Goal: Obtain resource: Obtain resource

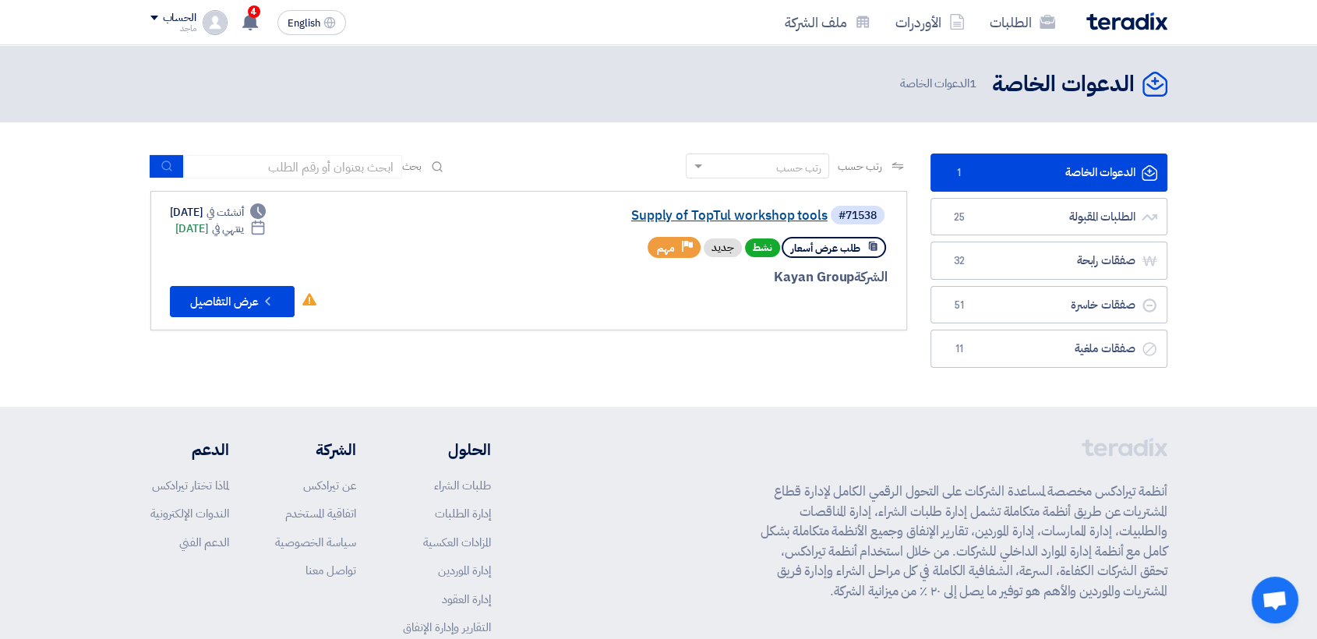
click at [734, 217] on link "Supply of TopTul workshop tools" at bounding box center [672, 216] width 312 height 14
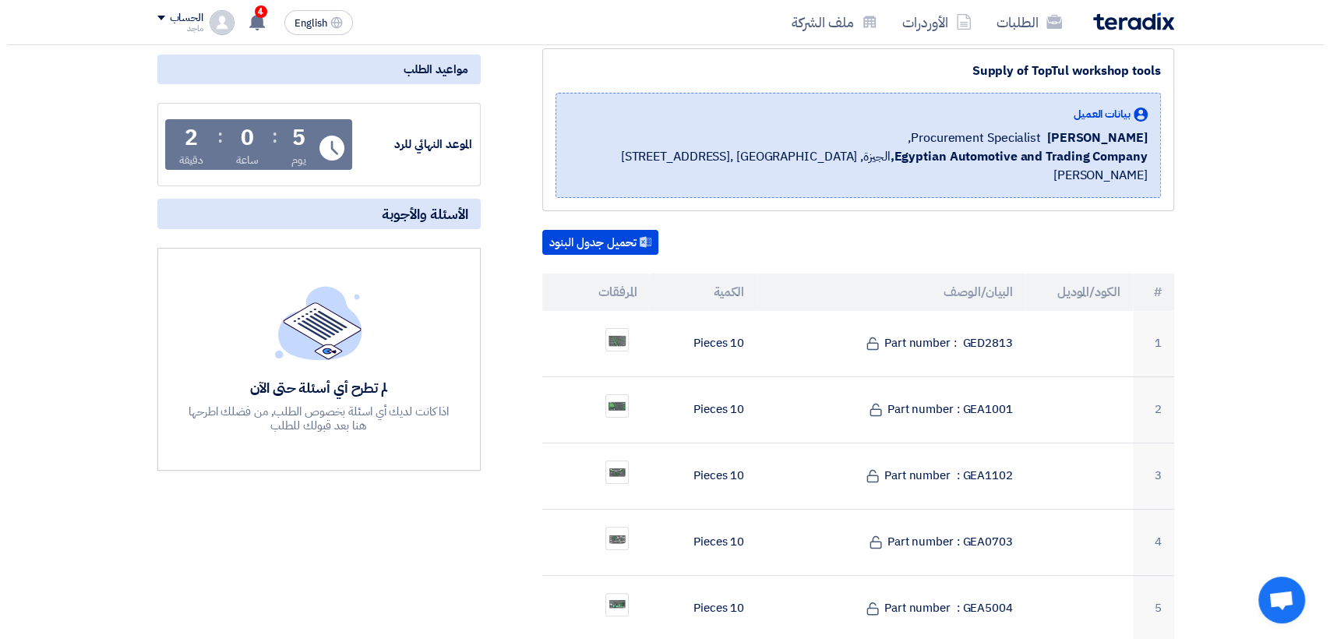
scroll to position [194, 0]
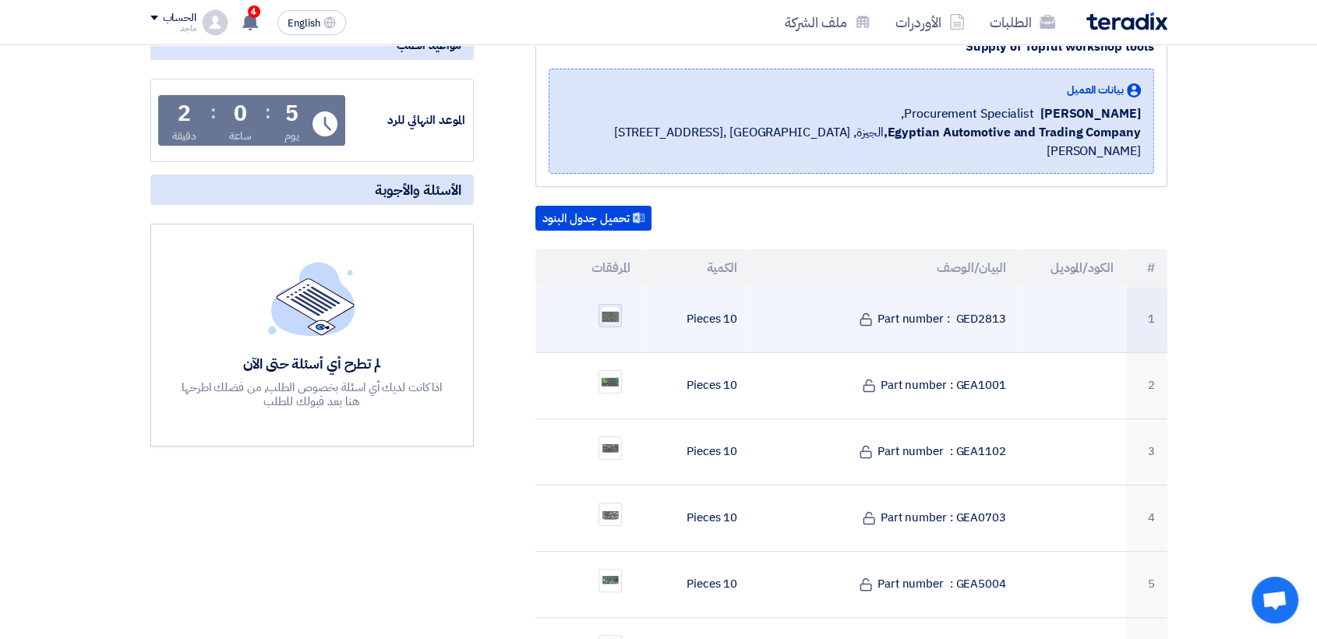
click at [605, 305] on img at bounding box center [610, 315] width 22 height 20
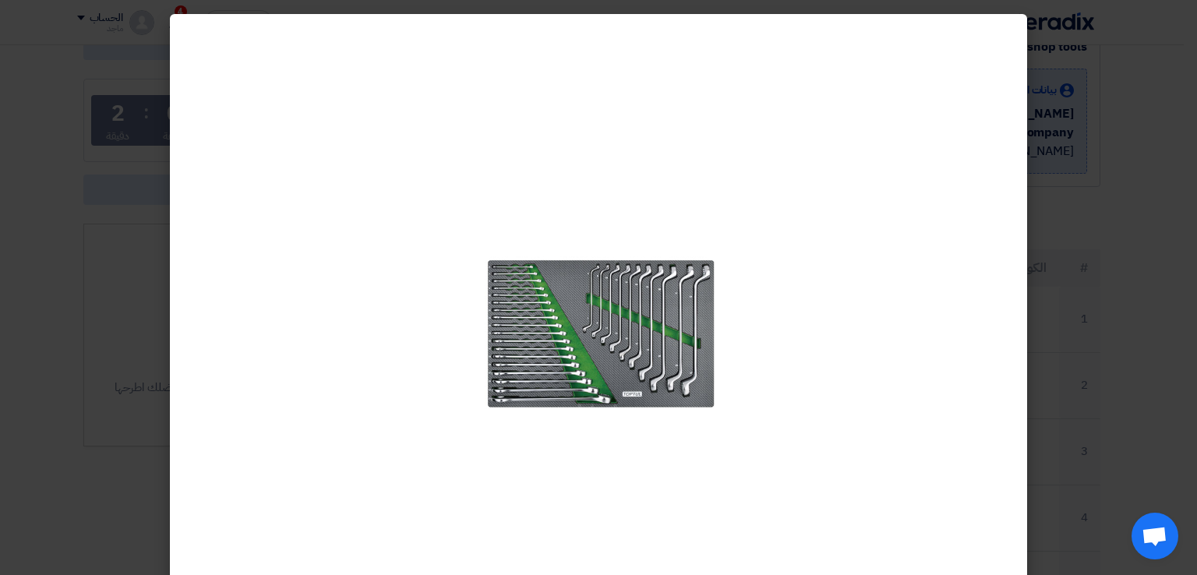
click at [1196, 227] on modal-container at bounding box center [598, 287] width 1197 height 575
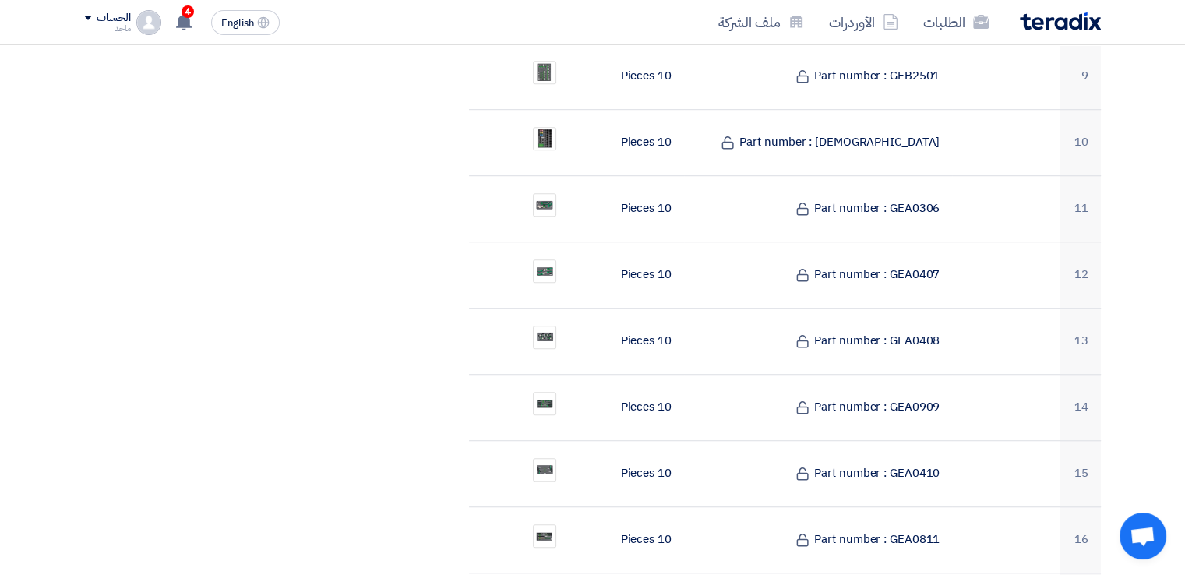
scroll to position [973, 0]
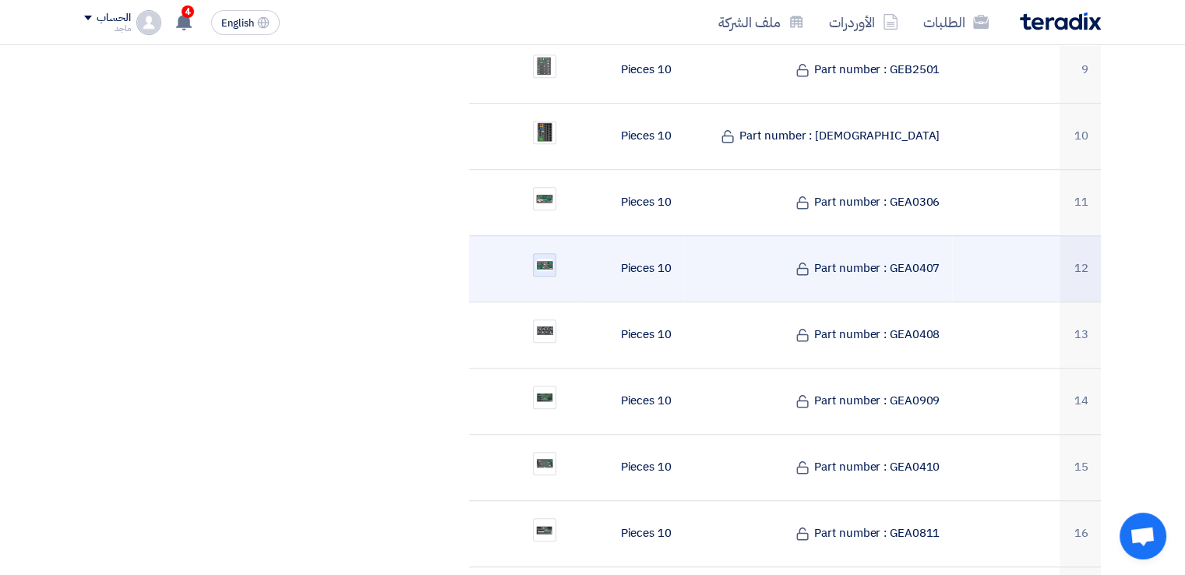
click at [540, 253] on div at bounding box center [544, 264] width 23 height 23
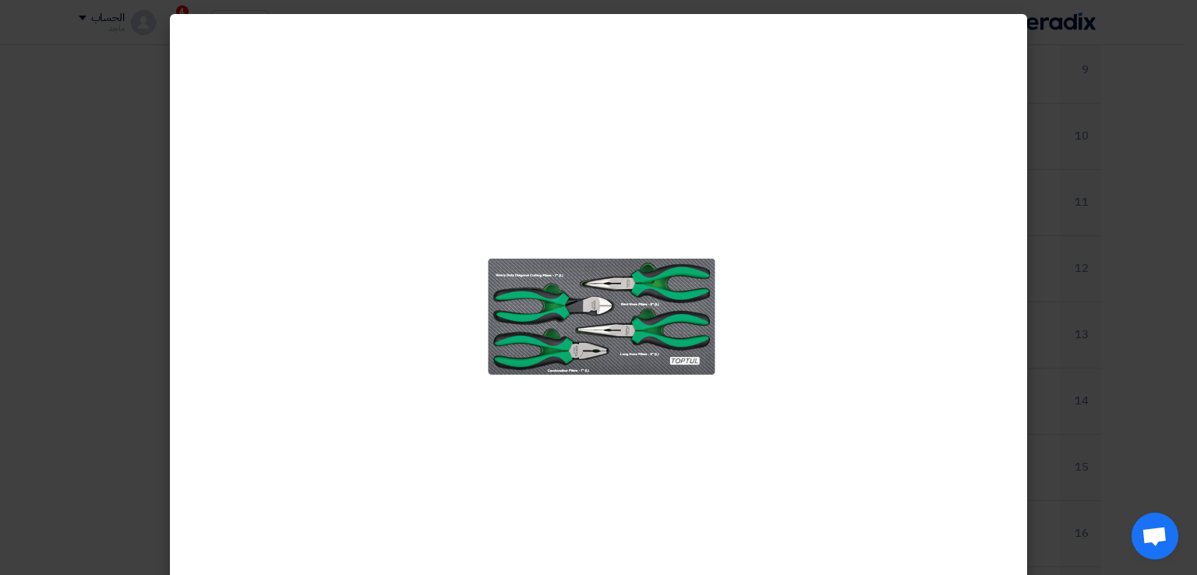
click at [53, 305] on modal-container at bounding box center [598, 287] width 1197 height 575
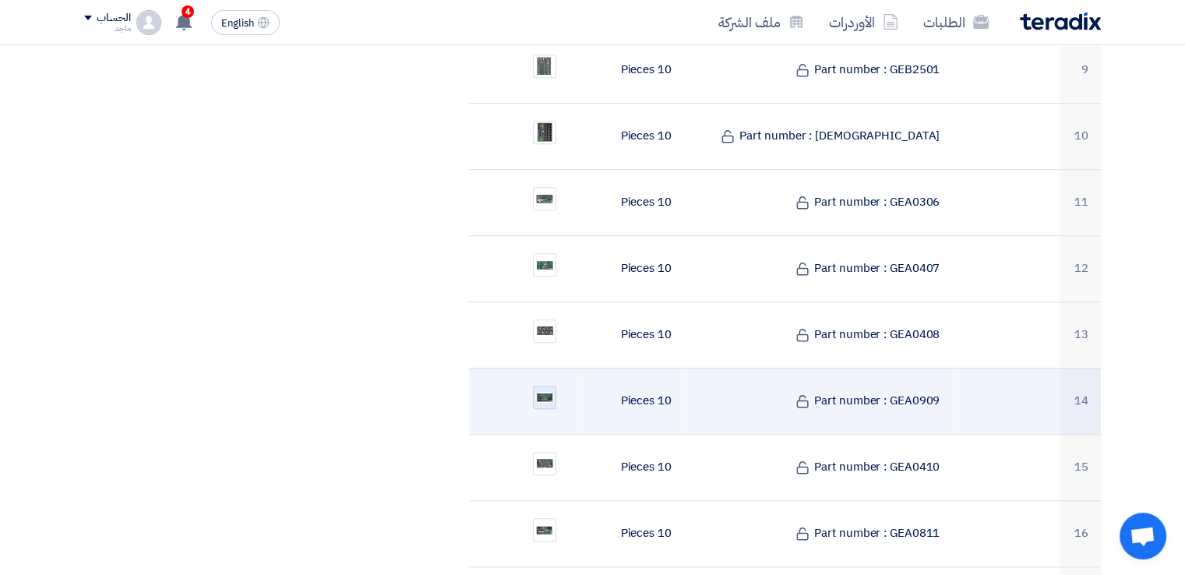
click at [536, 390] on img at bounding box center [545, 397] width 22 height 14
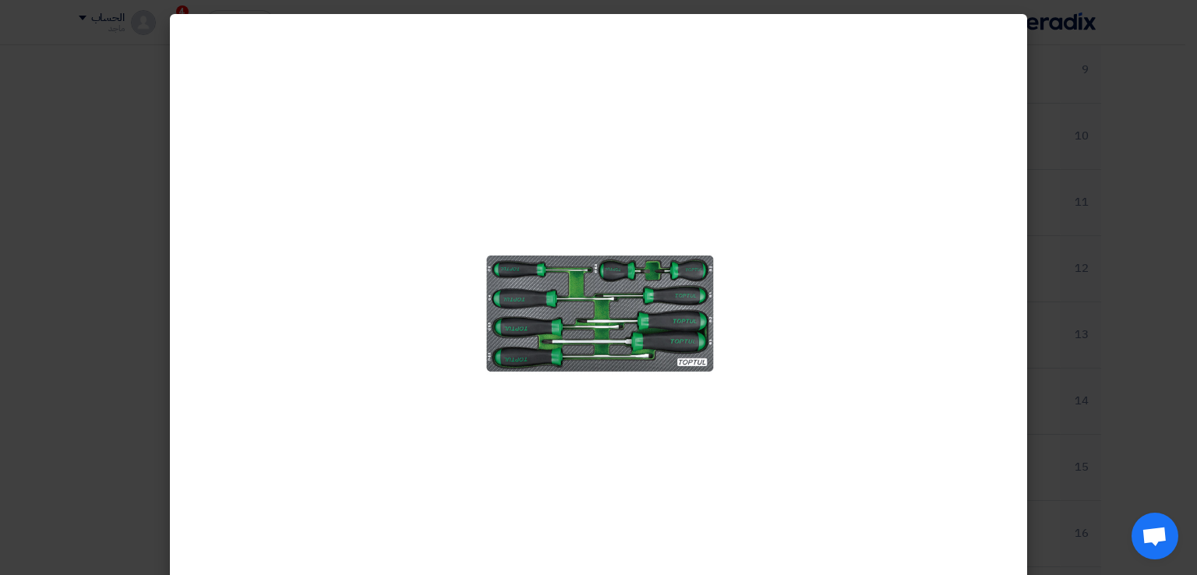
click at [144, 258] on modal-container at bounding box center [598, 287] width 1197 height 575
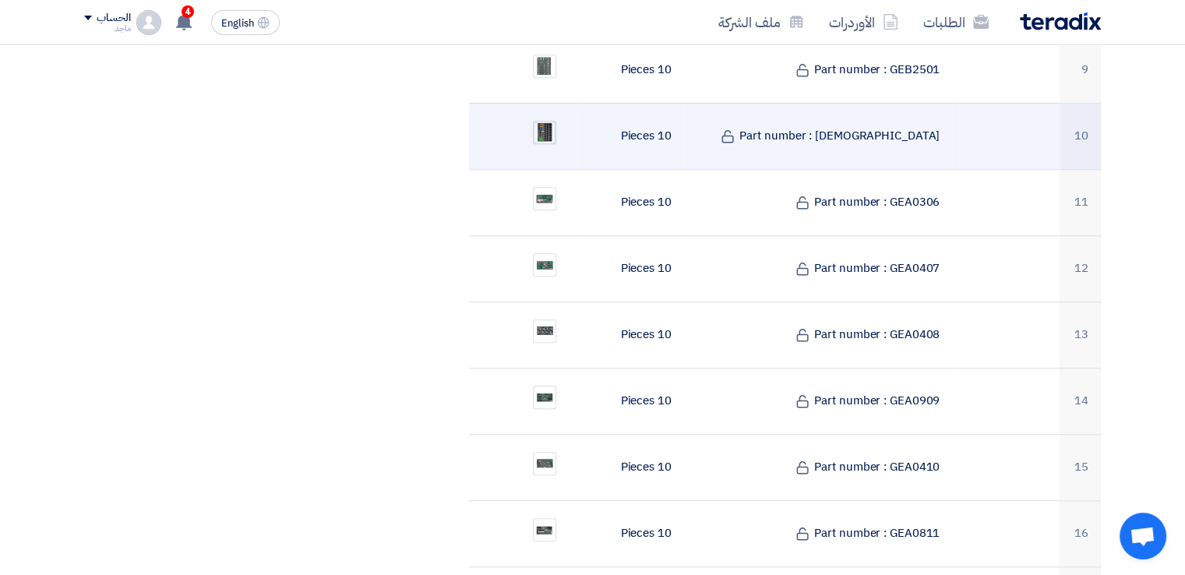
click at [549, 119] on img at bounding box center [545, 132] width 22 height 26
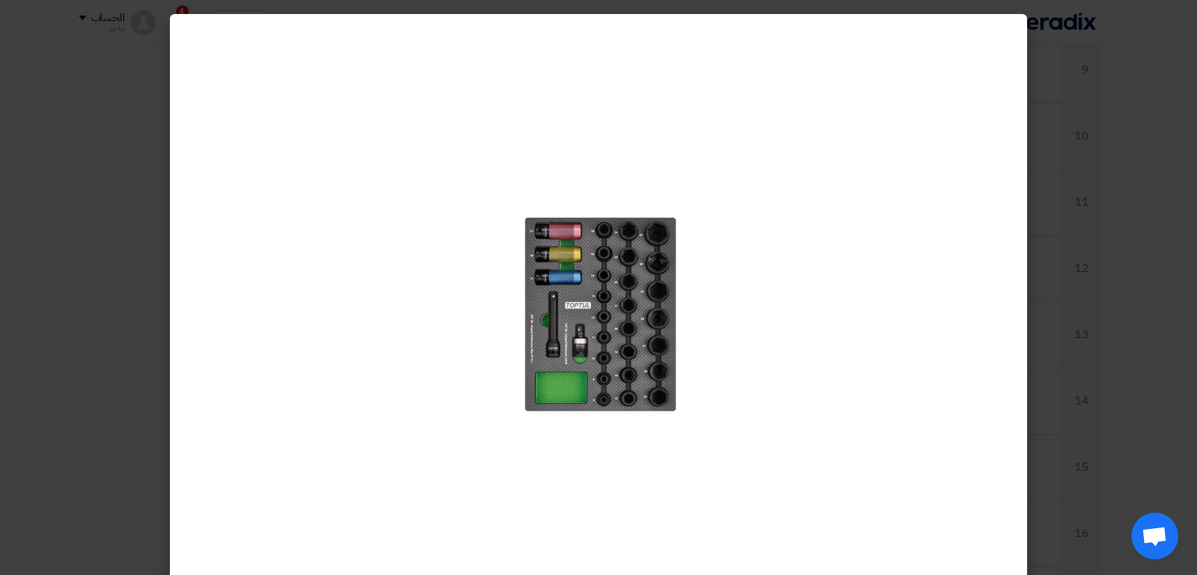
click at [72, 258] on modal-container at bounding box center [598, 287] width 1197 height 575
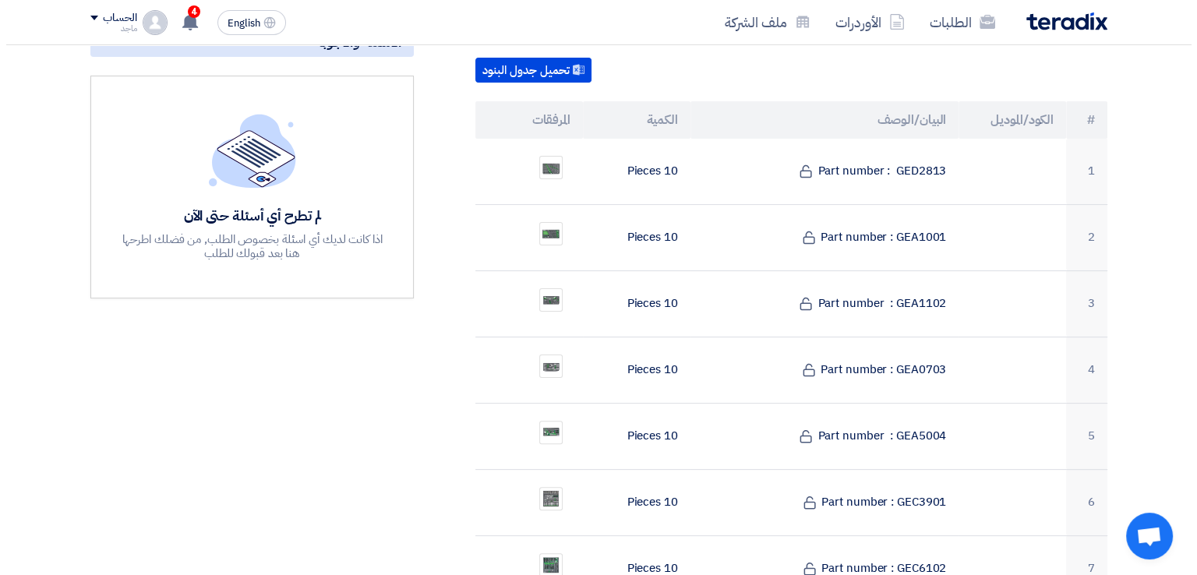
scroll to position [352, 0]
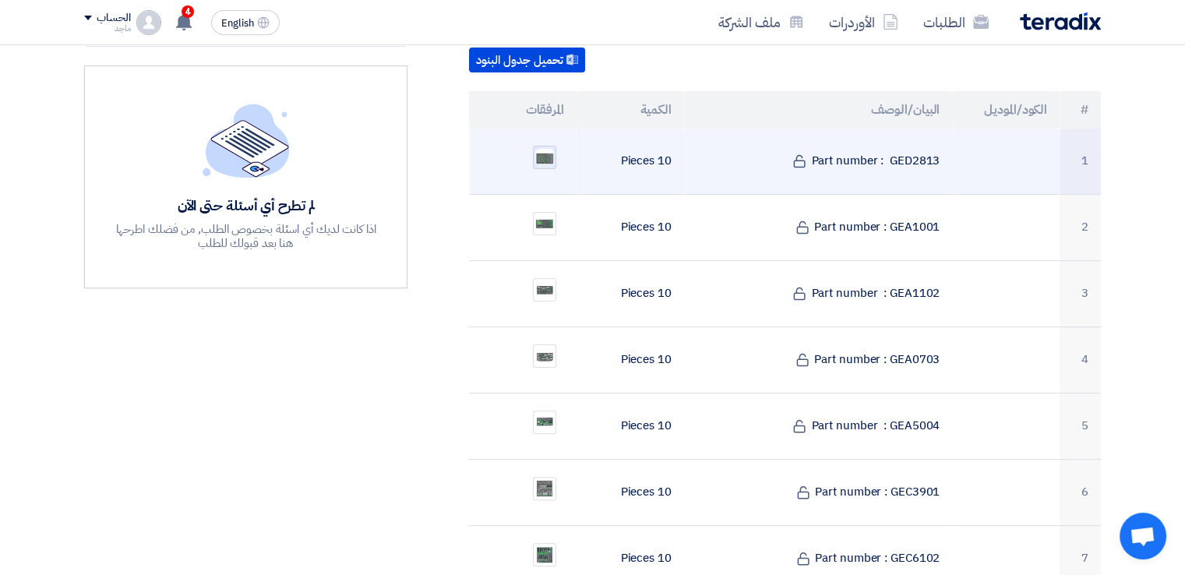
click at [542, 147] on img at bounding box center [545, 157] width 22 height 20
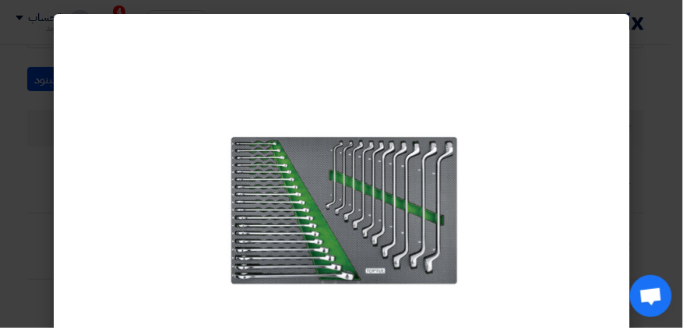
click at [37, 132] on modal-container at bounding box center [341, 164] width 683 height 328
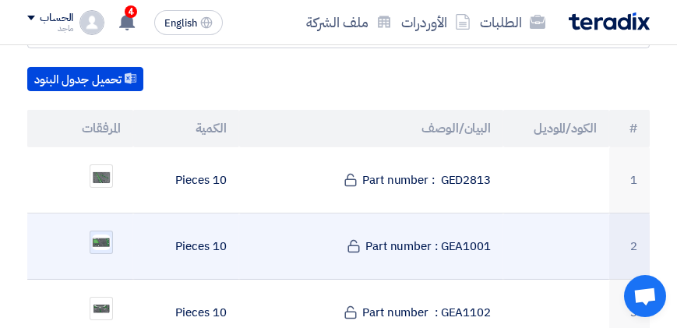
click at [103, 238] on img at bounding box center [101, 242] width 22 height 19
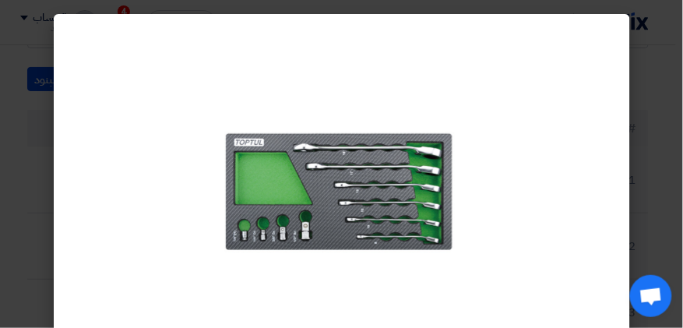
click at [34, 235] on modal-container at bounding box center [341, 164] width 683 height 328
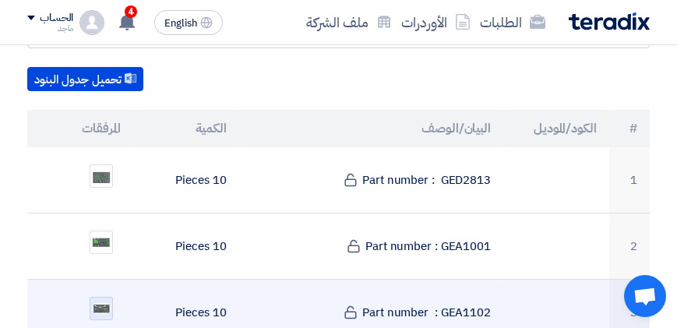
click at [104, 302] on img at bounding box center [101, 309] width 22 height 14
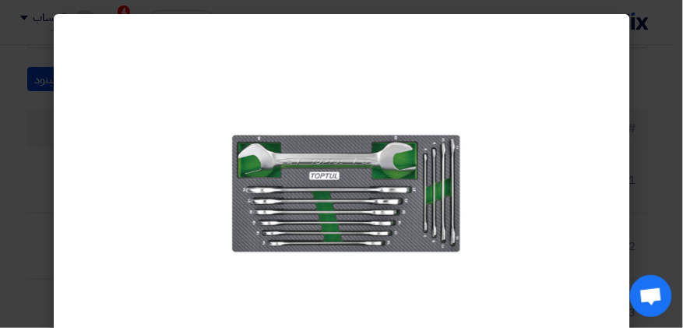
click at [35, 285] on modal-container at bounding box center [341, 164] width 683 height 328
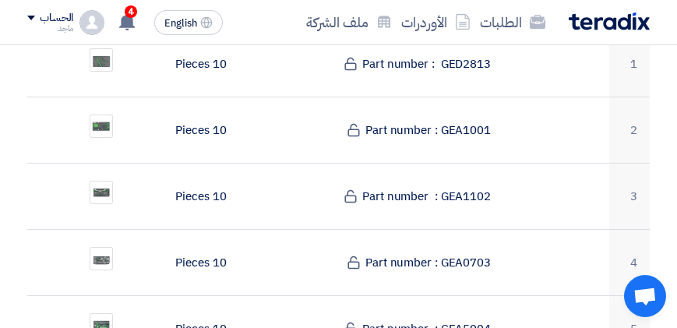
scroll to position [473, 0]
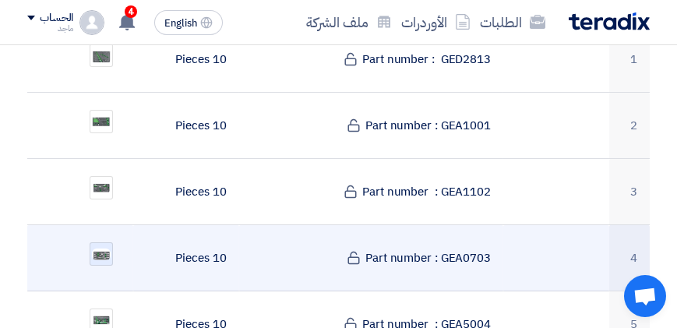
click at [97, 251] on img at bounding box center [101, 254] width 22 height 15
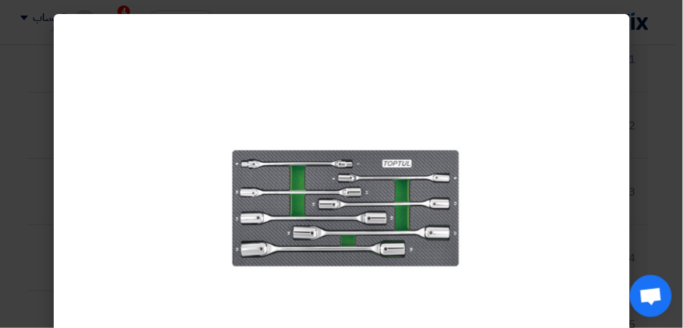
click at [37, 249] on modal-container at bounding box center [341, 164] width 683 height 328
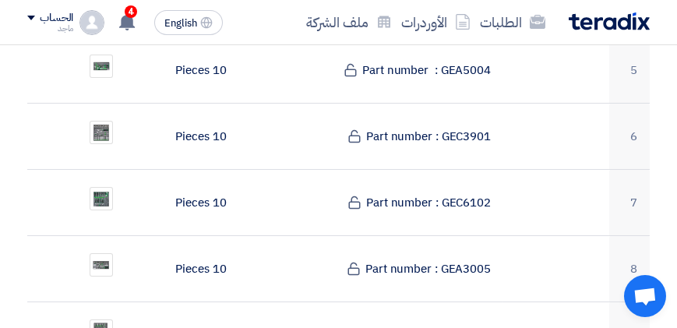
scroll to position [719, 0]
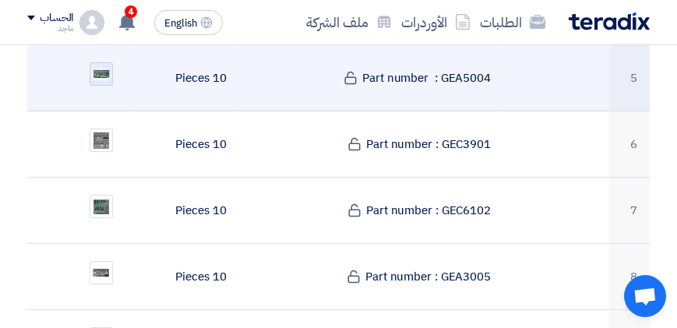
click at [94, 67] on img at bounding box center [101, 74] width 22 height 15
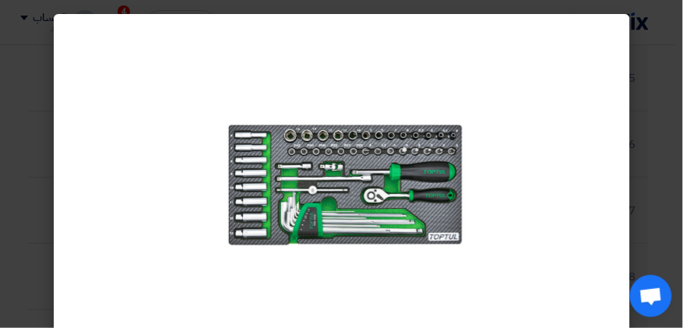
click at [48, 158] on modal-container at bounding box center [341, 164] width 683 height 328
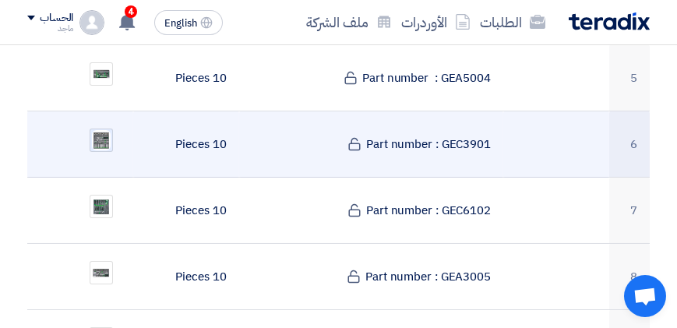
click at [98, 138] on img at bounding box center [101, 140] width 22 height 23
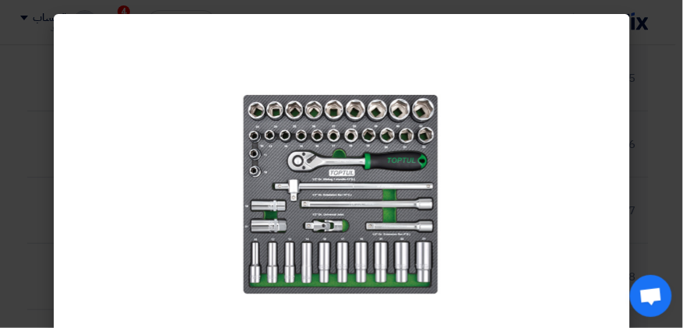
click at [40, 199] on modal-container at bounding box center [341, 164] width 683 height 328
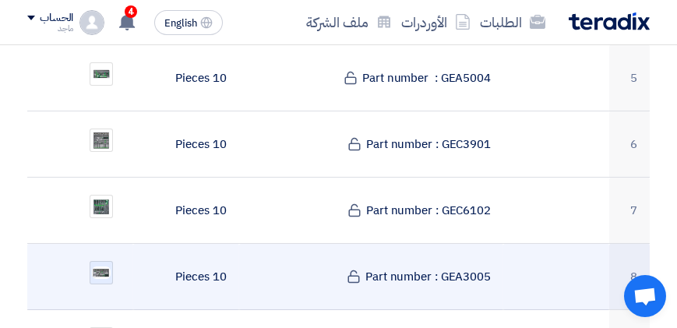
click at [95, 266] on img at bounding box center [101, 273] width 22 height 16
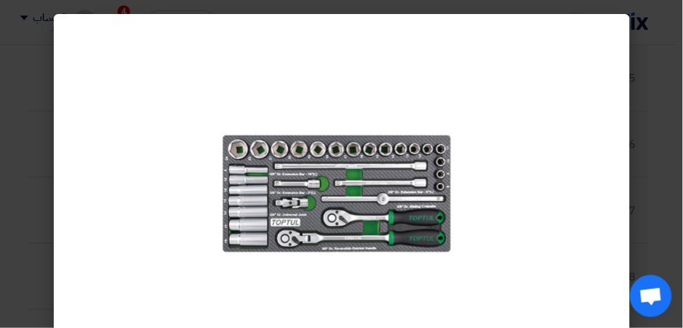
click at [28, 252] on modal-container at bounding box center [341, 164] width 683 height 328
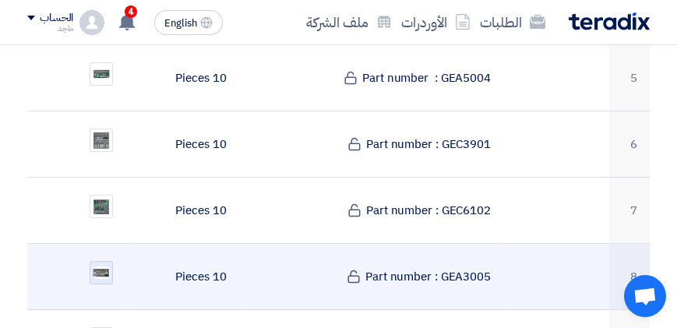
click at [95, 268] on img at bounding box center [101, 273] width 22 height 16
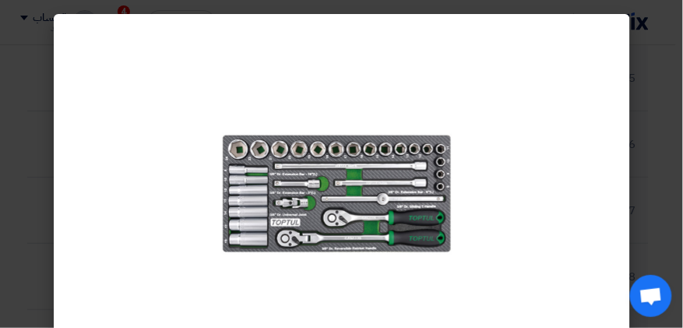
click at [32, 260] on modal-container at bounding box center [341, 164] width 683 height 328
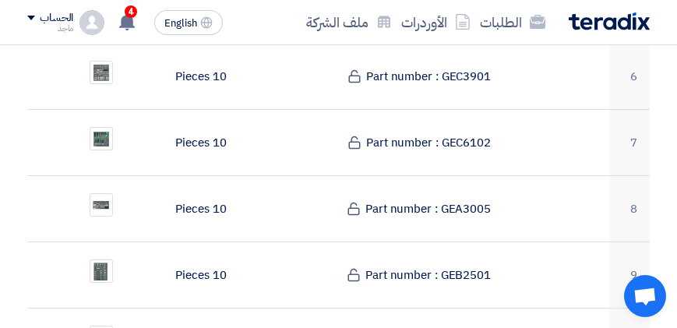
scroll to position [803, 0]
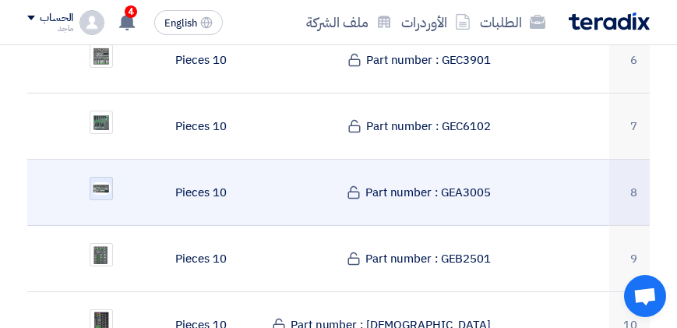
click at [101, 186] on img at bounding box center [101, 189] width 22 height 16
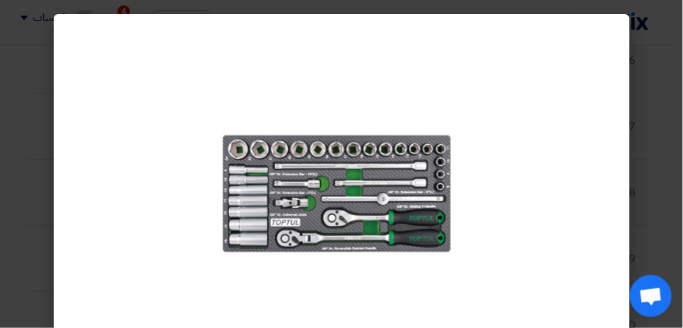
click at [16, 214] on modal-container at bounding box center [341, 164] width 683 height 328
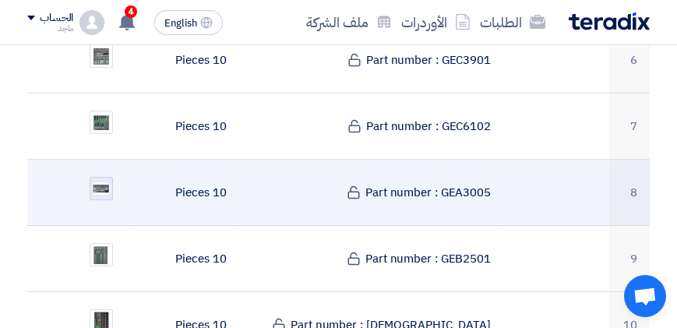
click at [97, 184] on img at bounding box center [101, 189] width 22 height 16
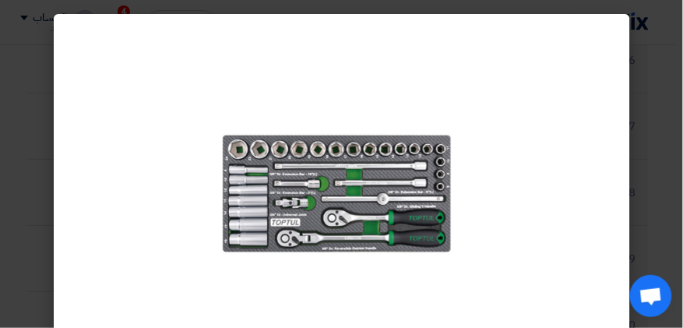
click at [37, 195] on modal-container at bounding box center [341, 164] width 683 height 328
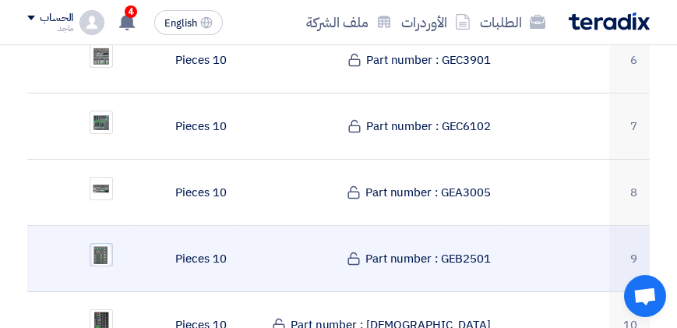
click at [101, 252] on img at bounding box center [101, 255] width 22 height 24
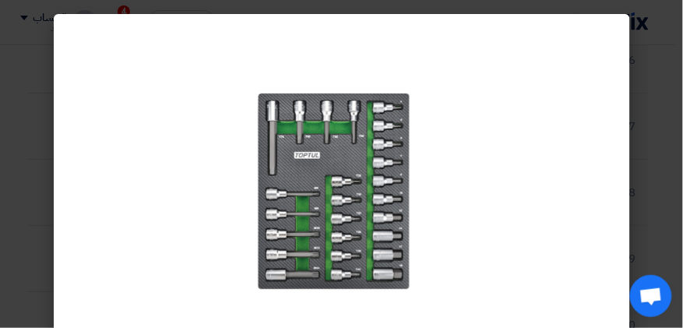
click at [25, 221] on modal-container at bounding box center [341, 164] width 683 height 328
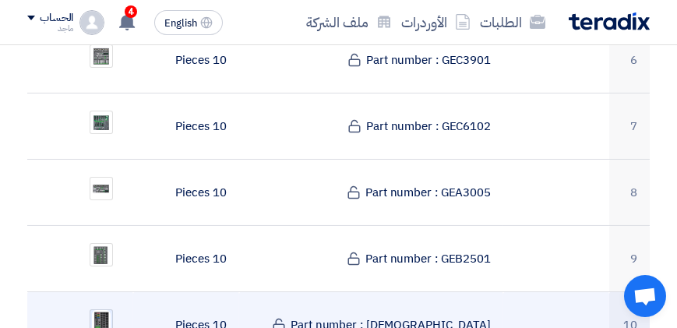
click at [98, 319] on img at bounding box center [101, 322] width 22 height 26
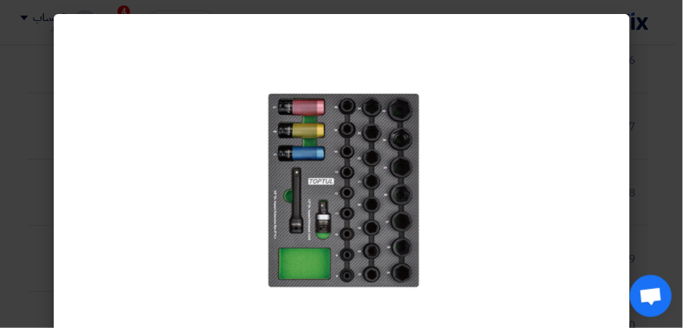
click at [41, 296] on modal-container at bounding box center [341, 164] width 683 height 328
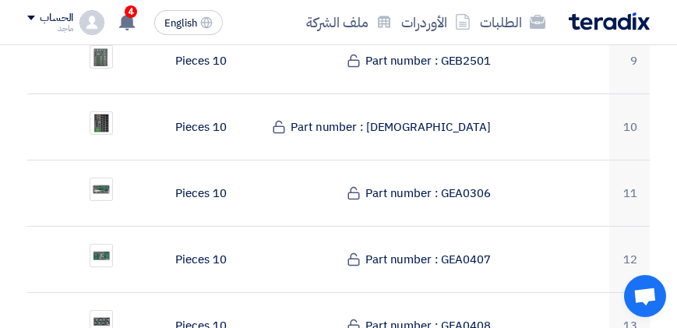
scroll to position [1005, 0]
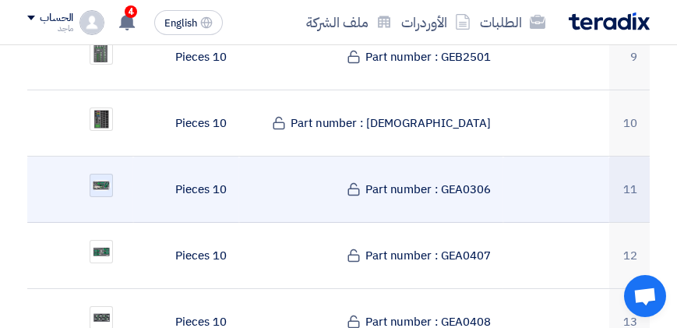
click at [106, 182] on img at bounding box center [101, 185] width 22 height 14
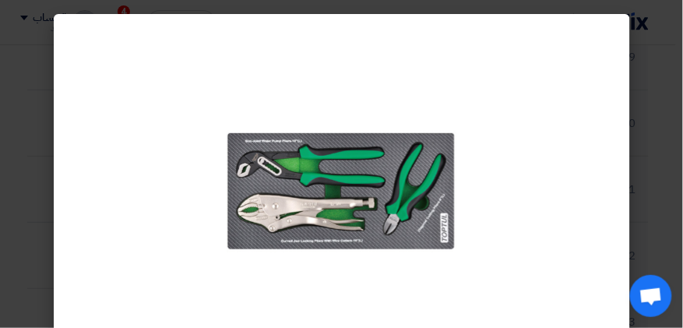
click at [15, 203] on modal-container at bounding box center [341, 164] width 683 height 328
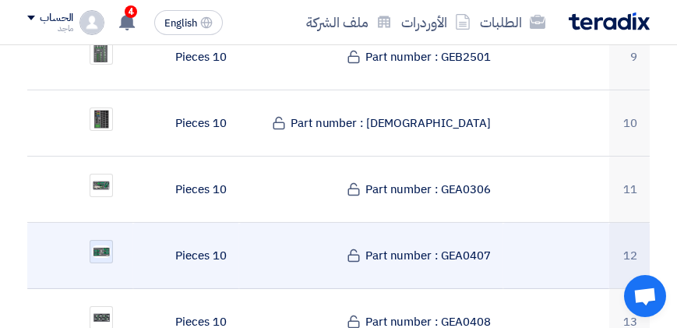
click at [100, 252] on img at bounding box center [101, 252] width 22 height 16
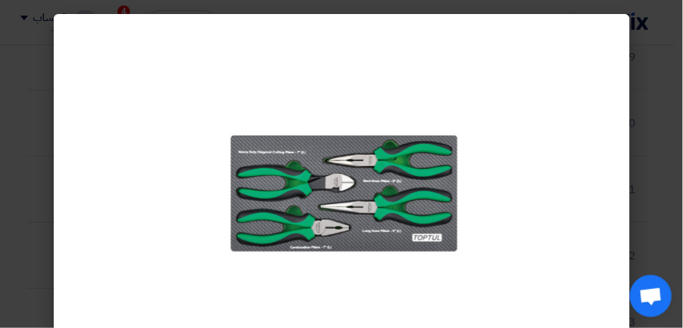
click at [40, 249] on modal-container at bounding box center [341, 164] width 683 height 328
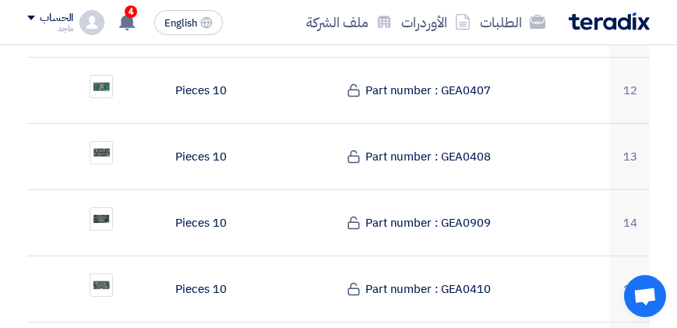
scroll to position [1174, 0]
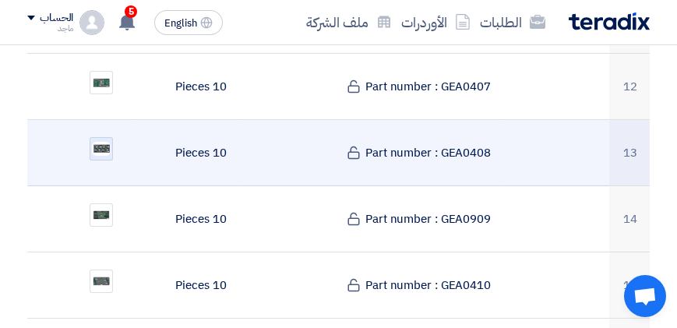
click at [102, 143] on img at bounding box center [101, 149] width 22 height 18
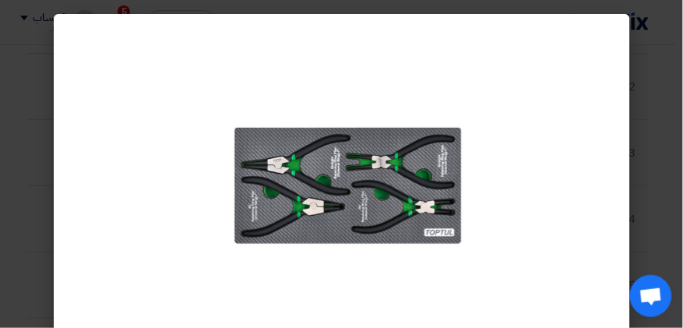
click at [25, 190] on modal-container at bounding box center [341, 164] width 683 height 328
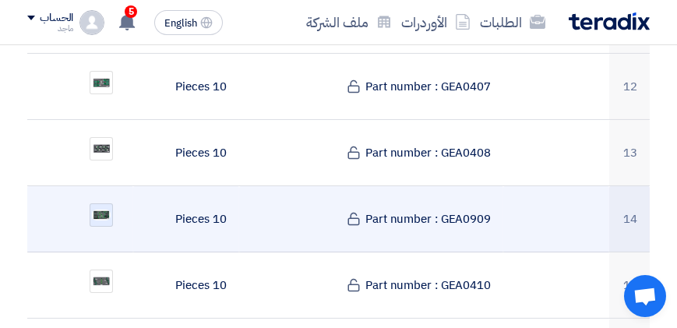
click at [107, 211] on img at bounding box center [101, 215] width 22 height 14
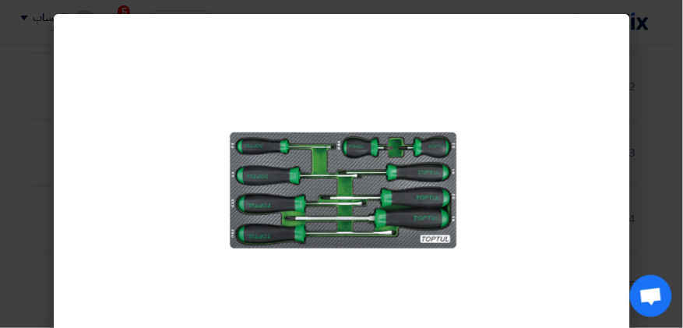
click at [23, 224] on modal-container at bounding box center [341, 164] width 683 height 328
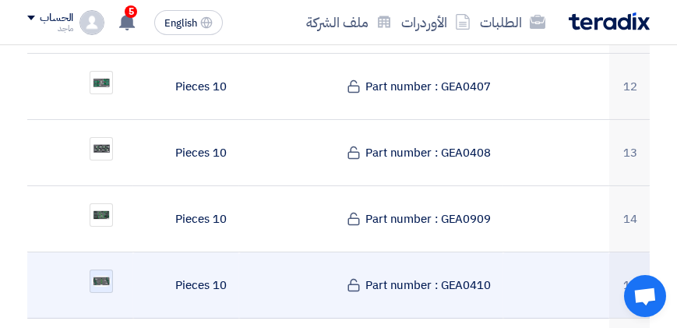
click at [100, 278] on img at bounding box center [101, 281] width 22 height 14
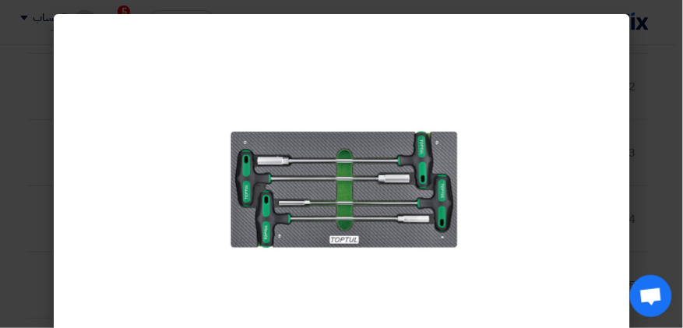
click at [35, 213] on modal-container at bounding box center [341, 164] width 683 height 328
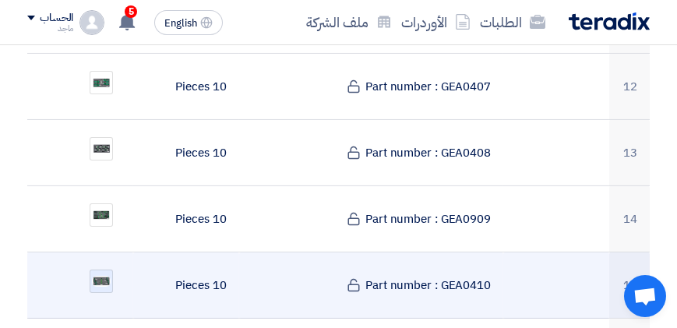
click at [108, 281] on img at bounding box center [101, 281] width 22 height 14
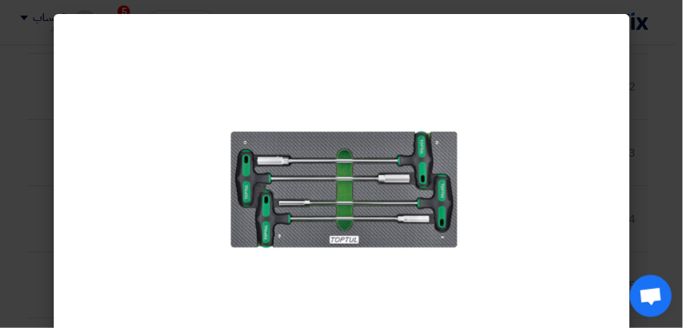
click at [28, 298] on modal-container at bounding box center [341, 164] width 683 height 328
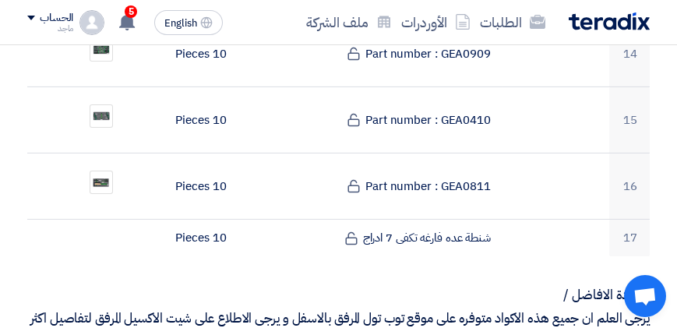
scroll to position [1344, 0]
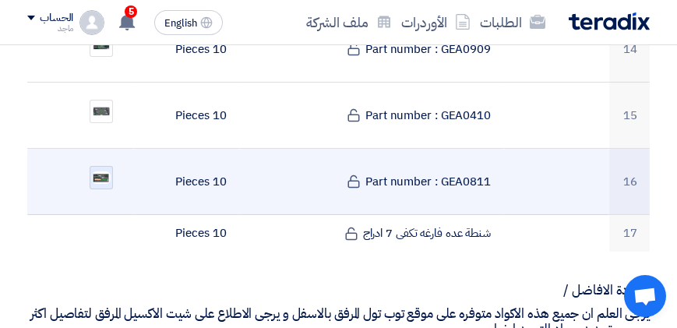
click at [101, 171] on img at bounding box center [101, 178] width 22 height 16
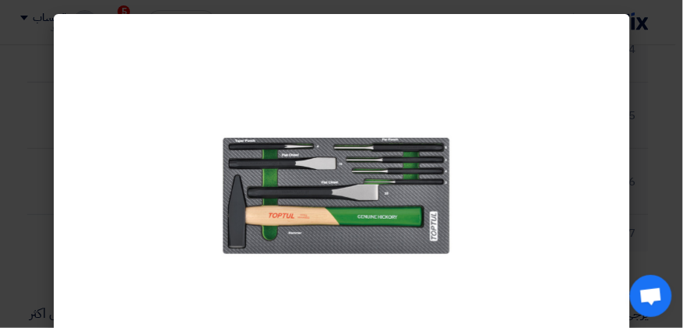
click at [34, 199] on modal-container at bounding box center [341, 164] width 683 height 328
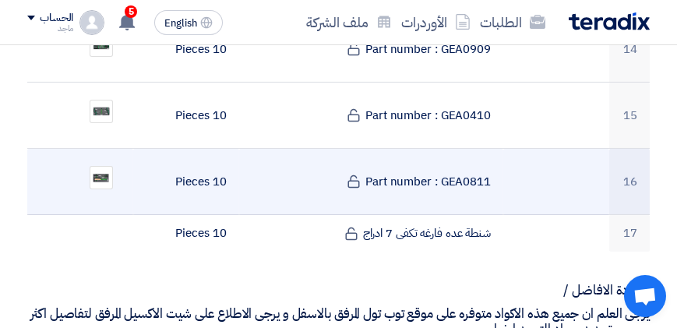
click at [648, 182] on div "Supply of TopTul workshop tools بيانات العميل [PERSON_NAME] Procurement Special…" at bounding box center [339, 54] width 646 height 2320
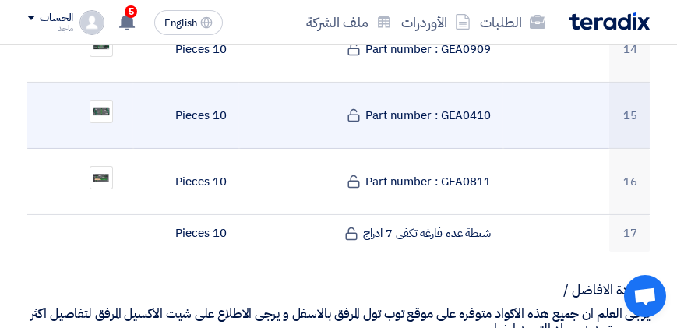
click at [536, 127] on td at bounding box center [556, 116] width 106 height 66
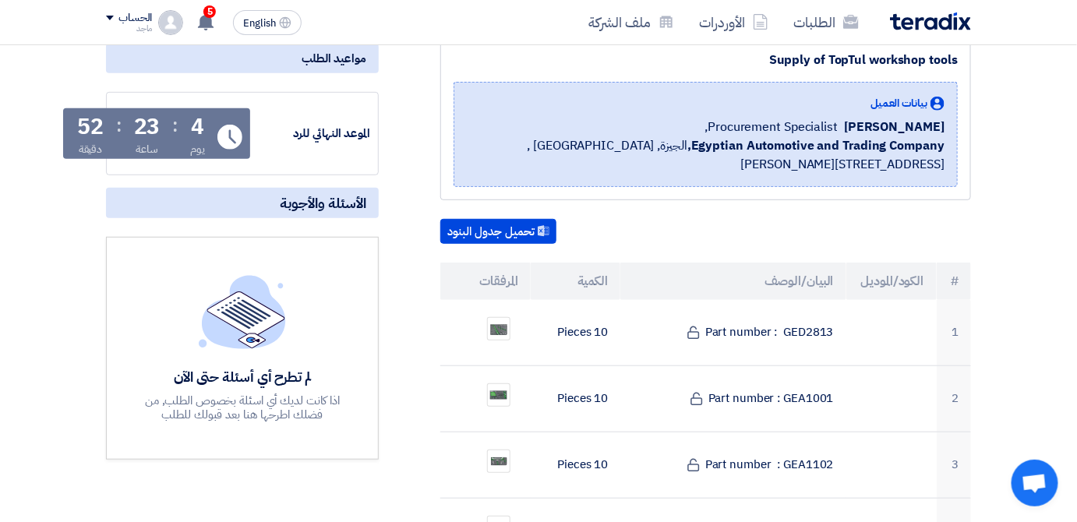
scroll to position [194, 0]
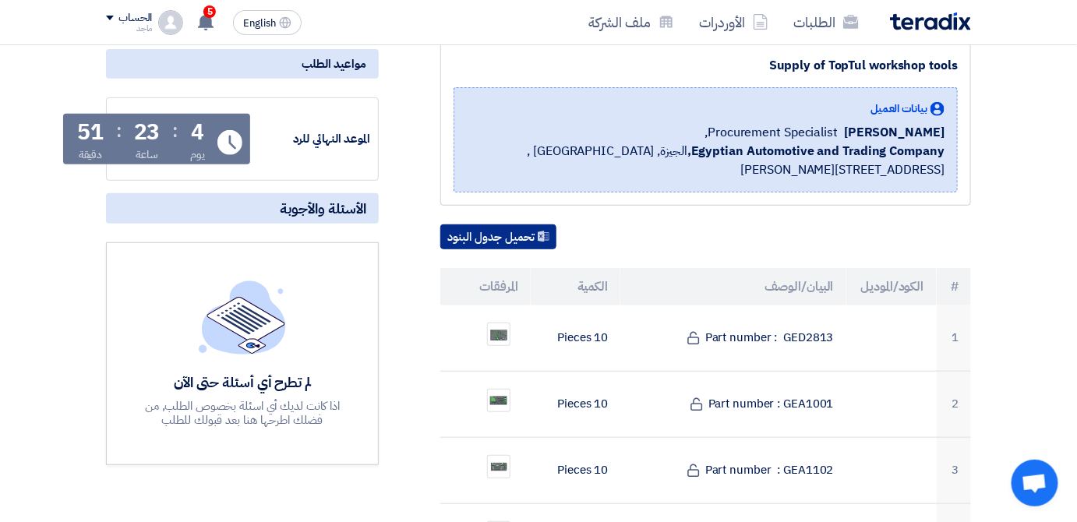
click at [484, 228] on button "تحميل جدول البنود" at bounding box center [498, 236] width 116 height 25
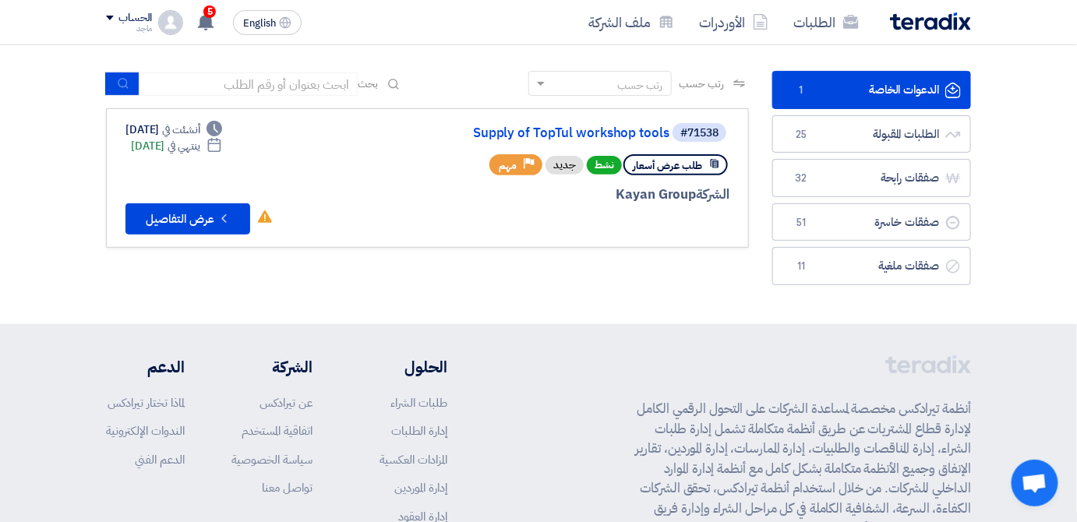
scroll to position [81, 0]
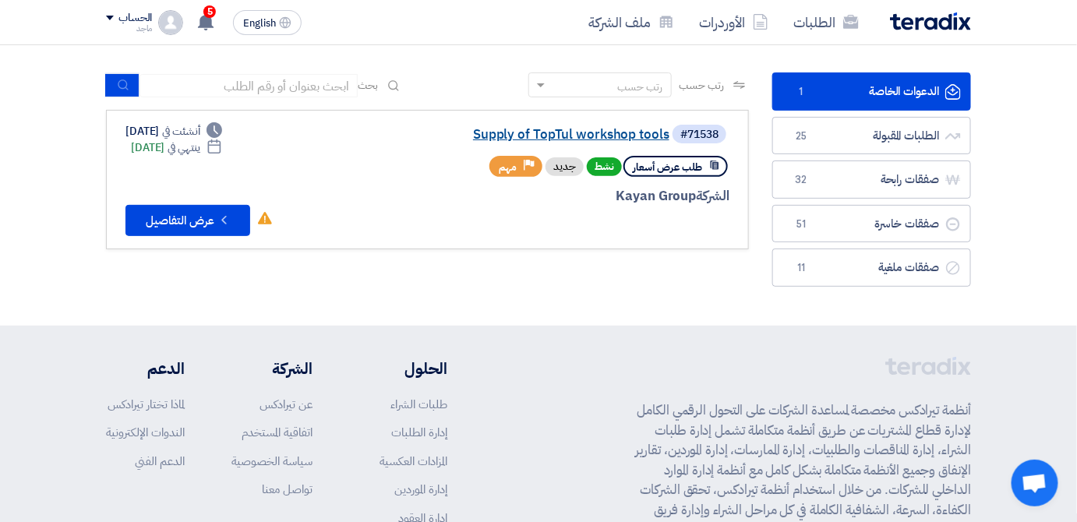
click at [617, 135] on link "Supply of TopTul workshop tools" at bounding box center [514, 135] width 312 height 14
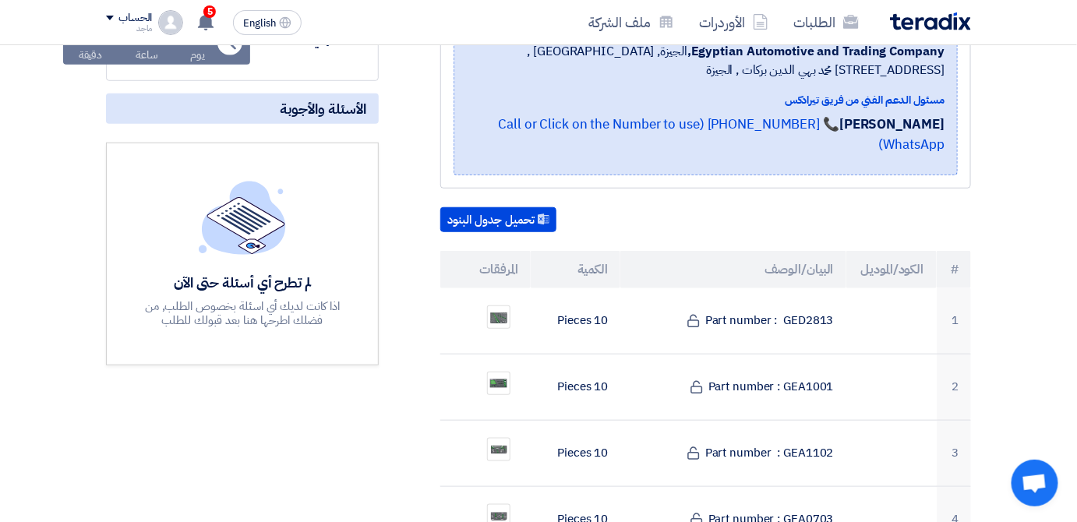
scroll to position [319, 0]
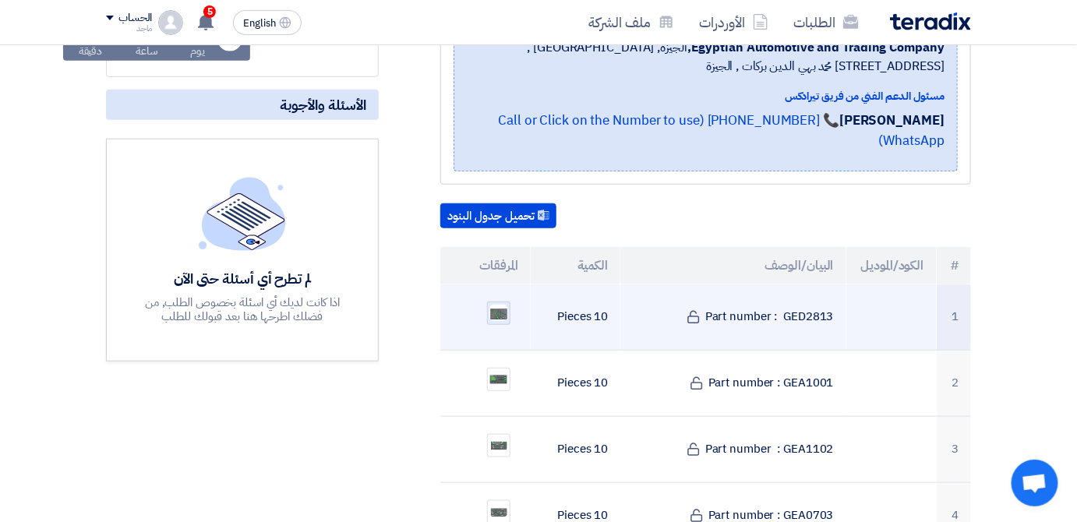
click at [496, 303] on img at bounding box center [499, 313] width 22 height 20
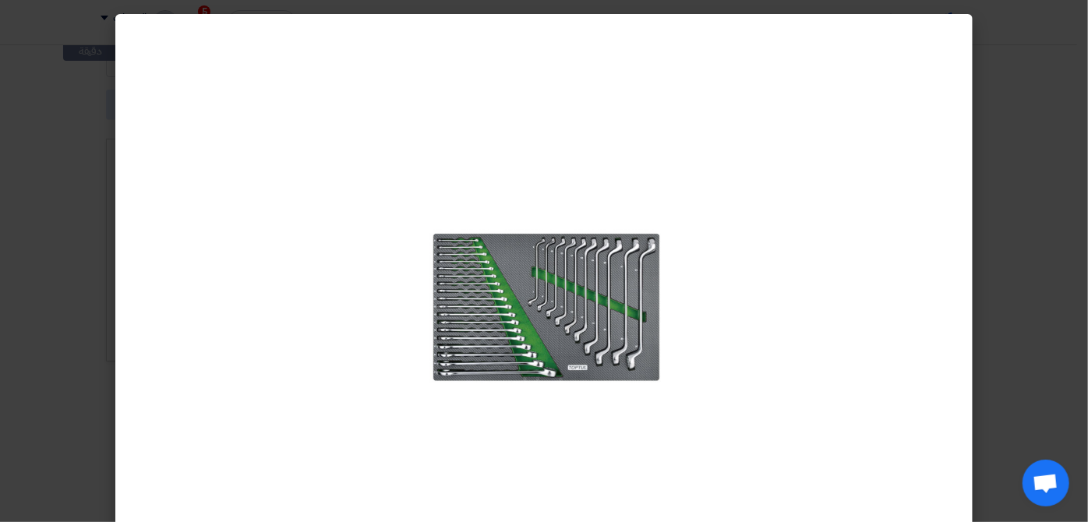
click at [880, 187] on div at bounding box center [543, 287] width 857 height 547
click at [1053, 129] on modal-container at bounding box center [544, 261] width 1088 height 522
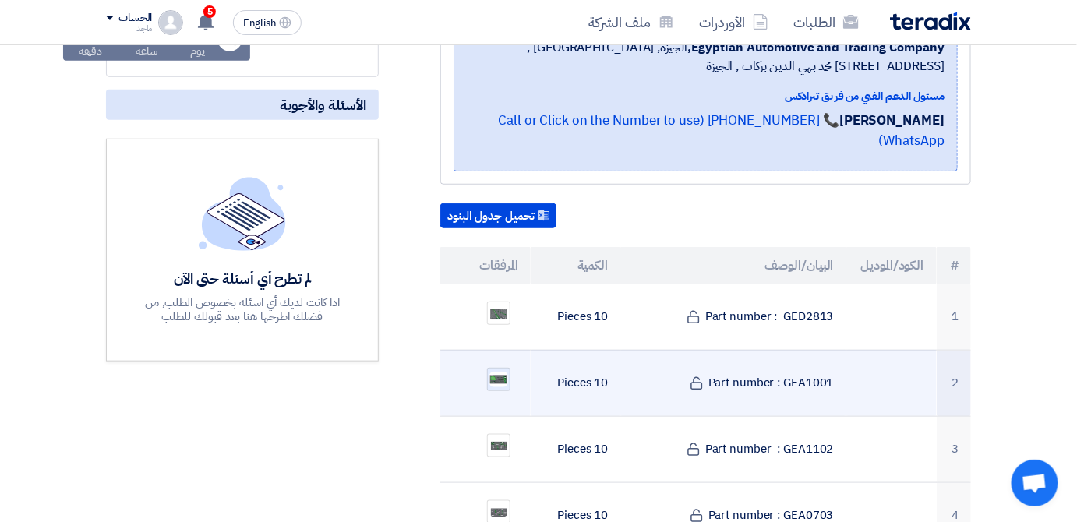
click at [494, 370] on img at bounding box center [499, 379] width 22 height 19
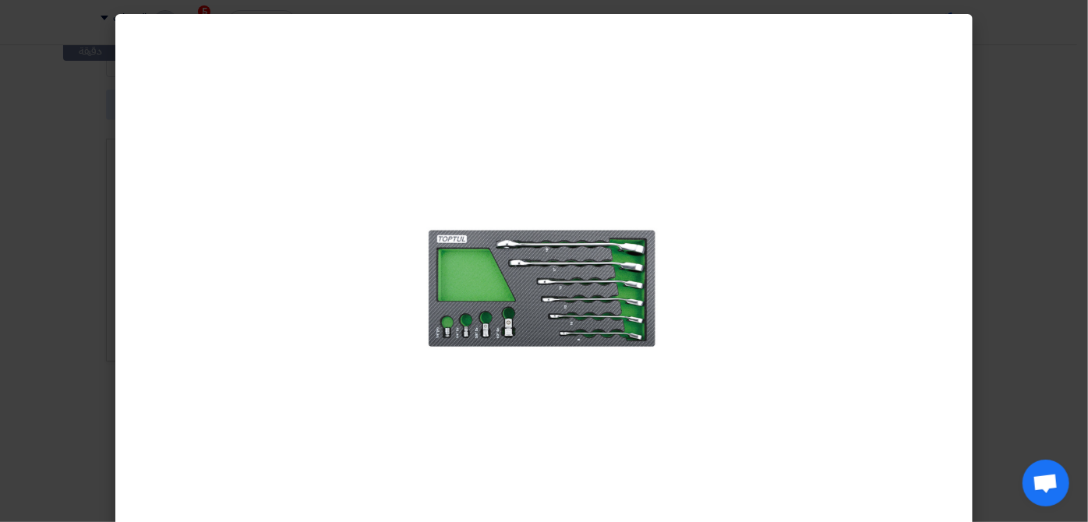
click at [1004, 223] on modal-container at bounding box center [544, 261] width 1088 height 522
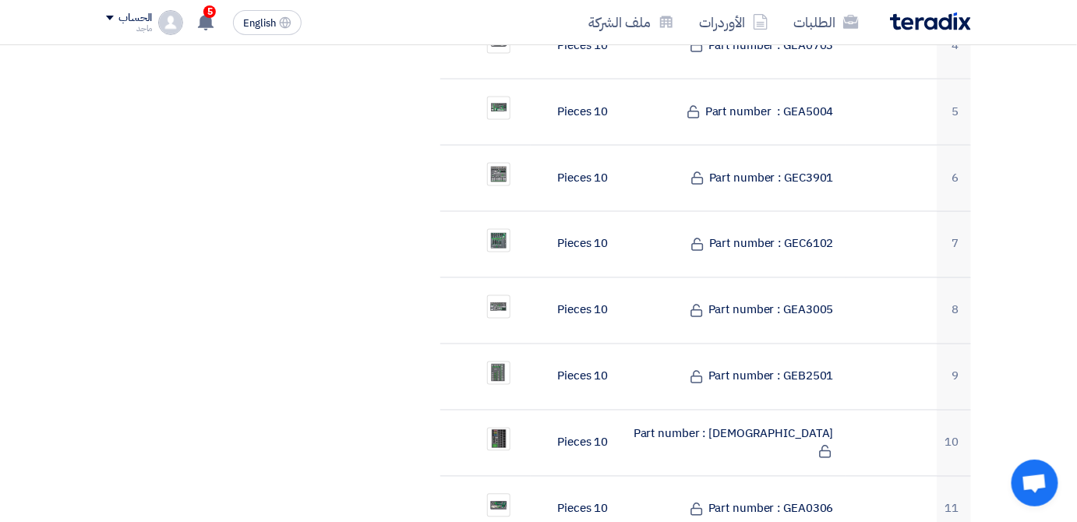
scroll to position [872, 0]
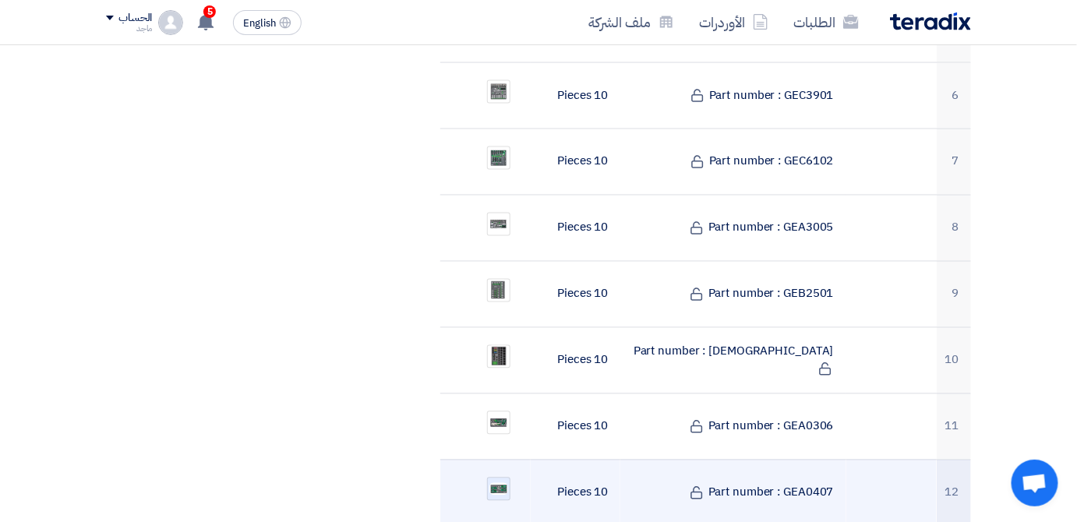
click at [492, 478] on div at bounding box center [498, 489] width 23 height 23
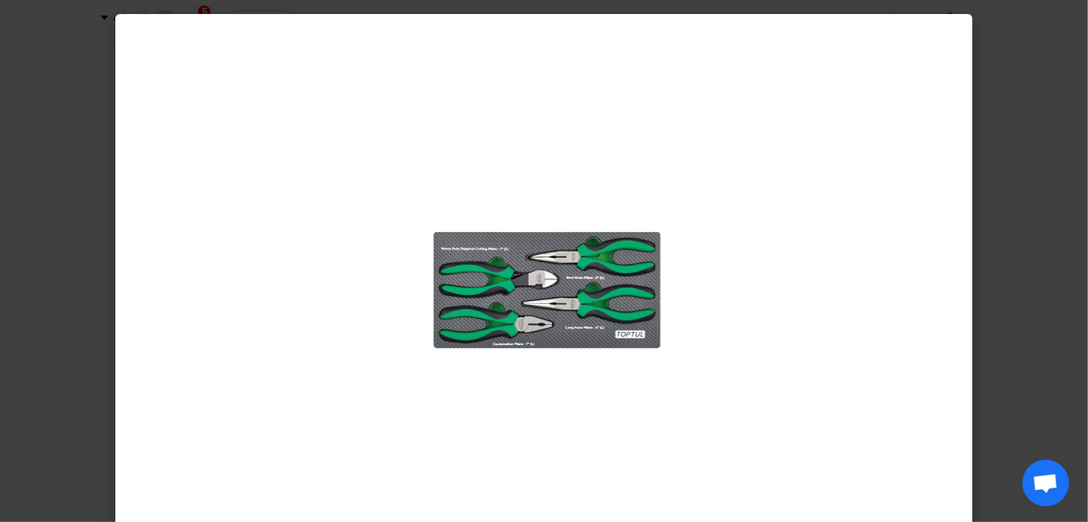
click at [1019, 274] on modal-container at bounding box center [544, 261] width 1088 height 522
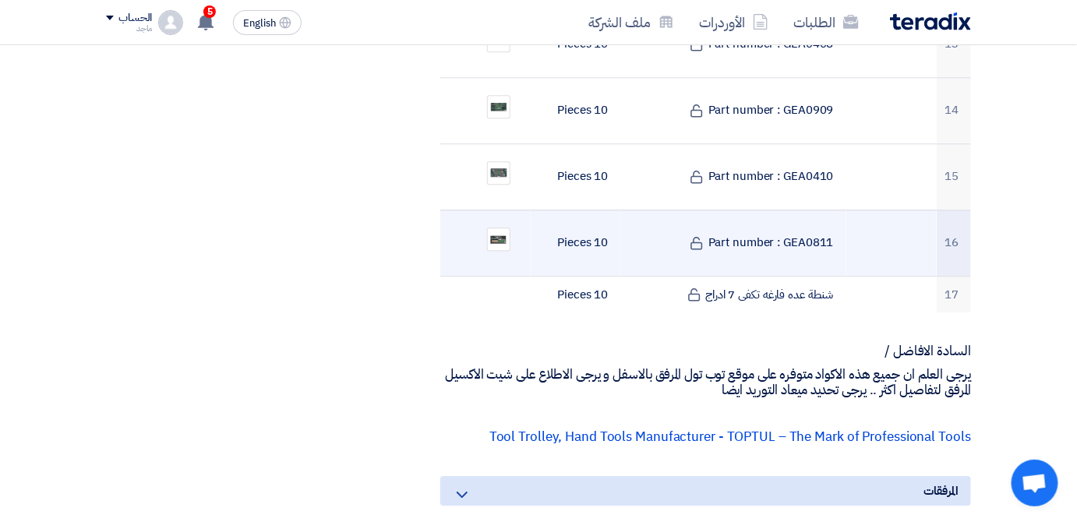
scroll to position [1388, 0]
click at [496, 231] on img at bounding box center [499, 239] width 22 height 16
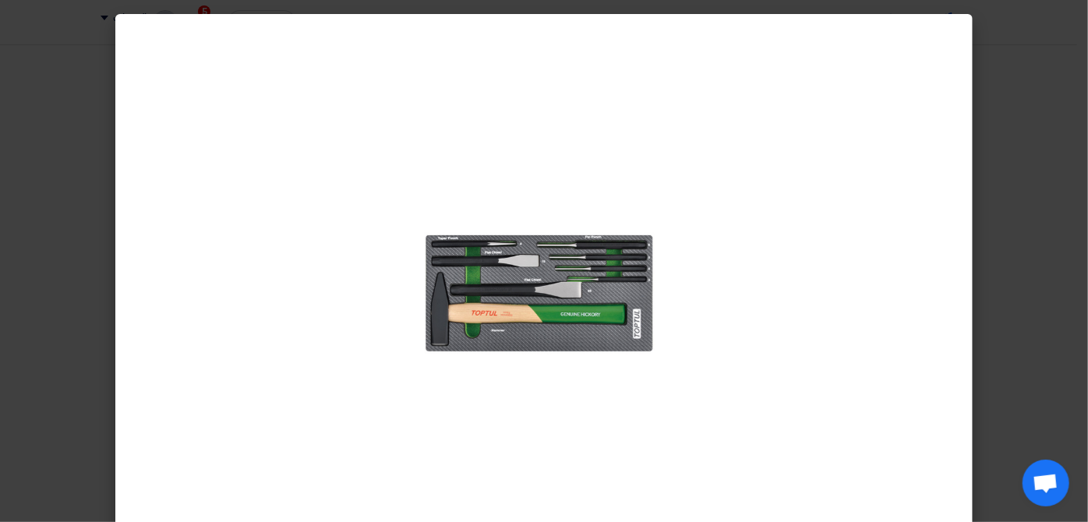
click at [1004, 131] on modal-container at bounding box center [544, 261] width 1088 height 522
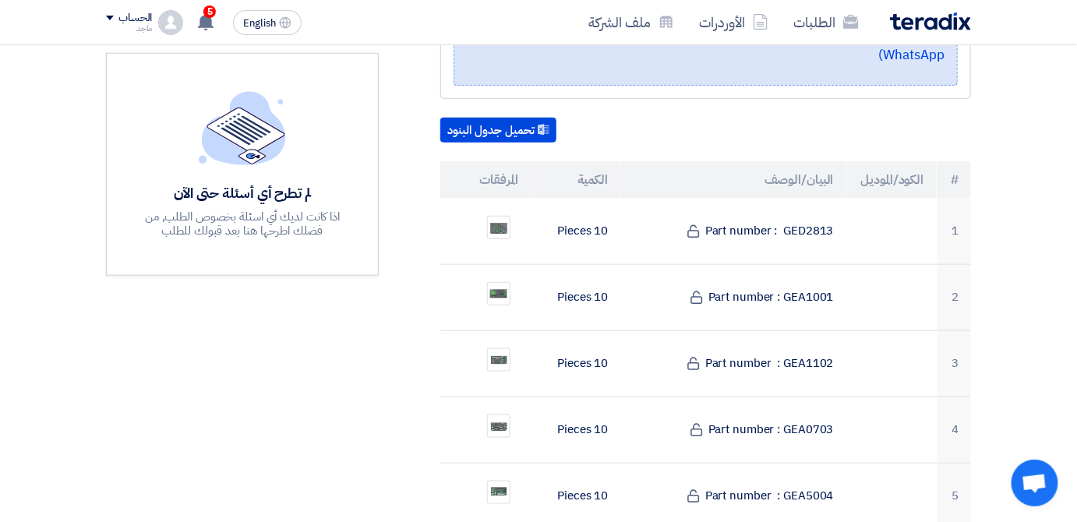
scroll to position [339, 0]
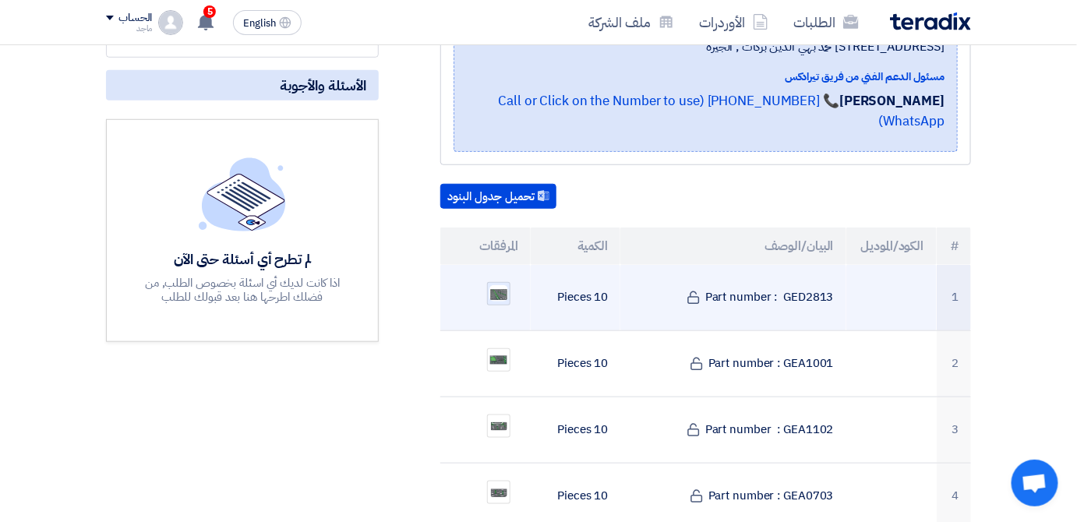
click at [499, 284] on img at bounding box center [499, 294] width 22 height 20
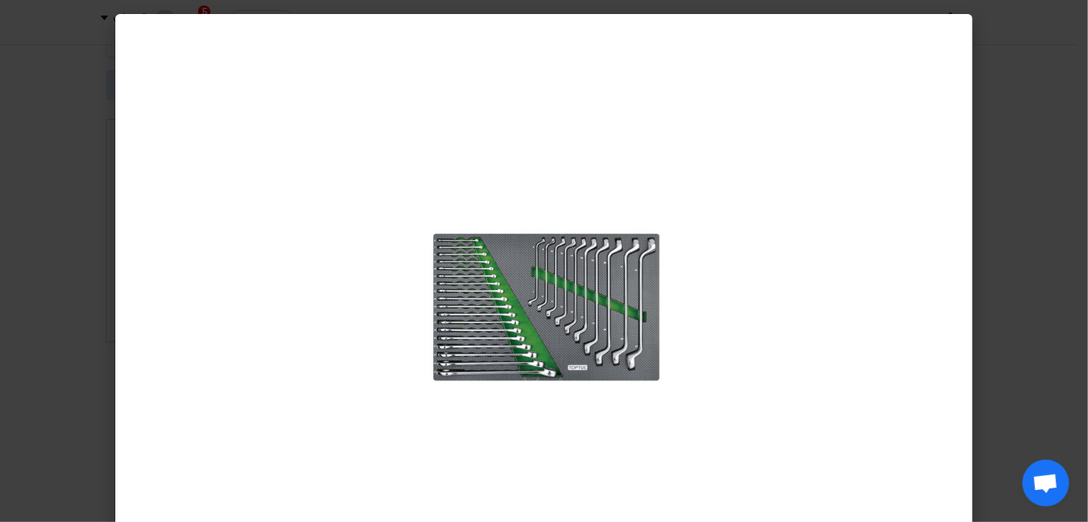
click at [1074, 272] on modal-container at bounding box center [544, 261] width 1088 height 522
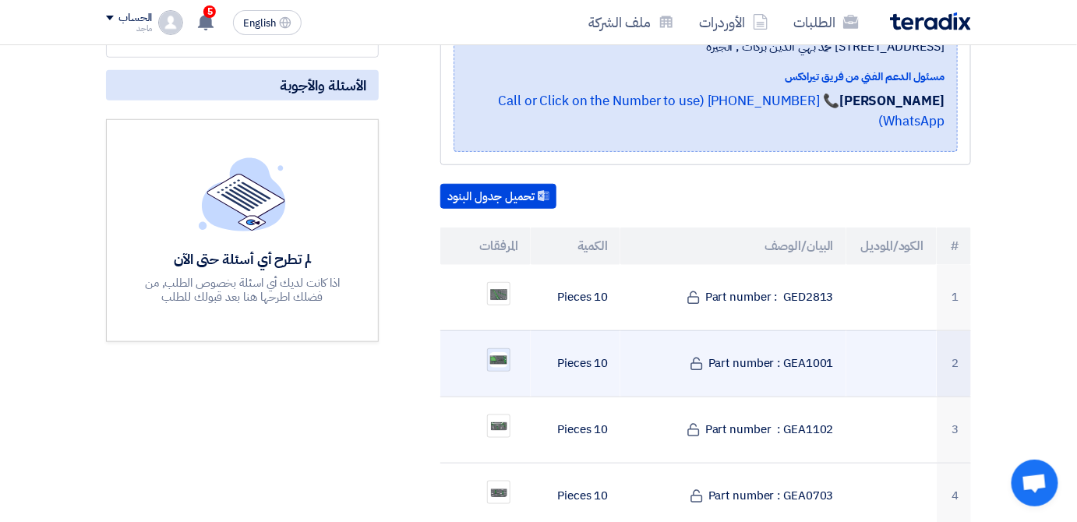
click at [490, 351] on img at bounding box center [499, 360] width 22 height 19
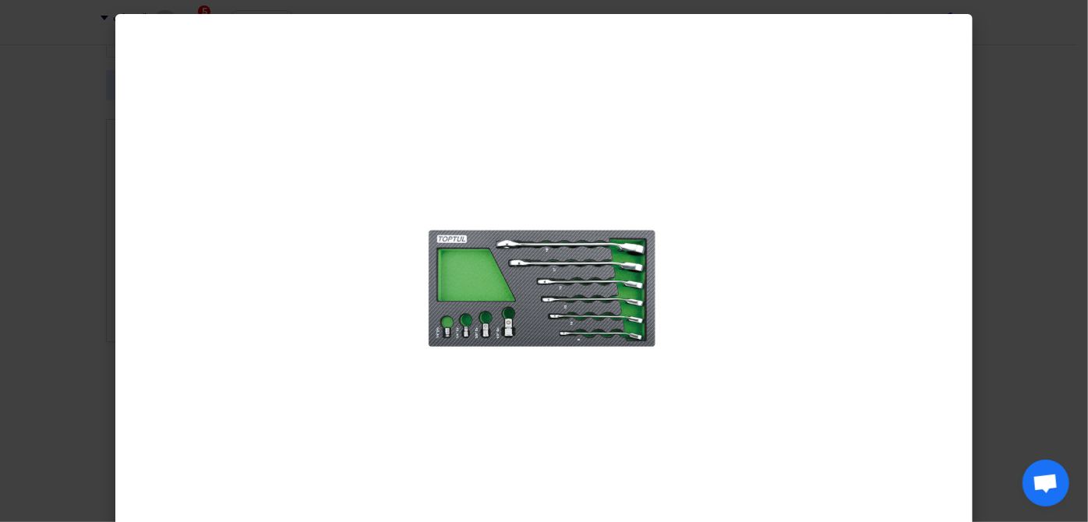
click at [1047, 337] on modal-container at bounding box center [544, 261] width 1088 height 522
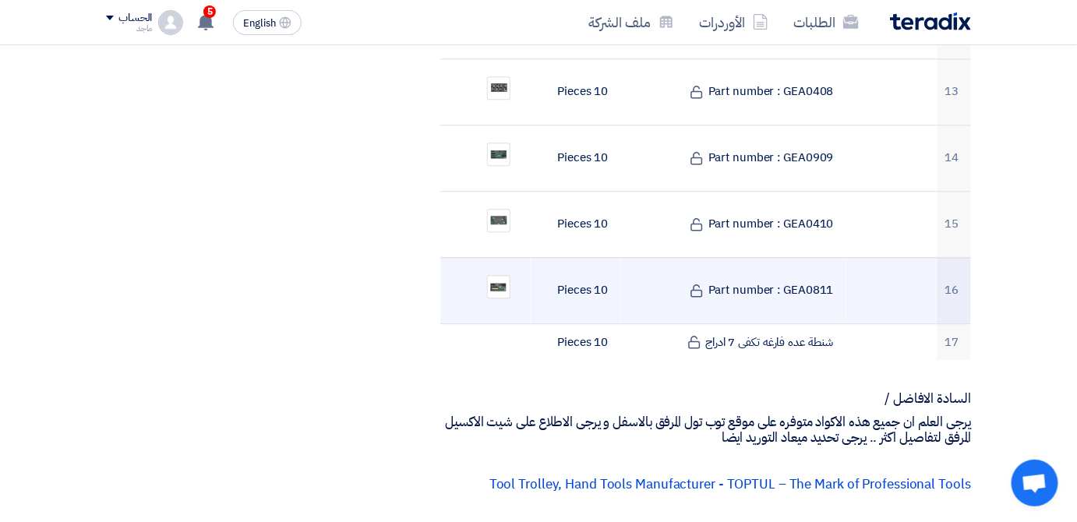
scroll to position [1346, 0]
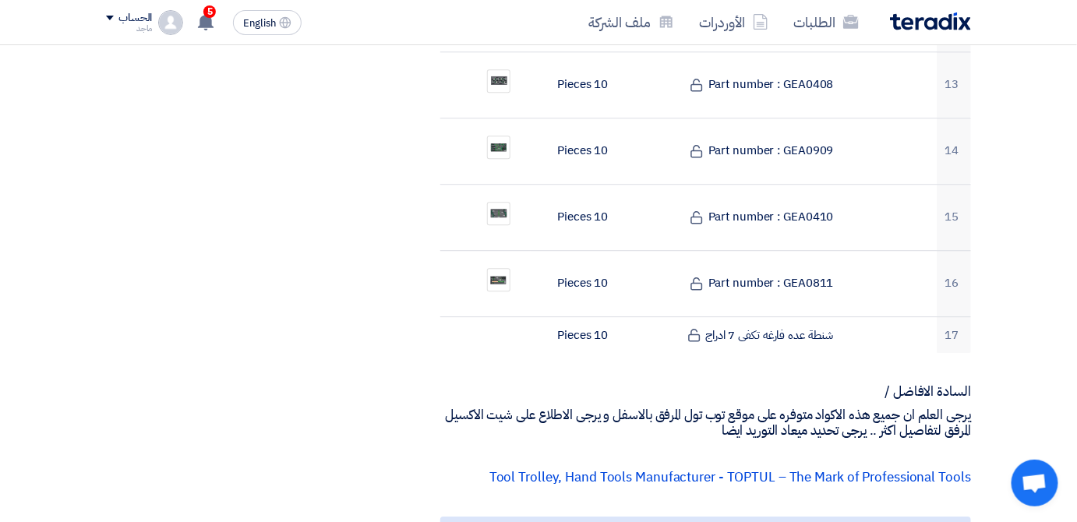
drag, startPoint x: 830, startPoint y: 246, endPoint x: 375, endPoint y: 303, distance: 458.6
click at [375, 303] on div "مواعيد الطلب الموعد النهائي للرد Time Remaining 4 يوم : 23 ساعة : 45 دقيقة الأس…" at bounding box center [242, 81] width 296 height 2338
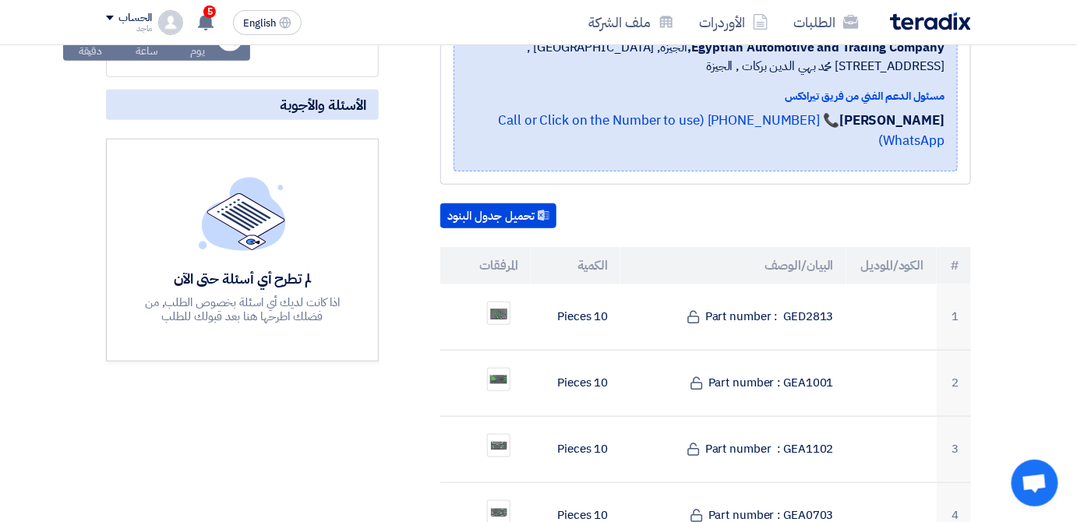
scroll to position [416, 0]
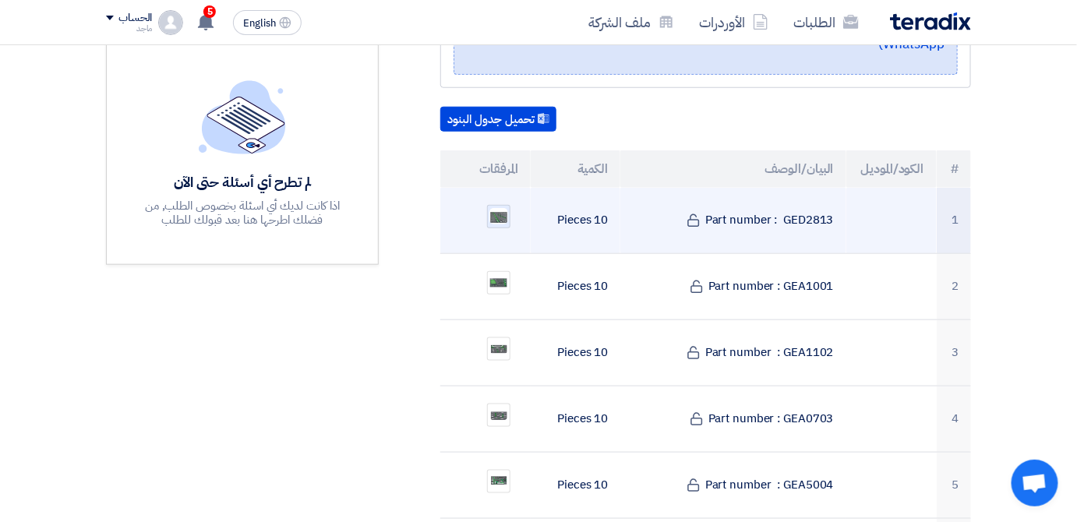
click at [499, 206] on img at bounding box center [499, 216] width 22 height 20
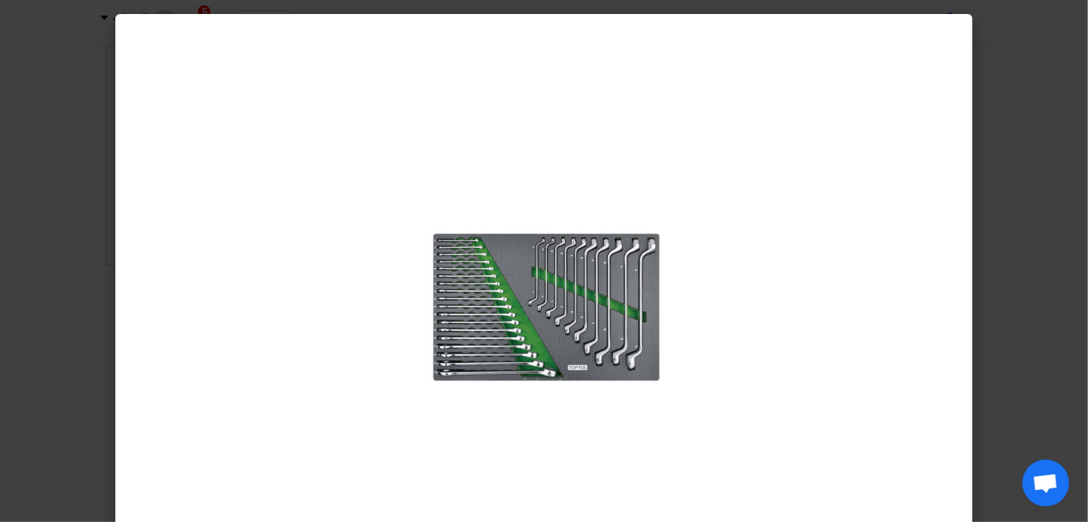
click at [1029, 177] on modal-container at bounding box center [544, 261] width 1088 height 522
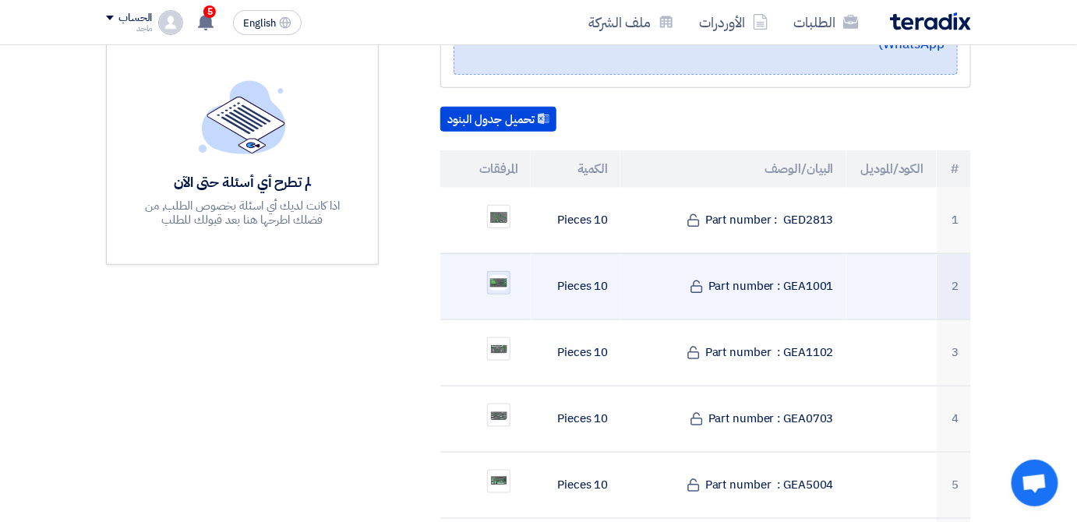
click at [495, 273] on img at bounding box center [499, 282] width 22 height 19
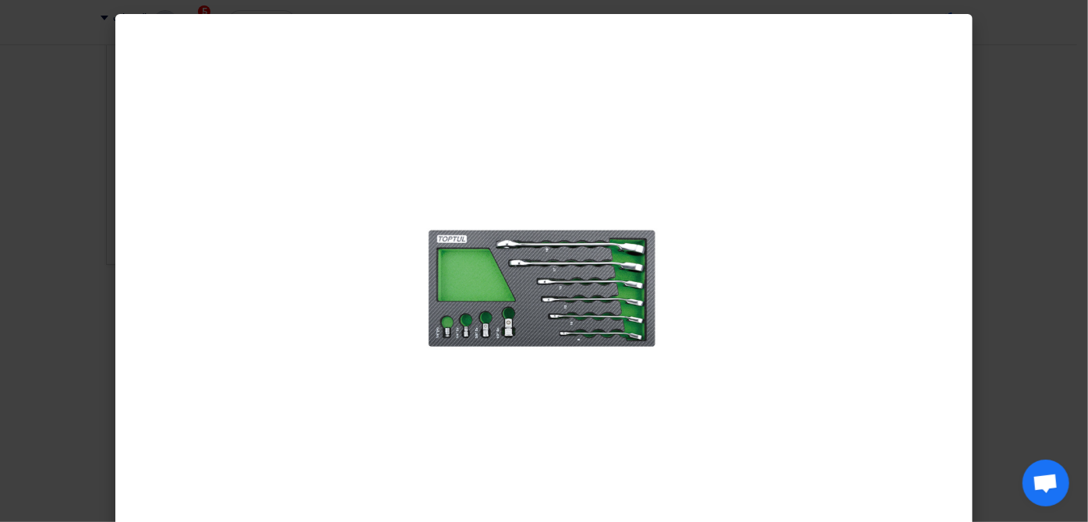
click at [1072, 259] on modal-container at bounding box center [544, 261] width 1088 height 522
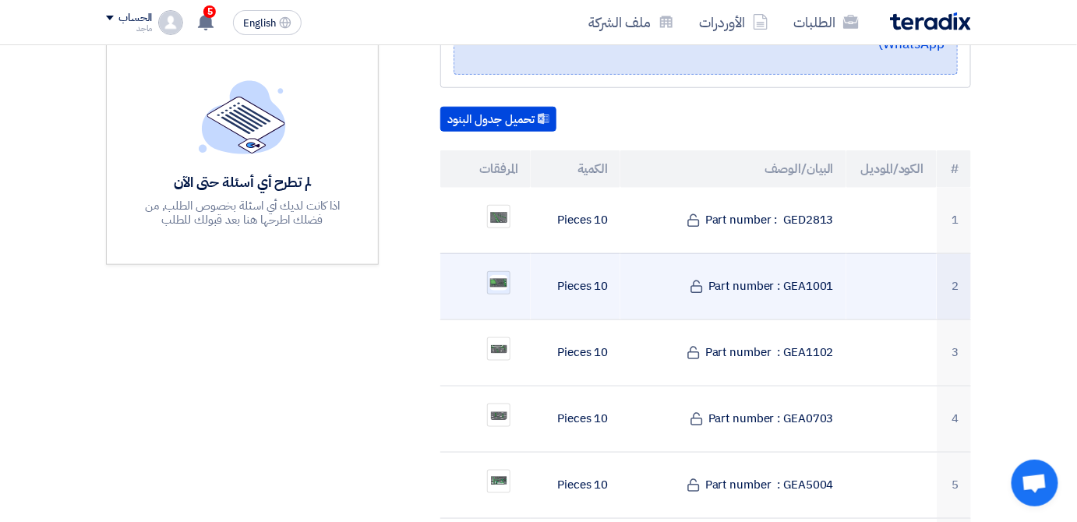
click at [491, 273] on img at bounding box center [499, 282] width 22 height 19
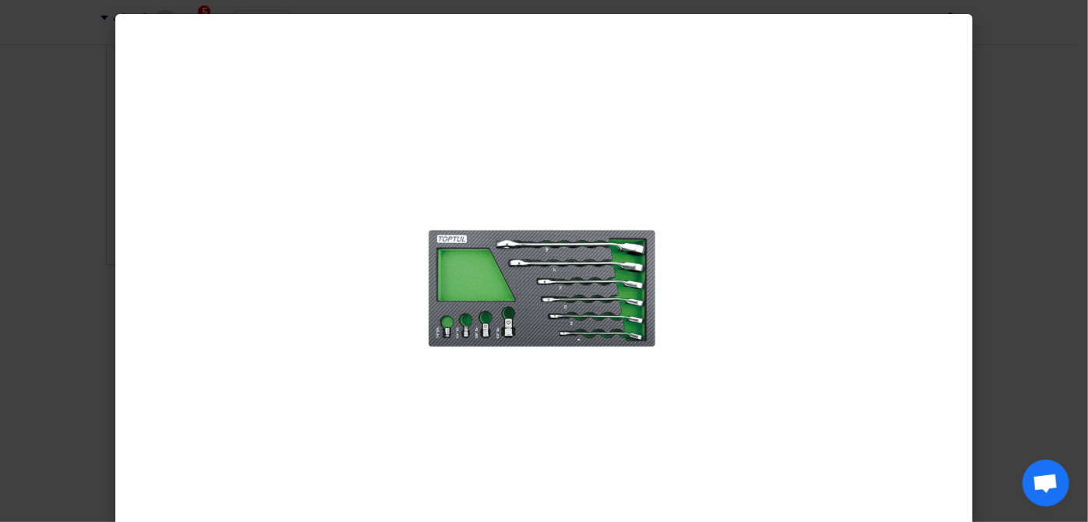
click at [989, 264] on modal-container at bounding box center [544, 261] width 1088 height 522
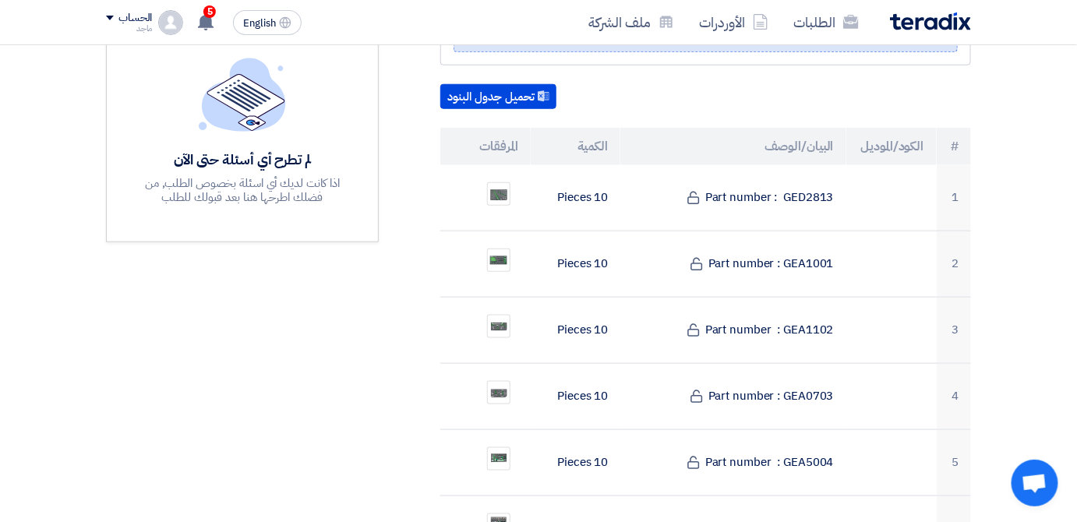
scroll to position [443, 0]
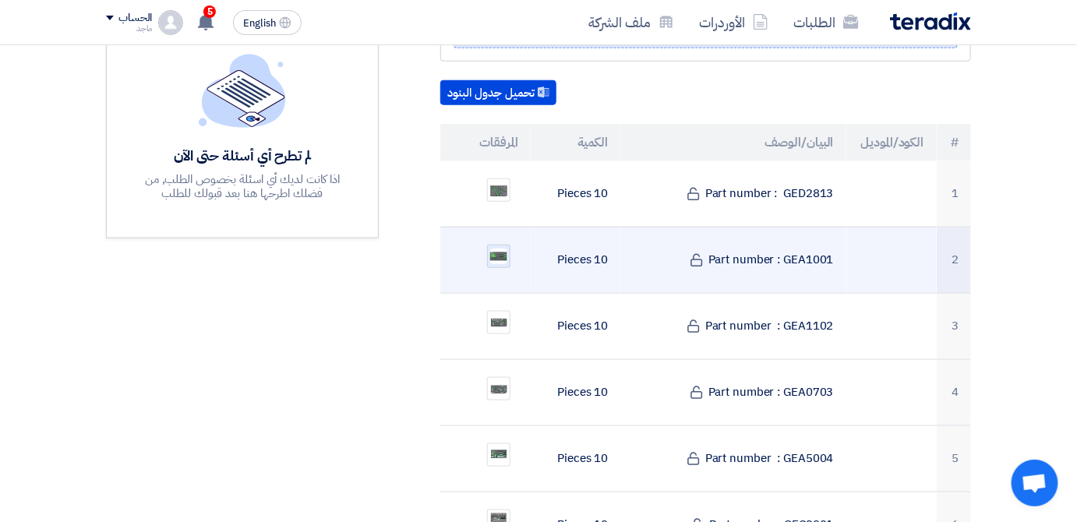
click at [500, 247] on img at bounding box center [499, 256] width 22 height 19
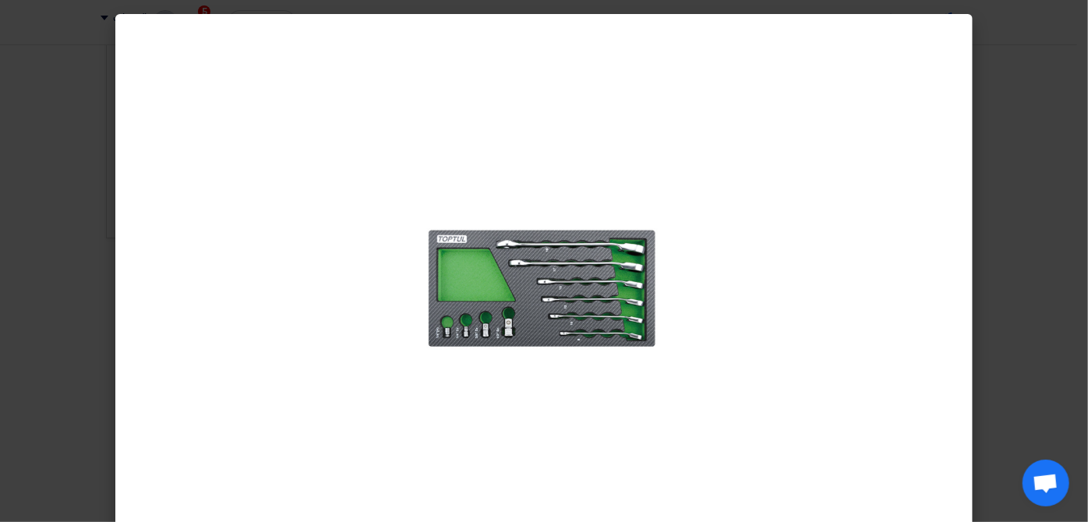
click at [1078, 341] on modal-container at bounding box center [544, 261] width 1088 height 522
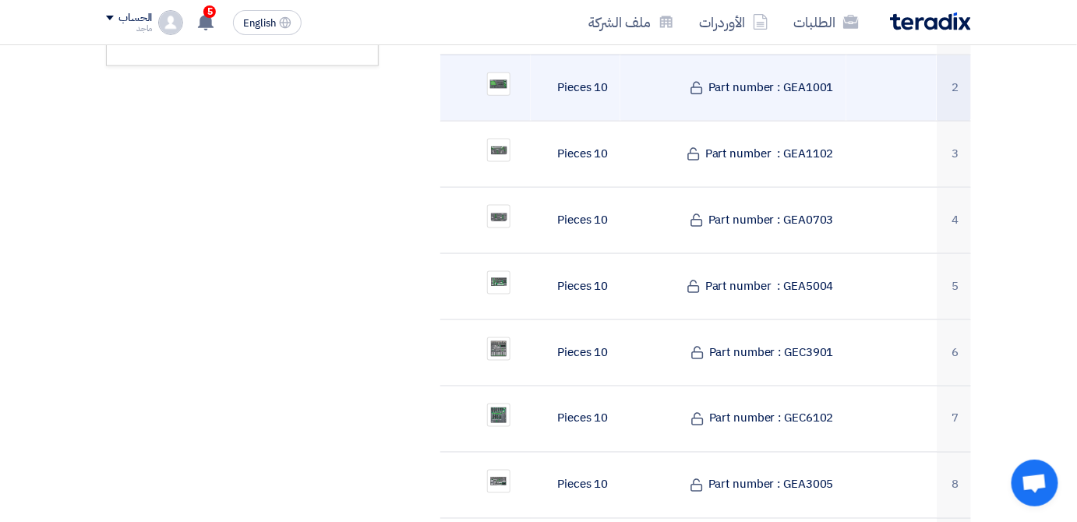
scroll to position [615, 0]
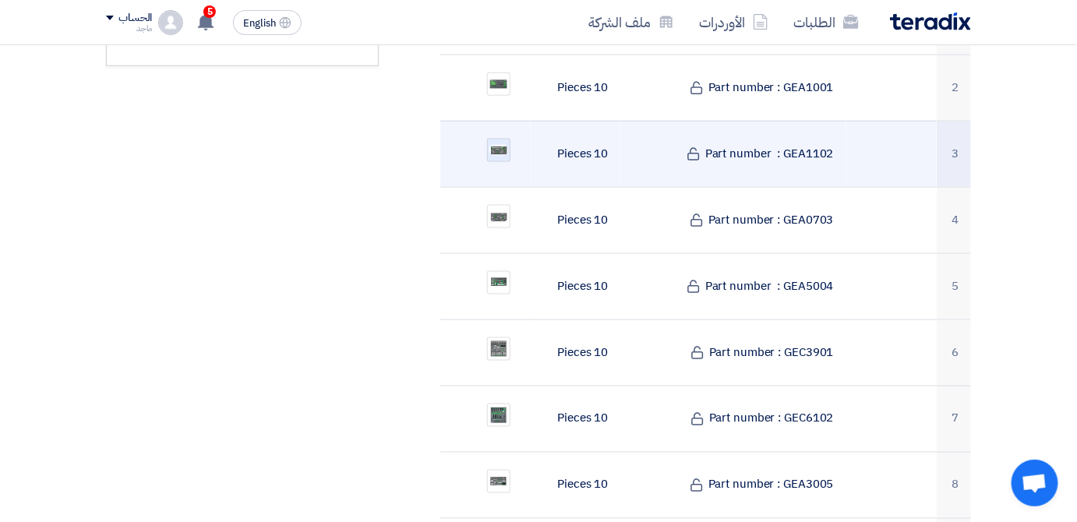
click at [494, 143] on img at bounding box center [499, 150] width 22 height 14
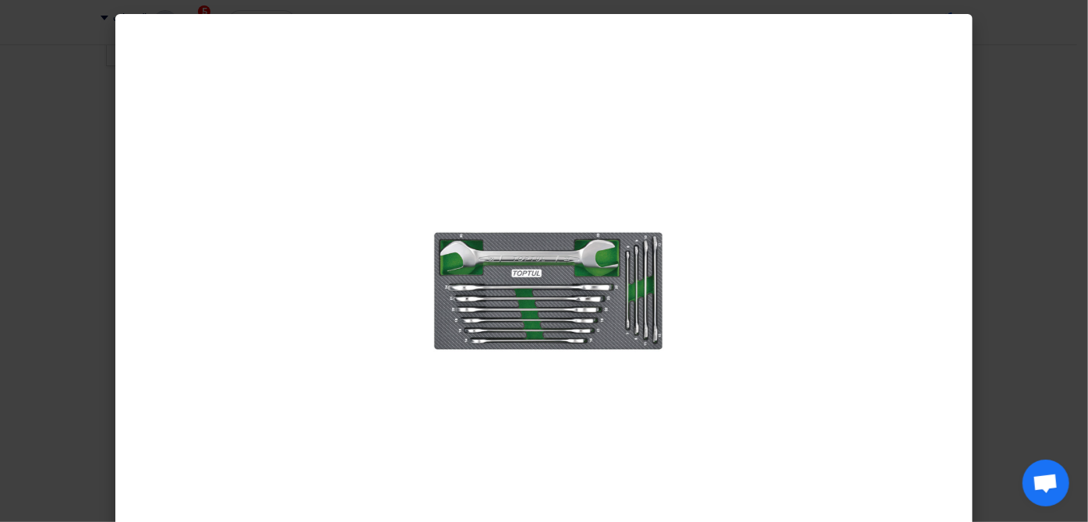
click at [991, 196] on modal-container at bounding box center [544, 261] width 1088 height 522
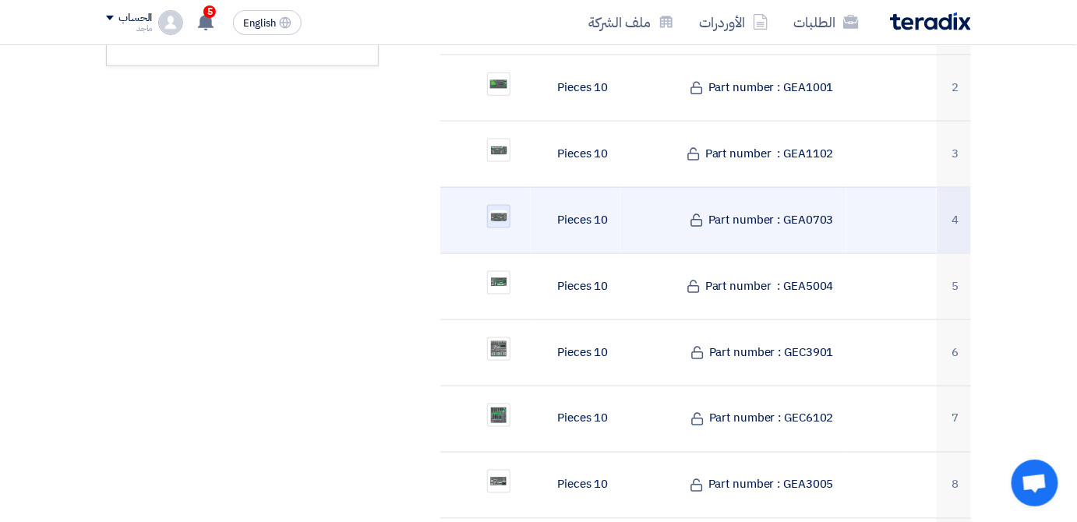
click at [492, 209] on img at bounding box center [499, 216] width 22 height 15
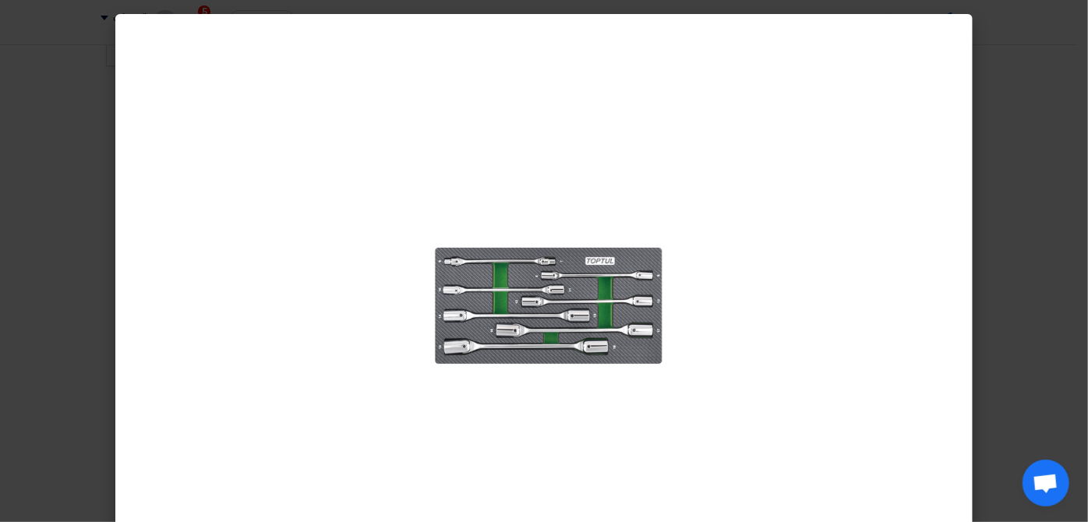
click at [1061, 213] on modal-container at bounding box center [544, 261] width 1088 height 522
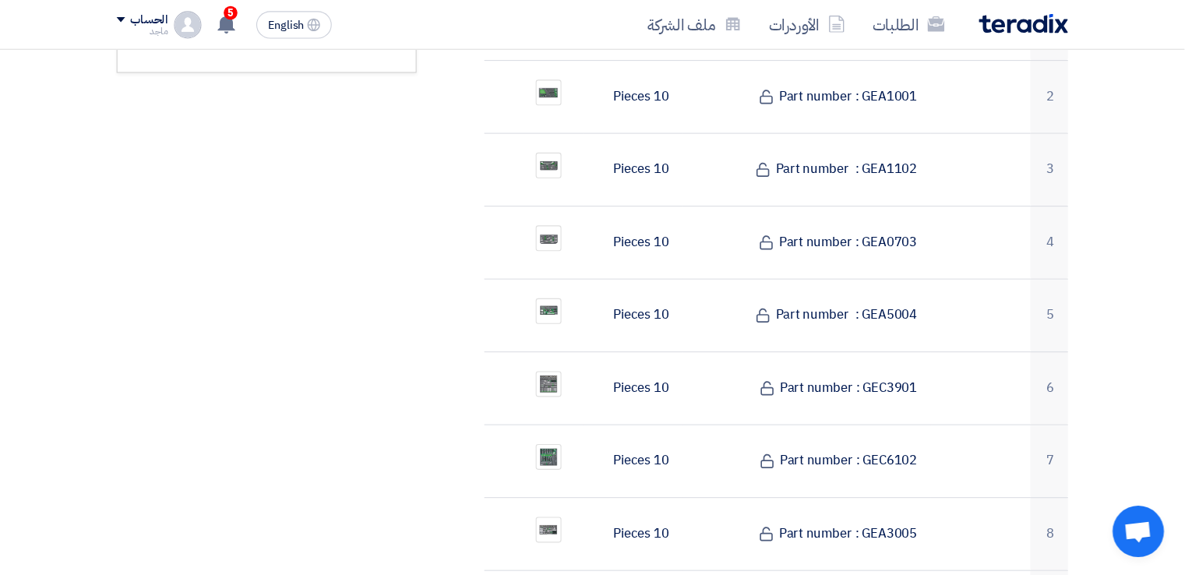
scroll to position [614, 0]
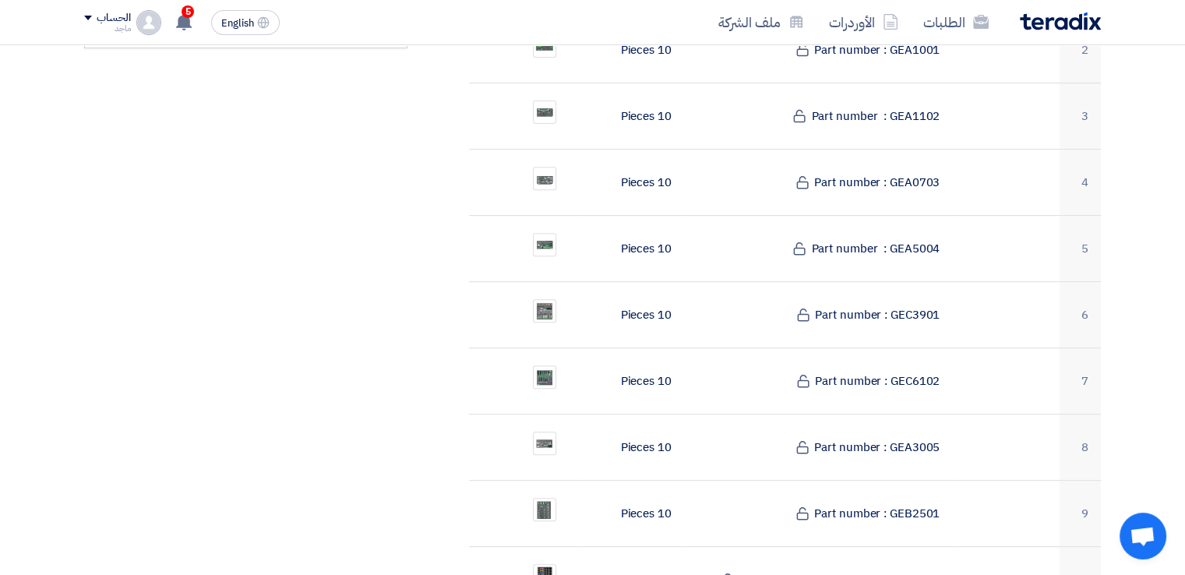
drag, startPoint x: 1061, startPoint y: 213, endPoint x: 1167, endPoint y: 235, distance: 108.0
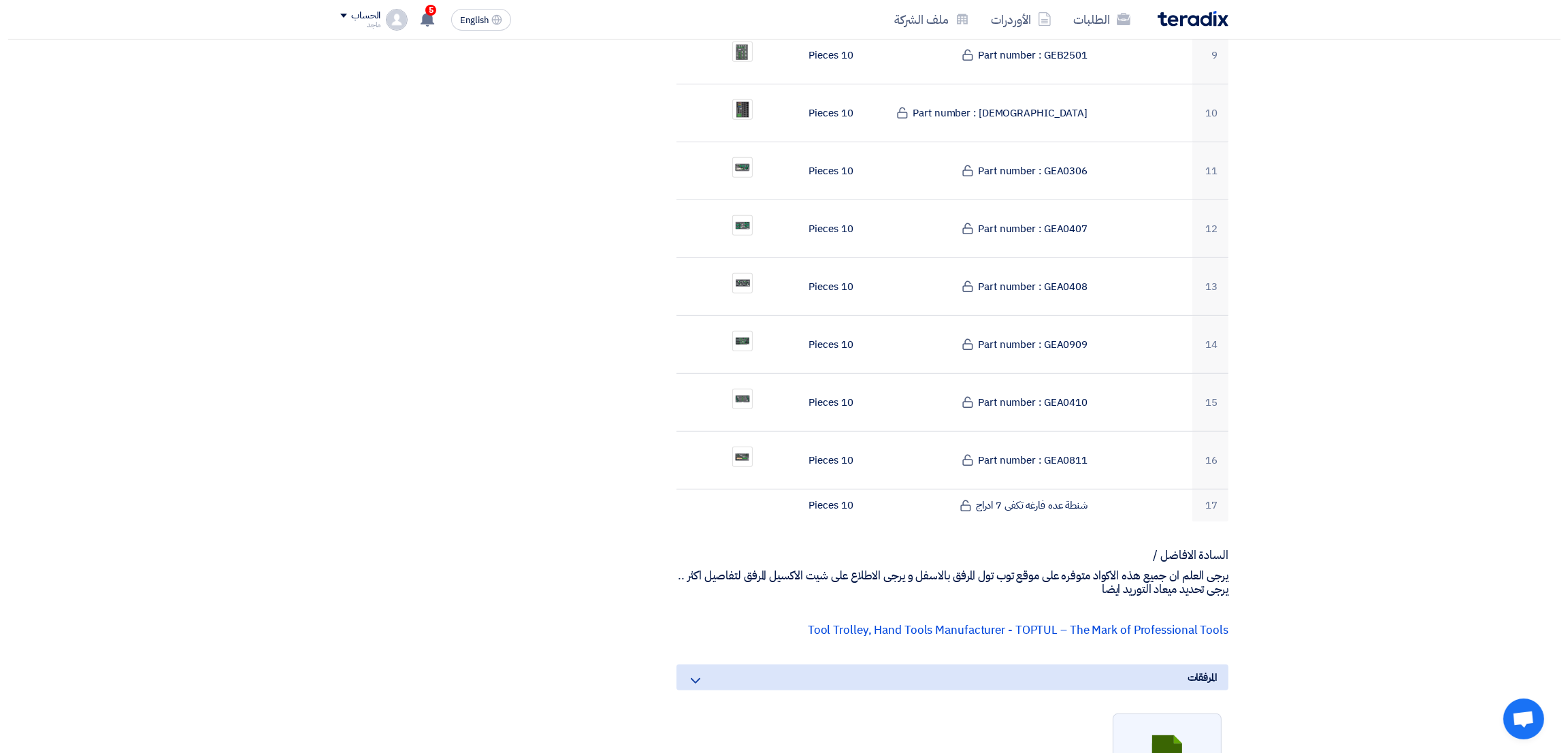
scroll to position [272, 0]
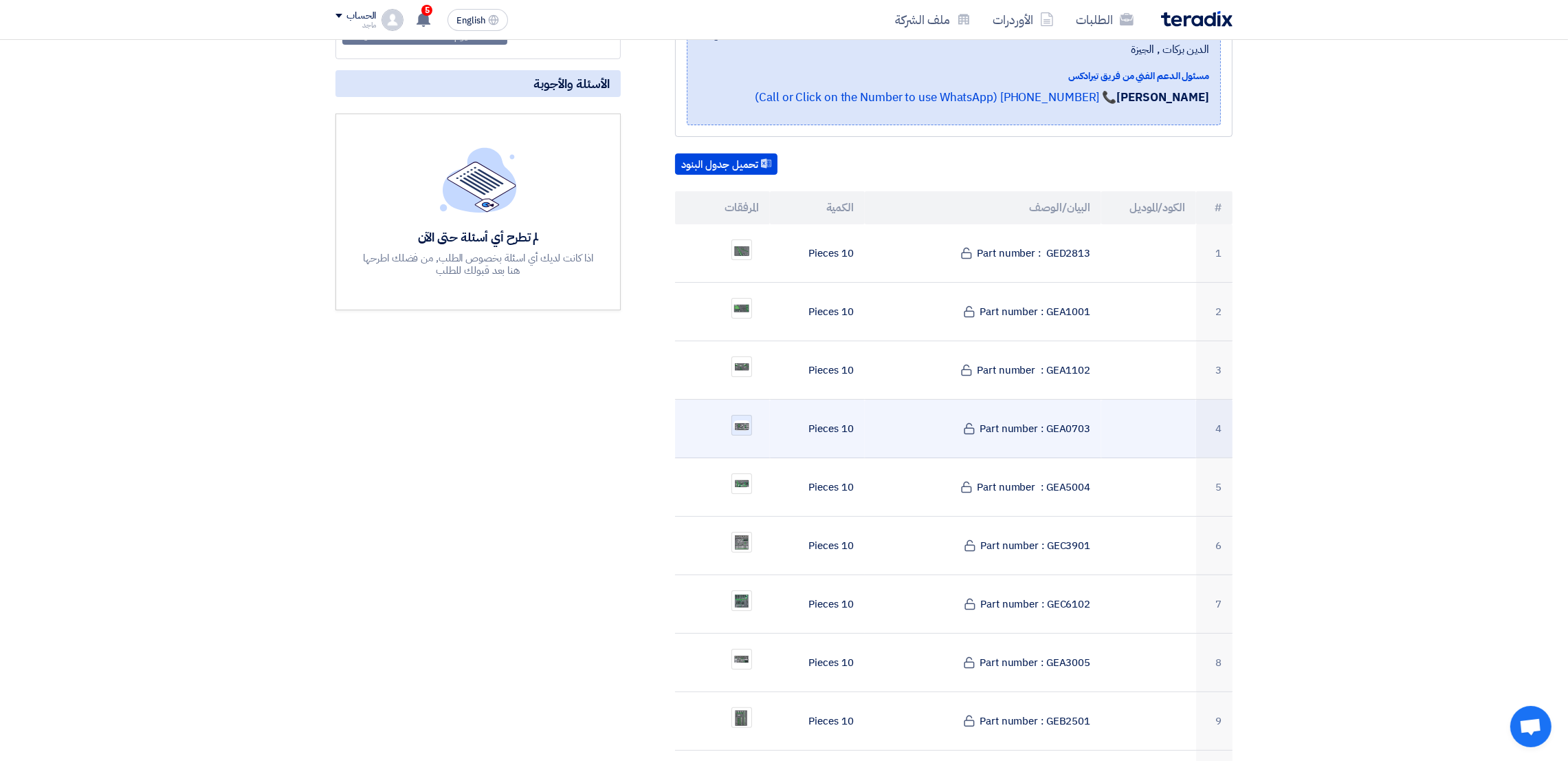
click at [738, 419] on img at bounding box center [742, 426] width 19 height 13
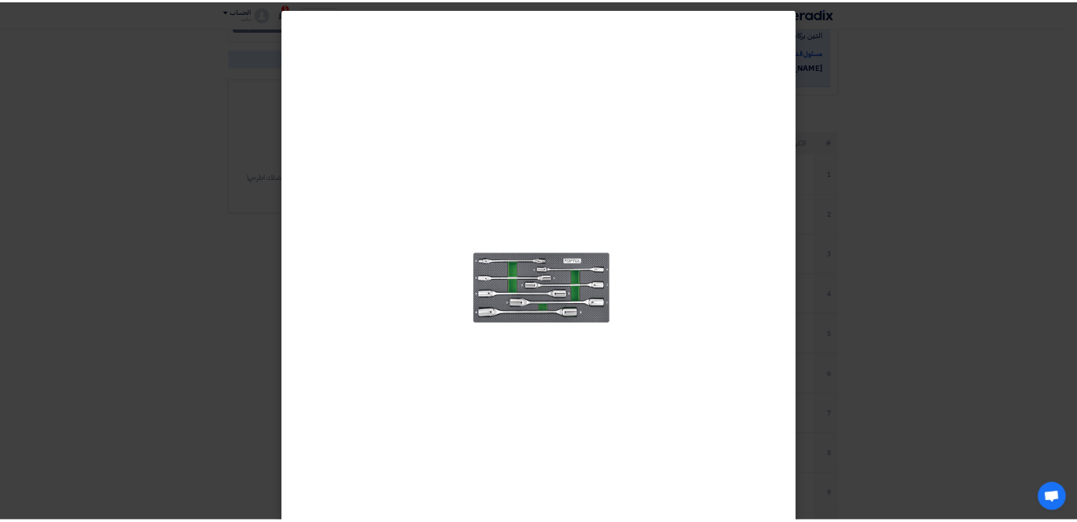
scroll to position [312, 0]
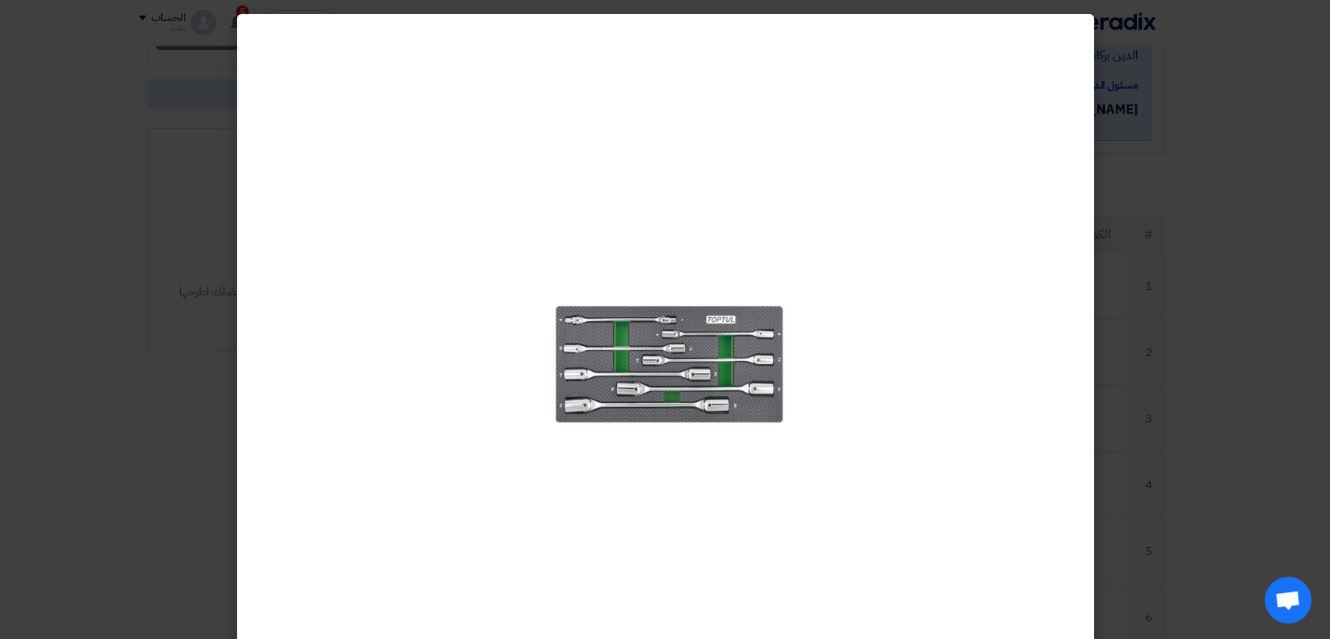
click at [1054, 339] on div at bounding box center [665, 346] width 857 height 664
click at [1087, 197] on modal-container at bounding box center [665, 319] width 1330 height 639
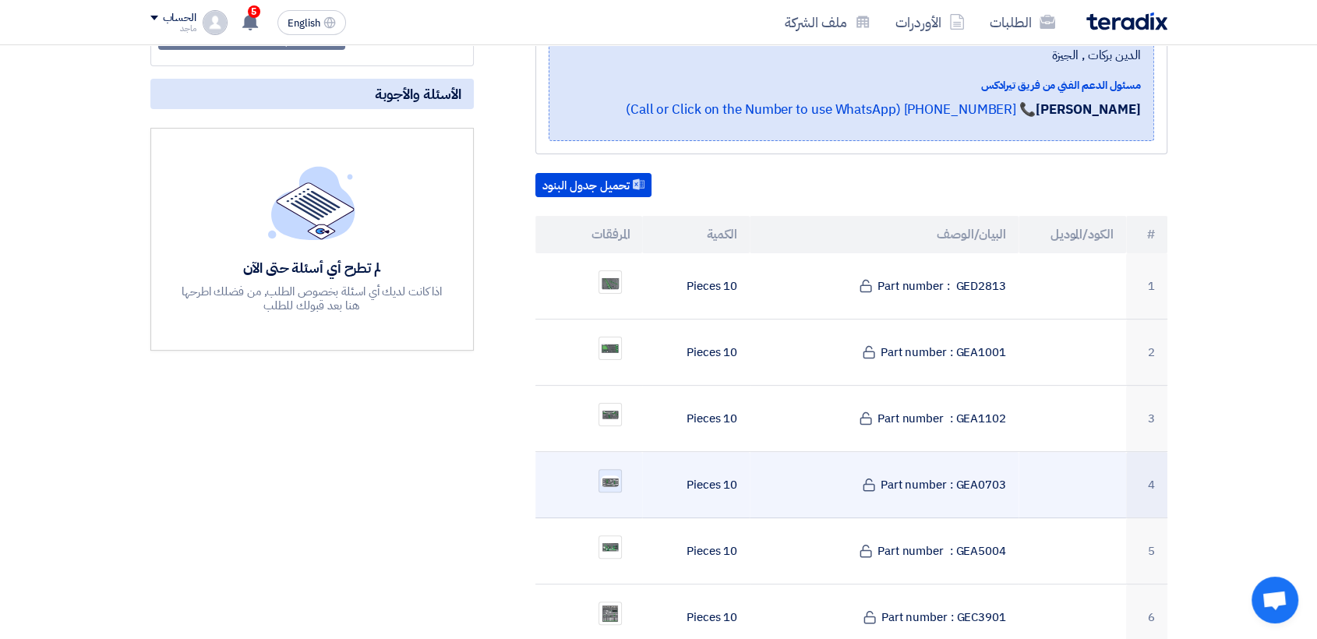
click at [605, 474] on img at bounding box center [610, 481] width 22 height 15
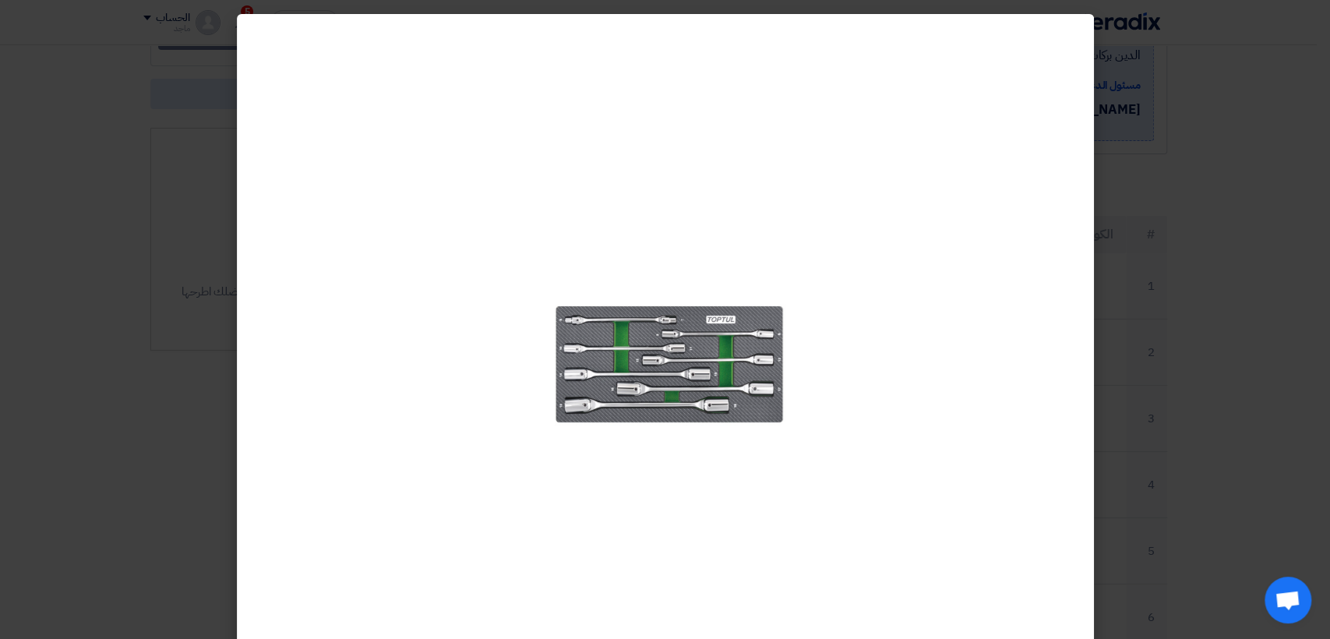
click at [1087, 510] on modal-container at bounding box center [665, 319] width 1330 height 639
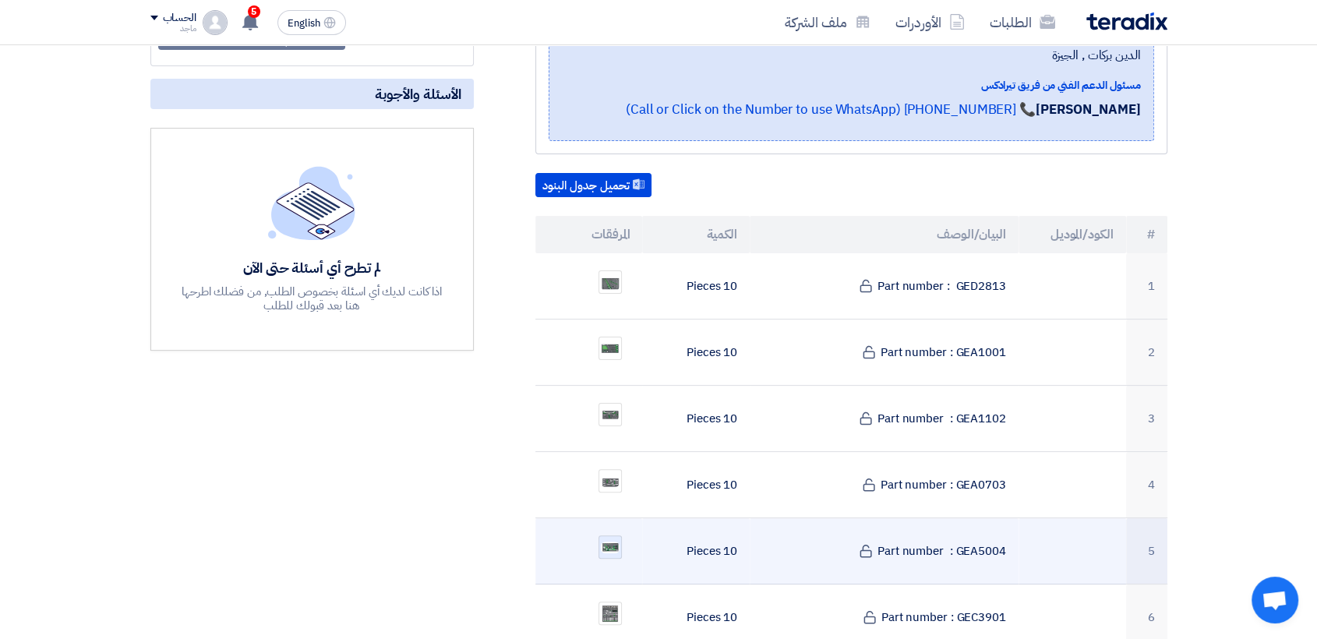
click at [614, 521] on img at bounding box center [610, 547] width 22 height 15
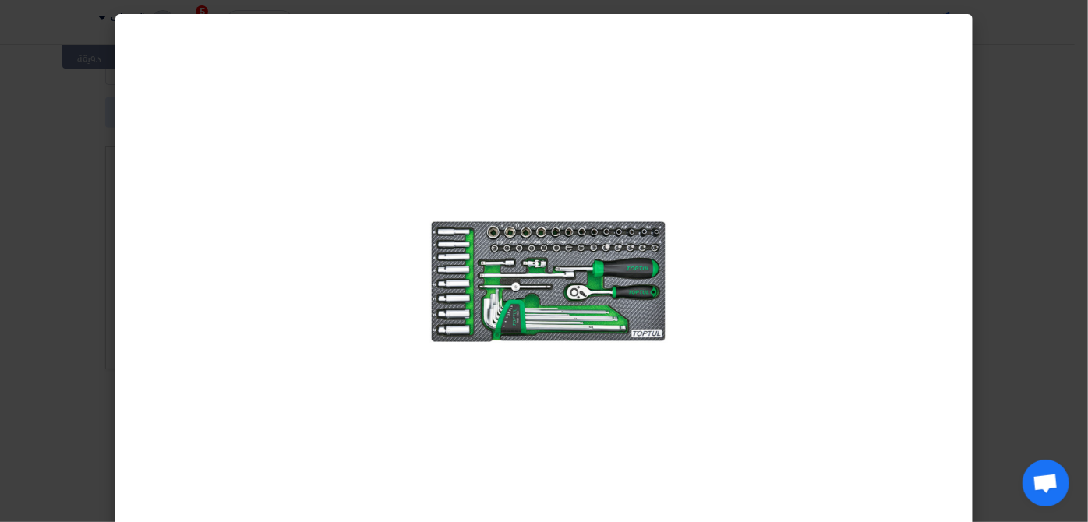
click at [989, 277] on modal-container at bounding box center [544, 261] width 1088 height 522
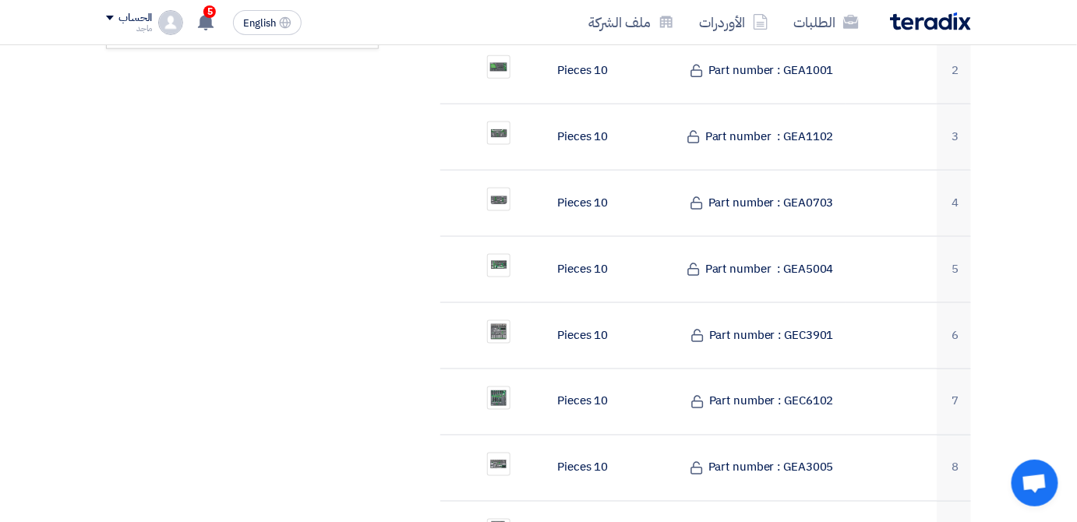
scroll to position [656, 0]
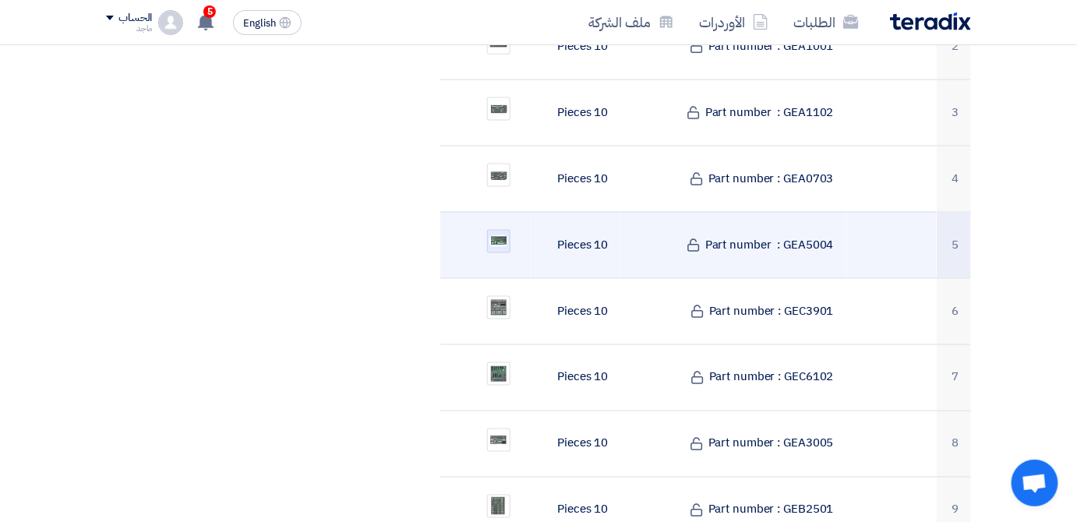
click at [494, 234] on img at bounding box center [499, 241] width 22 height 15
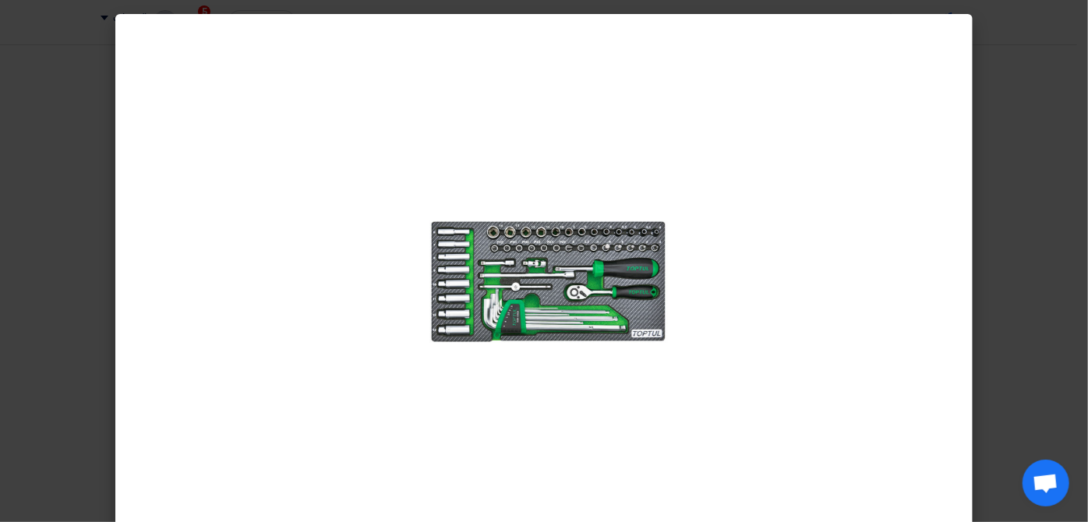
click at [1004, 254] on modal-container at bounding box center [544, 261] width 1088 height 522
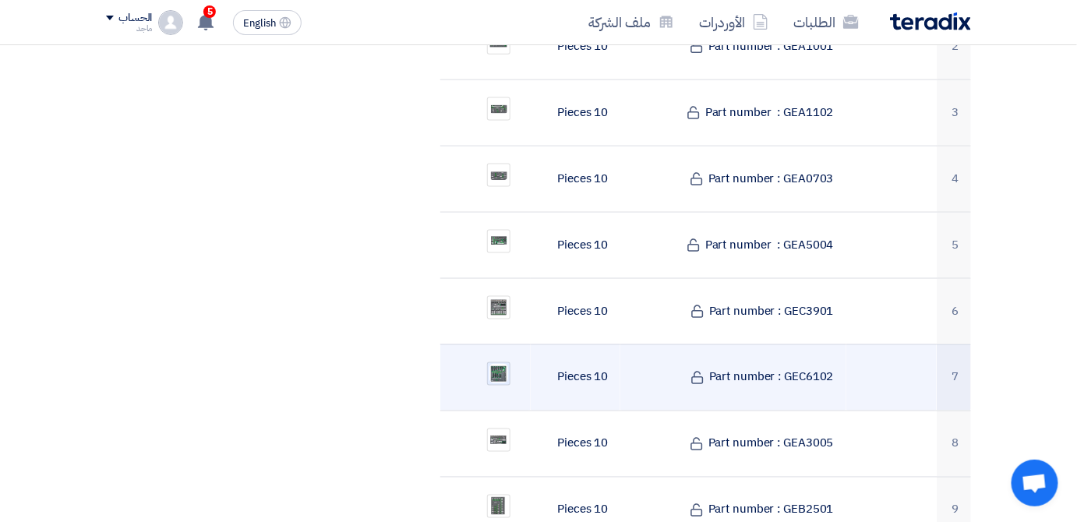
click at [493, 362] on img at bounding box center [499, 373] width 22 height 23
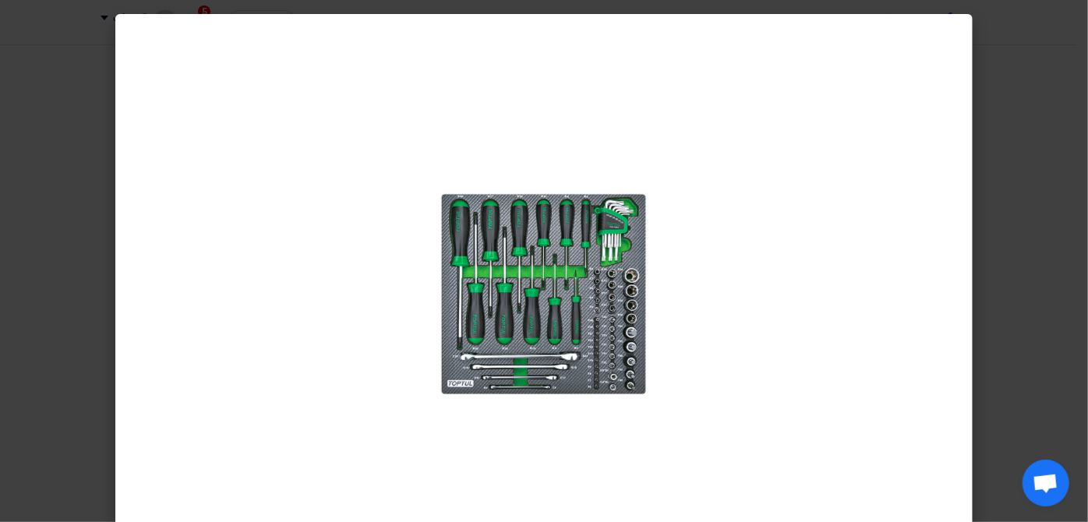
click at [1045, 268] on modal-container at bounding box center [544, 261] width 1088 height 522
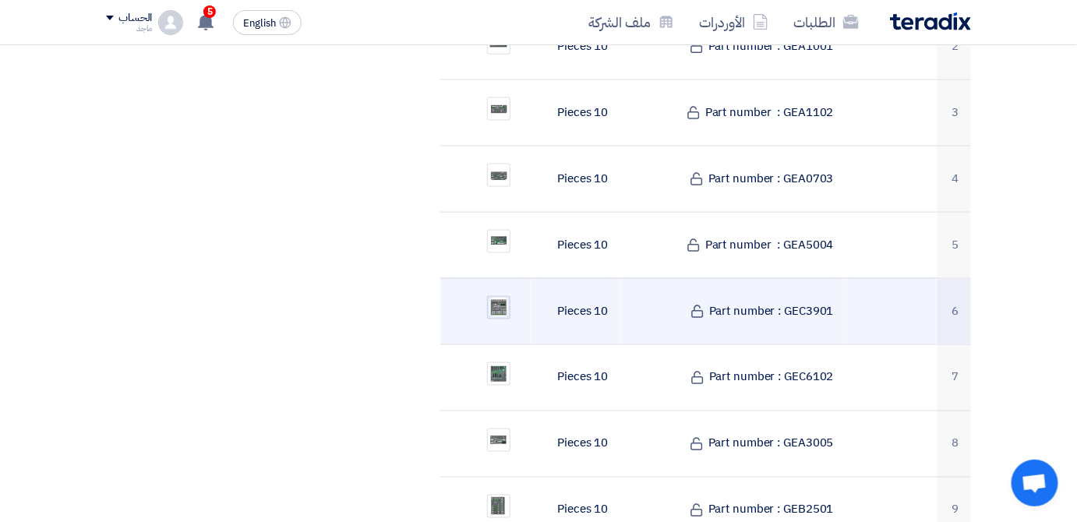
click at [503, 296] on img at bounding box center [499, 307] width 22 height 23
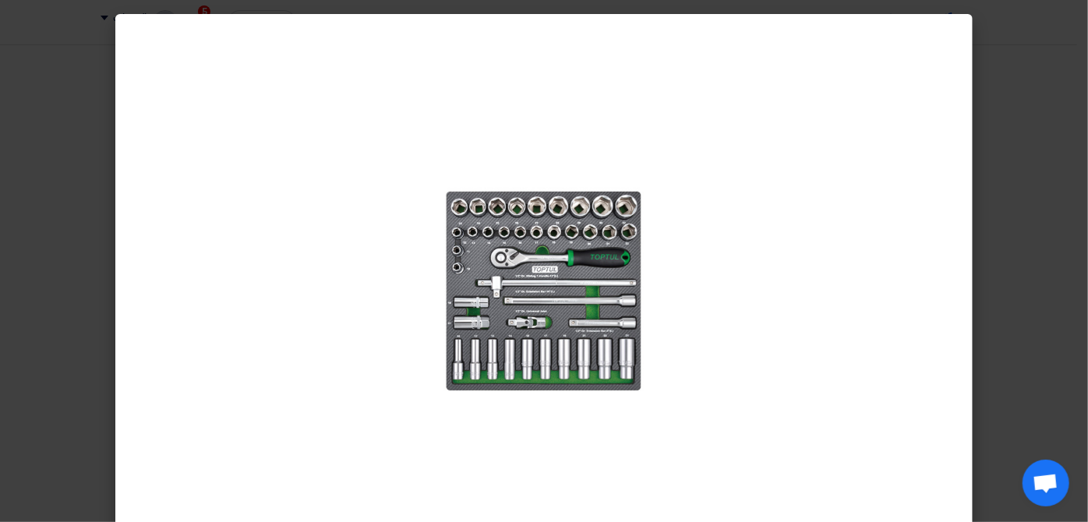
click at [1081, 298] on modal-container at bounding box center [544, 261] width 1088 height 522
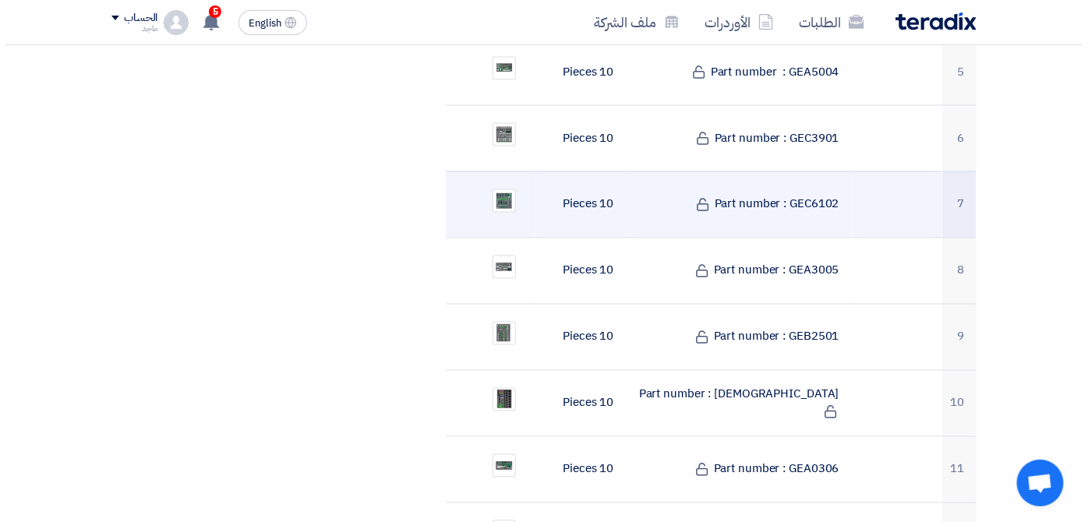
scroll to position [843, 0]
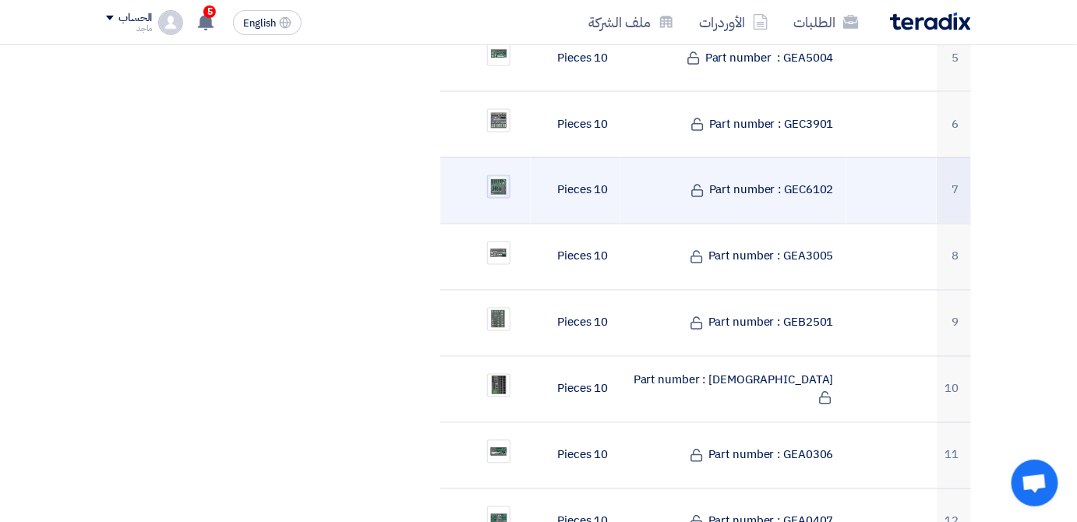
click at [498, 175] on img at bounding box center [499, 186] width 22 height 23
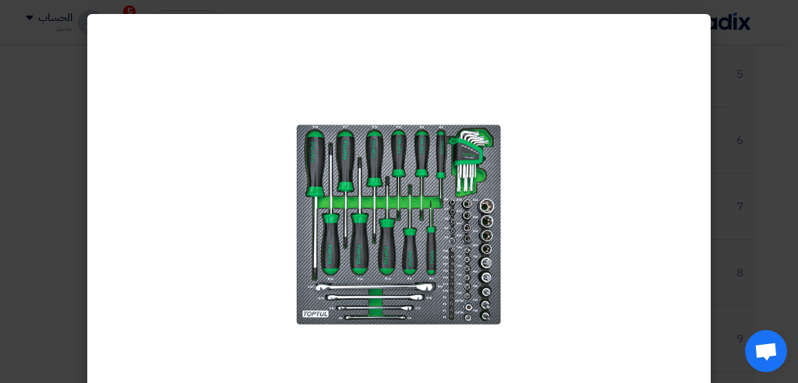
click at [785, 306] on modal-container at bounding box center [399, 191] width 798 height 383
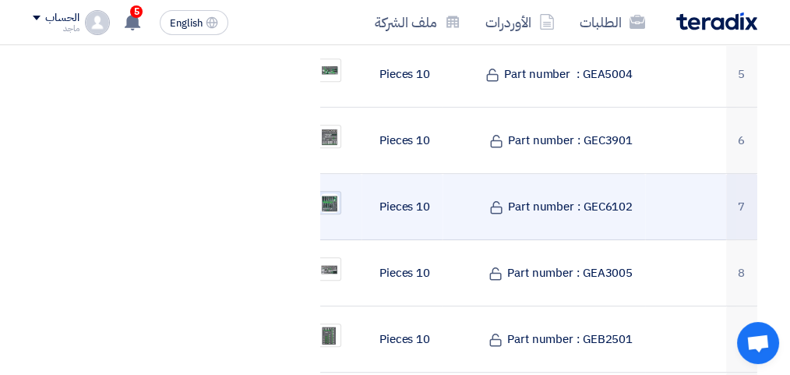
click at [331, 202] on img at bounding box center [330, 203] width 22 height 23
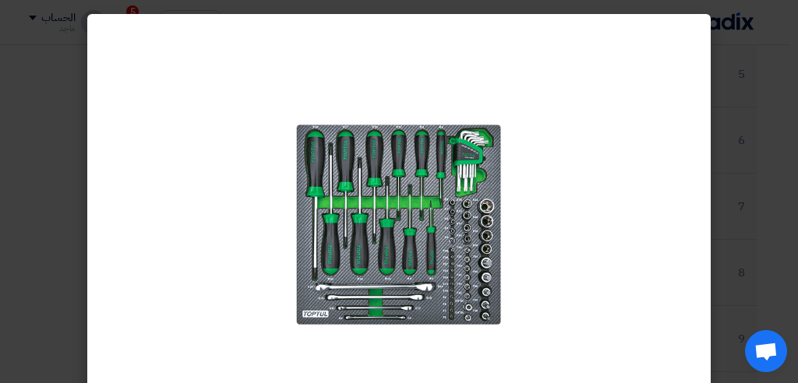
click at [777, 168] on modal-container at bounding box center [399, 191] width 798 height 383
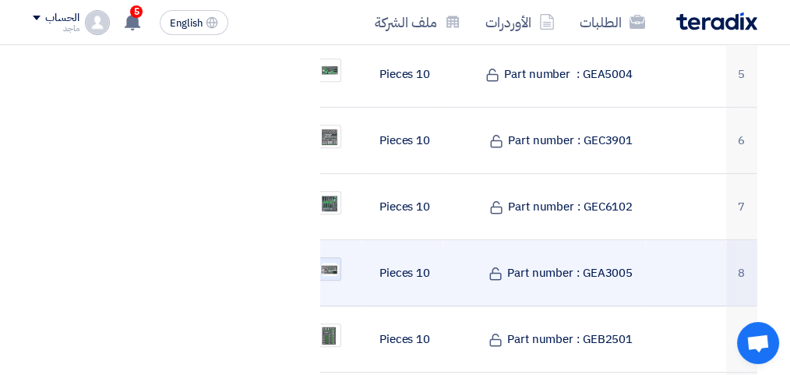
click at [330, 261] on img at bounding box center [330, 269] width 22 height 16
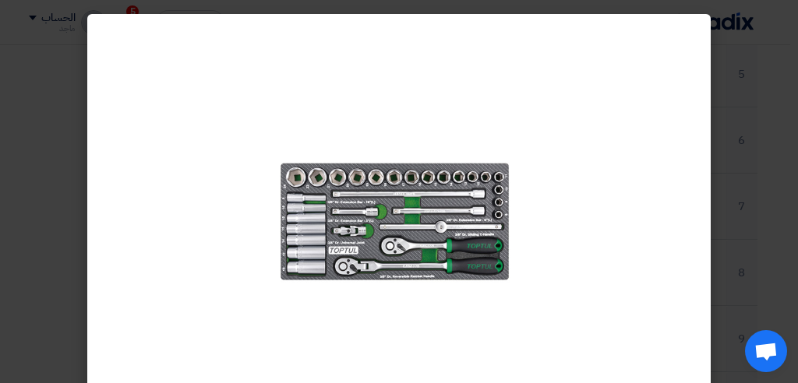
click at [754, 168] on modal-container at bounding box center [399, 191] width 798 height 383
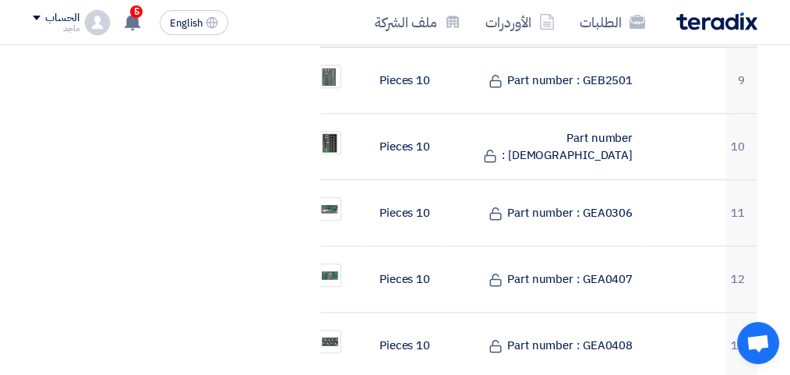
scroll to position [1101, 0]
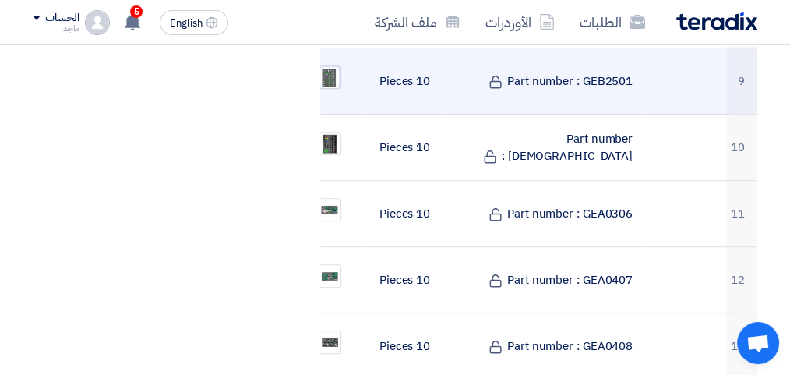
click at [330, 72] on img at bounding box center [330, 77] width 22 height 24
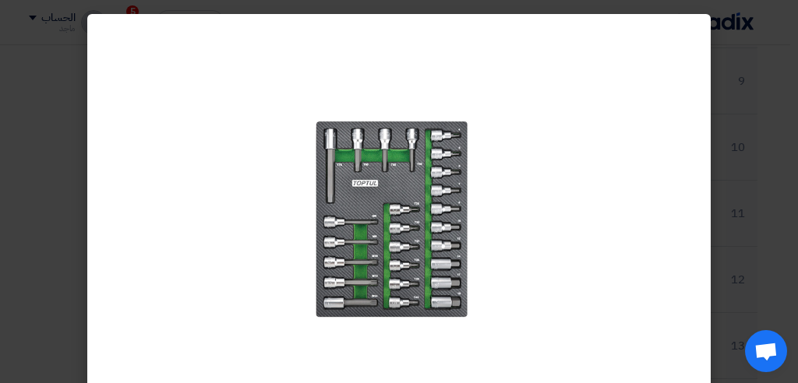
click at [753, 234] on modal-container at bounding box center [399, 191] width 798 height 383
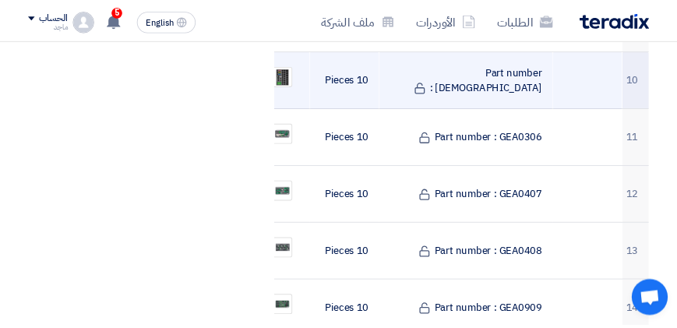
scroll to position [1159, 0]
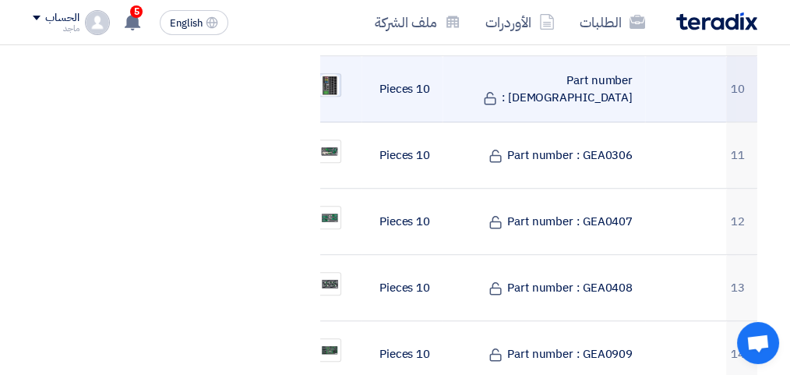
click at [333, 72] on img at bounding box center [330, 85] width 22 height 26
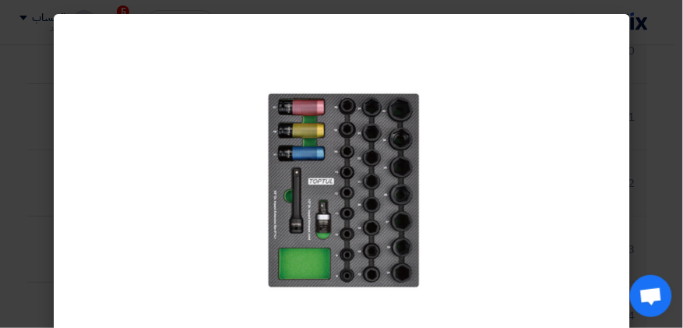
click at [672, 179] on modal-container at bounding box center [341, 164] width 683 height 328
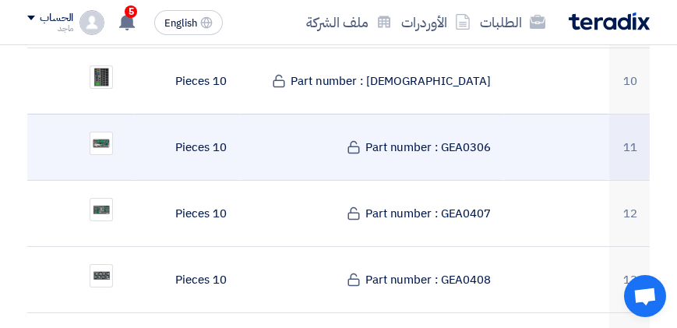
scroll to position [1126, 0]
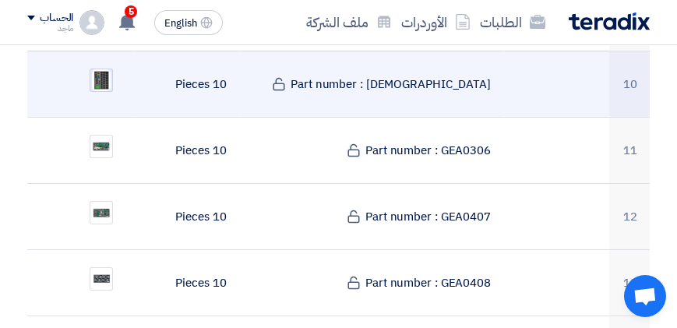
click at [103, 68] on img at bounding box center [101, 81] width 22 height 26
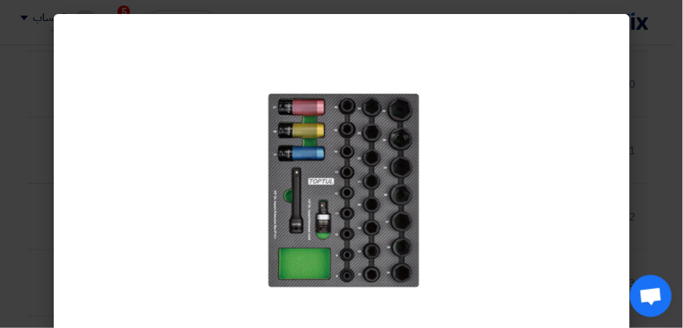
click at [673, 156] on modal-container at bounding box center [341, 164] width 683 height 328
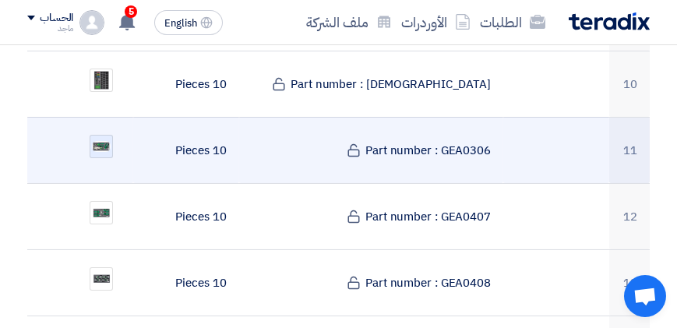
click at [91, 135] on div at bounding box center [101, 146] width 23 height 23
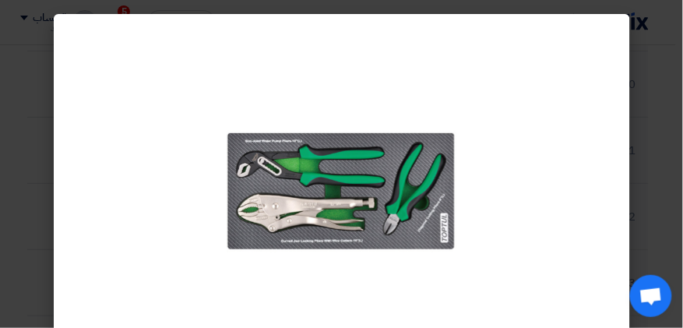
click at [661, 167] on modal-container at bounding box center [341, 164] width 683 height 328
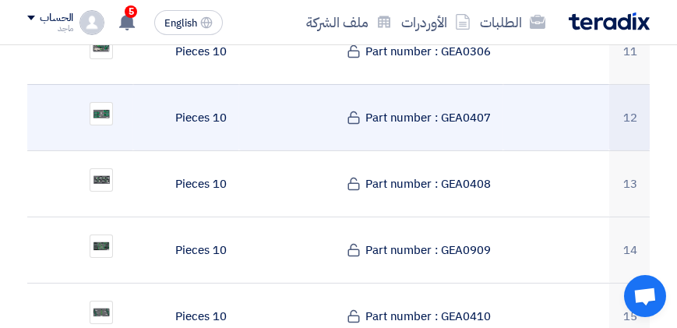
scroll to position [1230, 0]
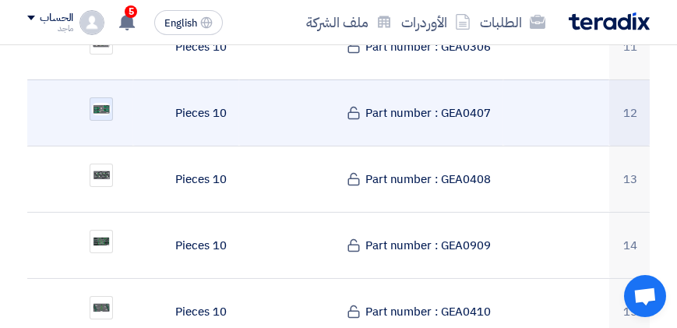
click at [111, 97] on div at bounding box center [101, 108] width 23 height 23
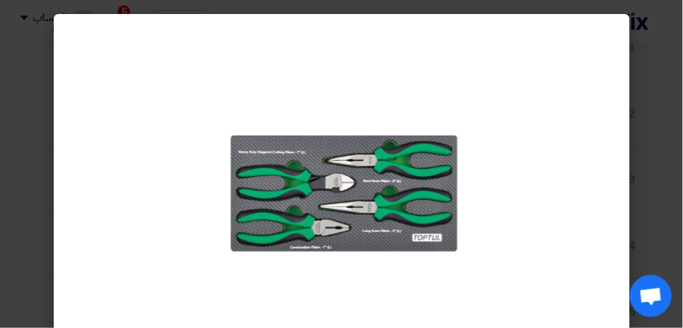
click at [675, 69] on modal-container at bounding box center [341, 164] width 683 height 328
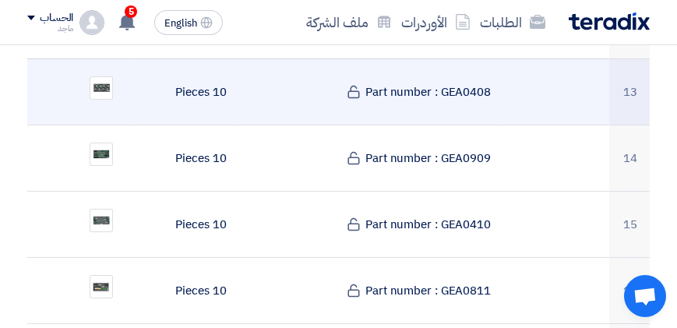
scroll to position [1317, 0]
click at [106, 79] on img at bounding box center [101, 88] width 22 height 18
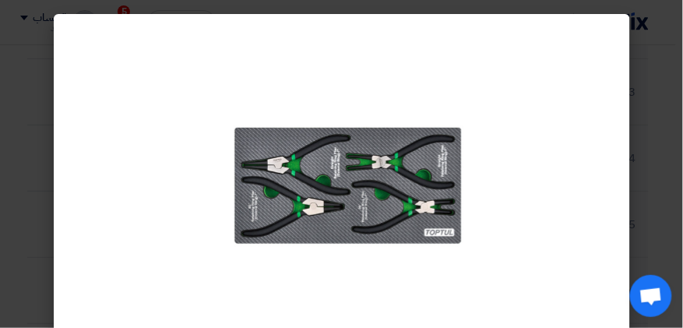
click at [665, 163] on modal-container at bounding box center [341, 164] width 683 height 328
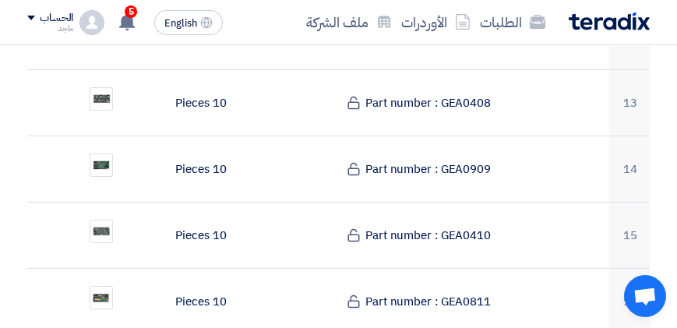
scroll to position [1294, 0]
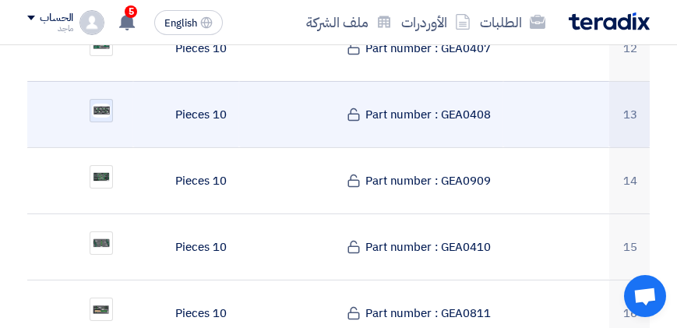
click at [108, 102] on img at bounding box center [101, 111] width 22 height 18
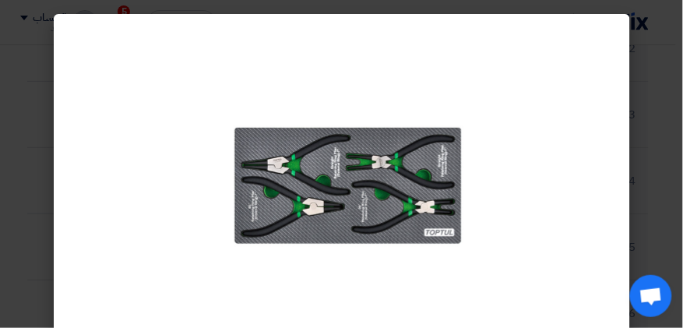
click at [683, 100] on modal-container at bounding box center [341, 164] width 683 height 328
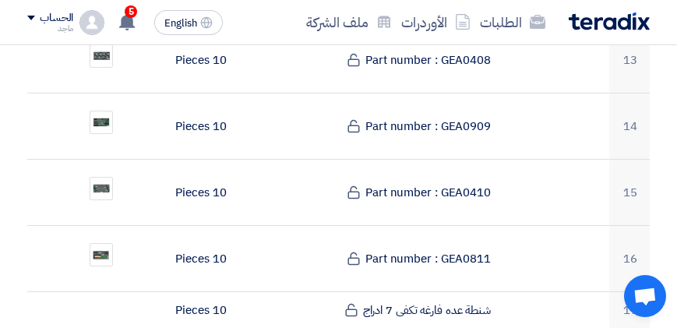
scroll to position [1350, 0]
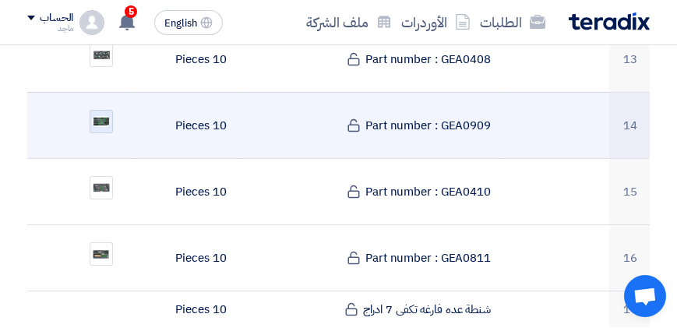
click at [111, 115] on img at bounding box center [101, 122] width 22 height 14
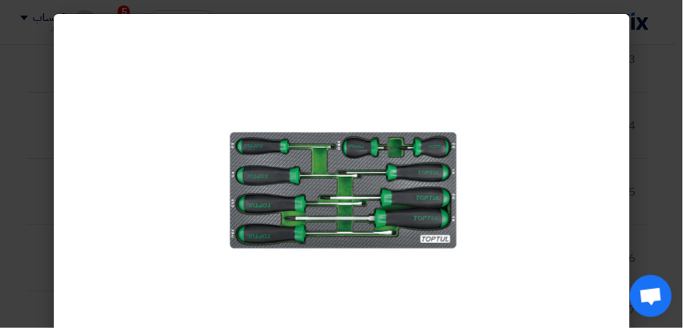
click at [678, 153] on modal-container at bounding box center [341, 164] width 683 height 328
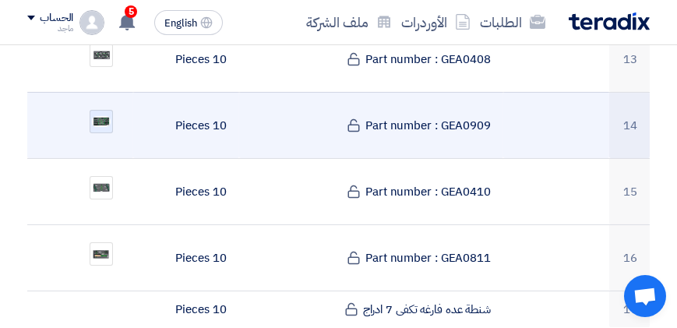
click at [108, 110] on div at bounding box center [101, 121] width 23 height 23
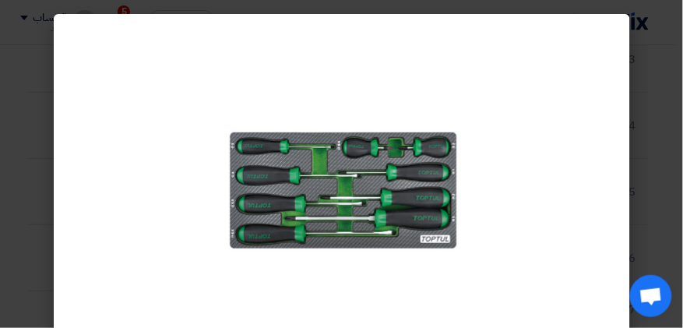
click at [18, 185] on modal-container at bounding box center [341, 164] width 683 height 328
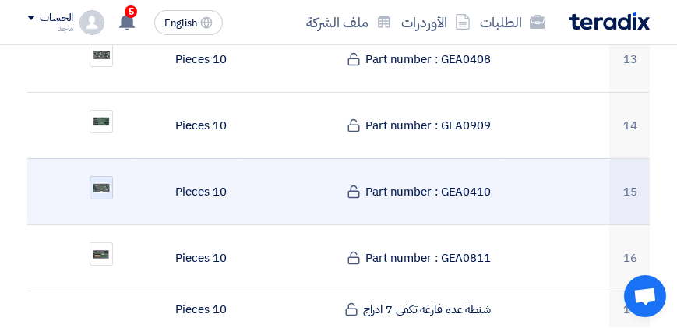
click at [104, 181] on img at bounding box center [101, 188] width 22 height 14
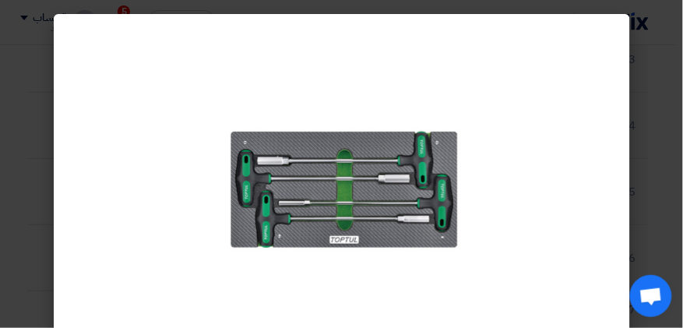
click at [670, 176] on modal-container at bounding box center [341, 164] width 683 height 328
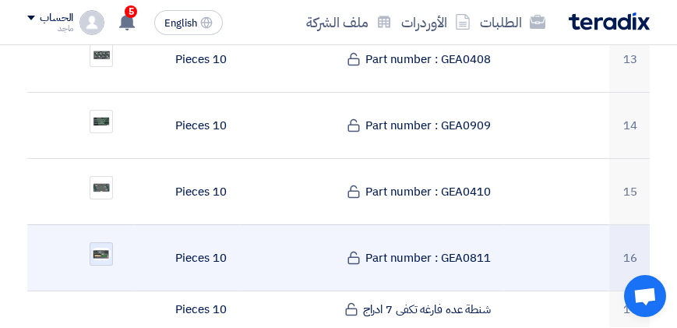
click at [107, 246] on img at bounding box center [101, 254] width 22 height 16
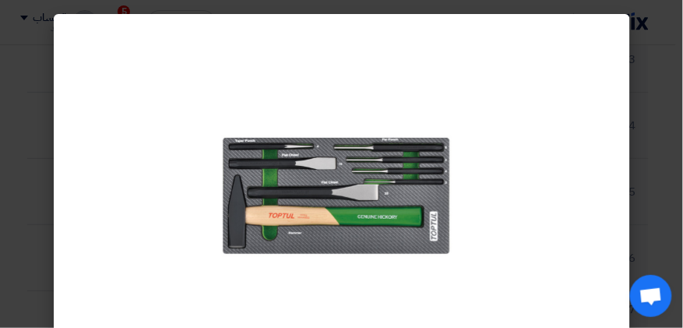
click at [648, 136] on modal-container at bounding box center [341, 164] width 683 height 328
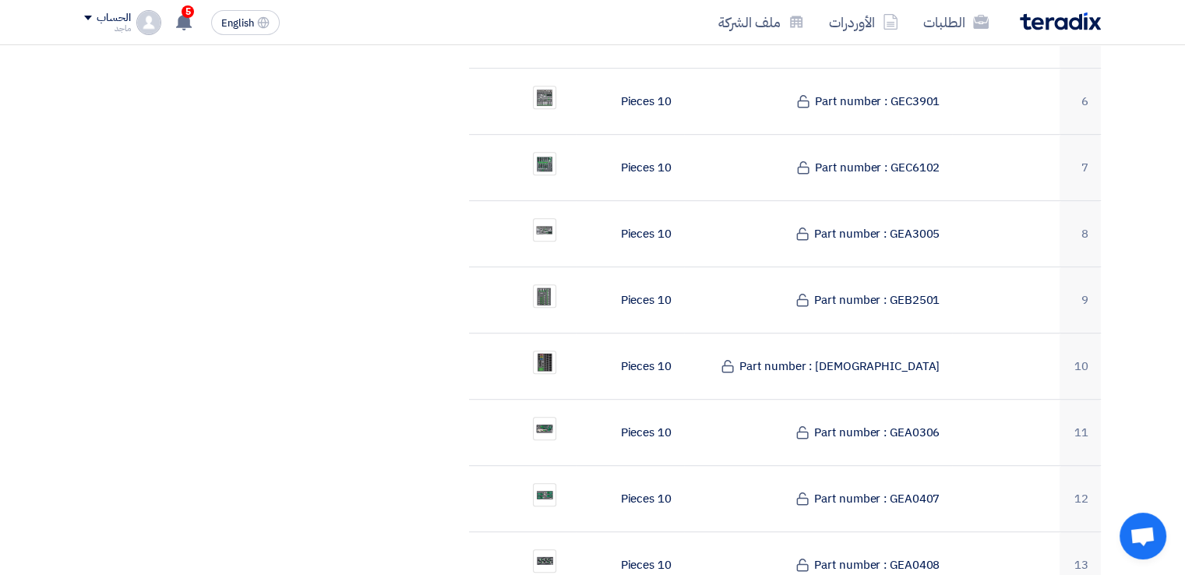
scroll to position [825, 0]
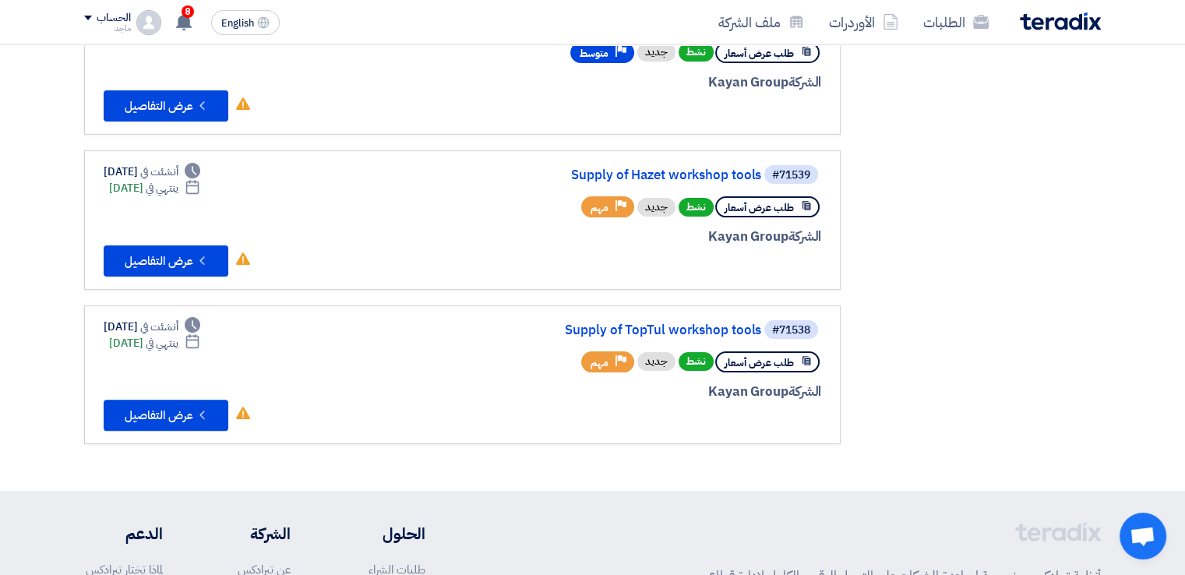
scroll to position [360, 0]
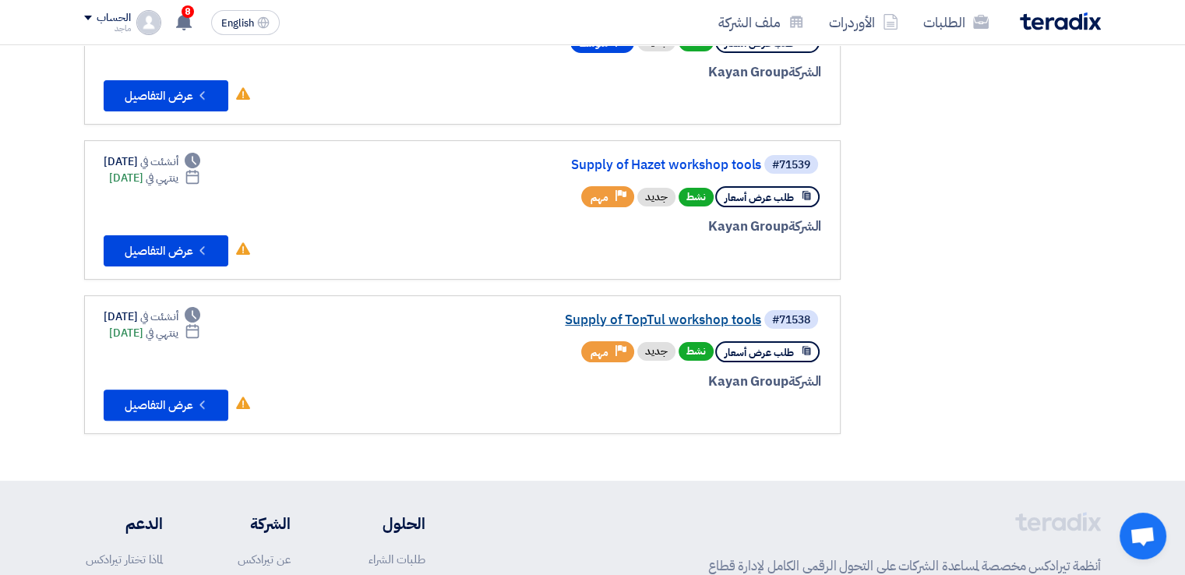
click at [636, 313] on link "Supply of TopTul workshop tools" at bounding box center [606, 320] width 312 height 14
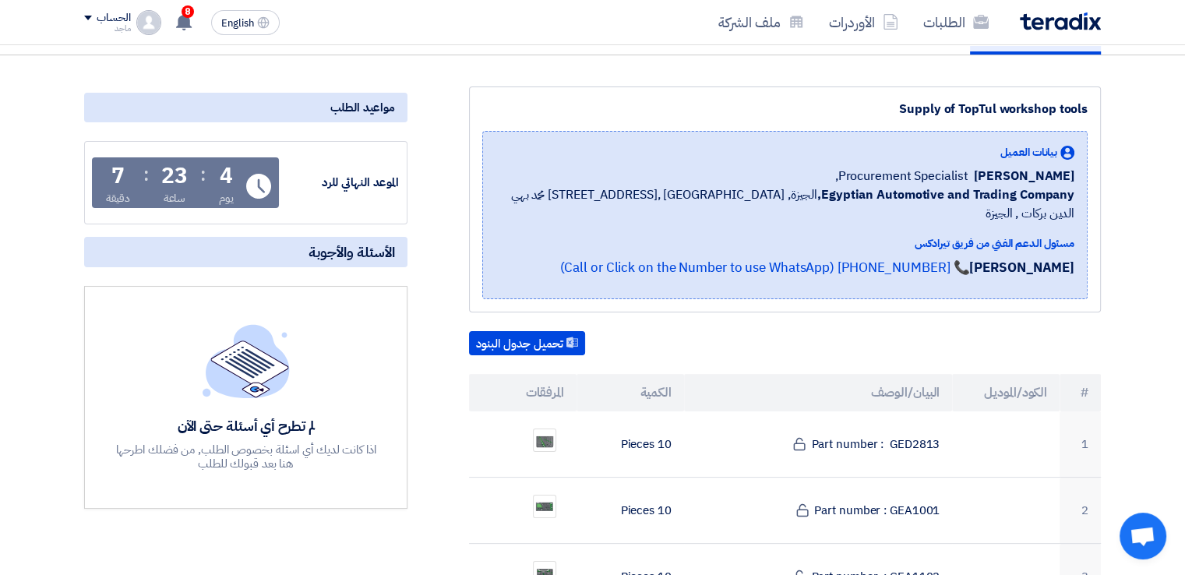
scroll to position [159, 0]
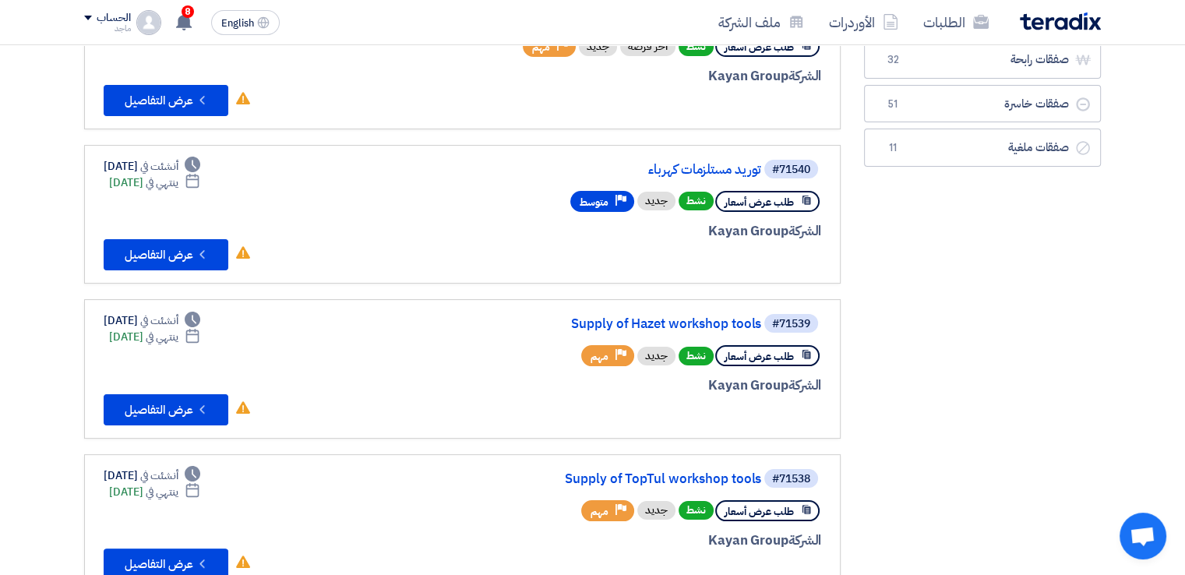
scroll to position [209, 0]
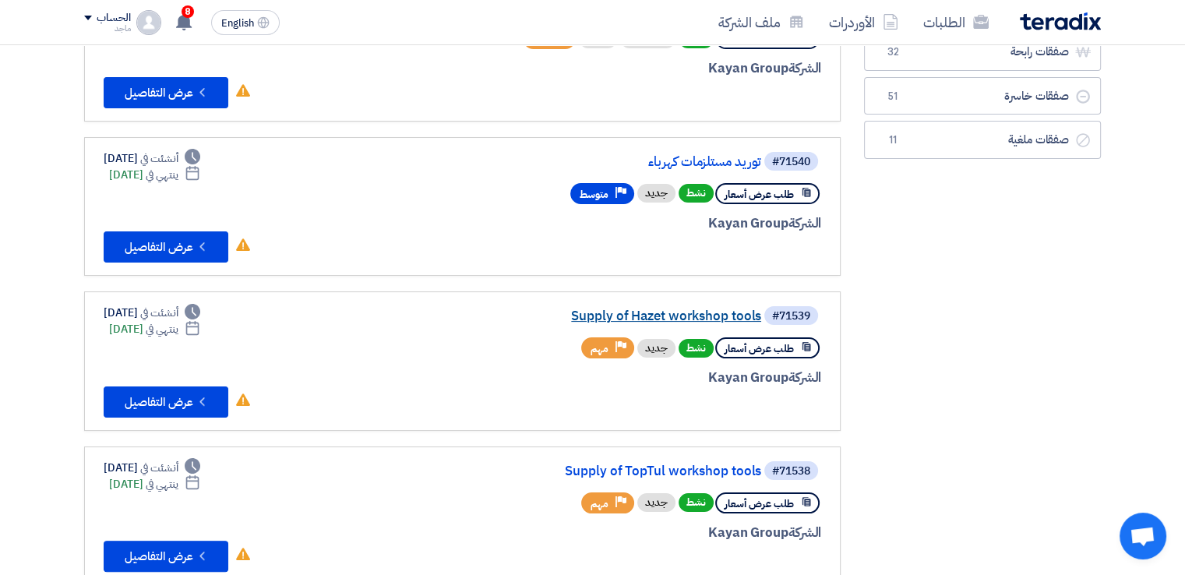
click at [619, 309] on link "Supply of Hazet workshop tools" at bounding box center [606, 316] width 312 height 14
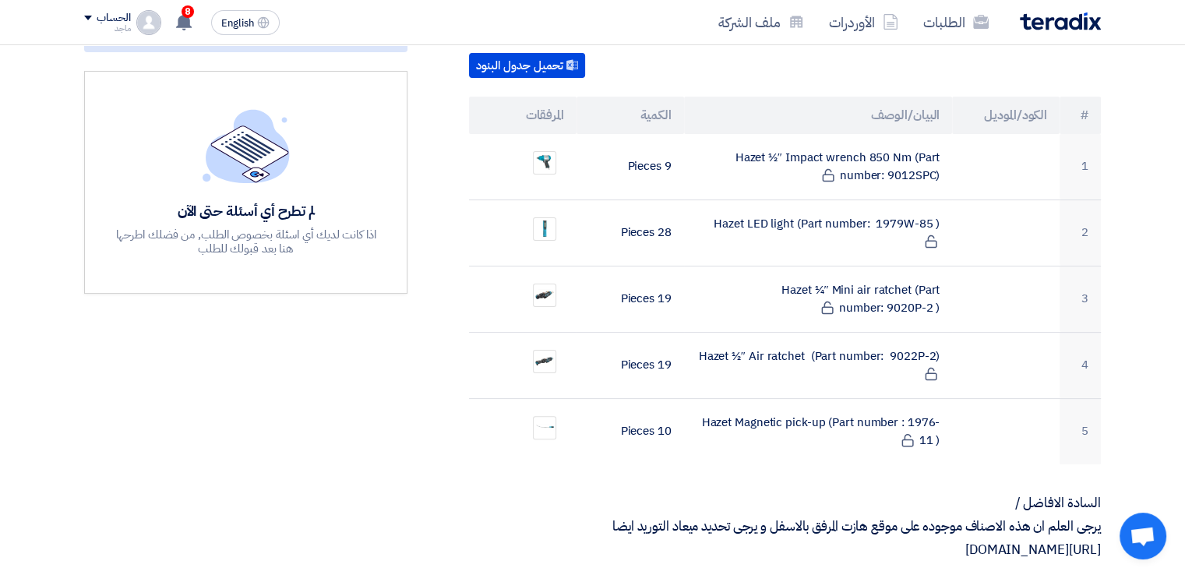
scroll to position [365, 0]
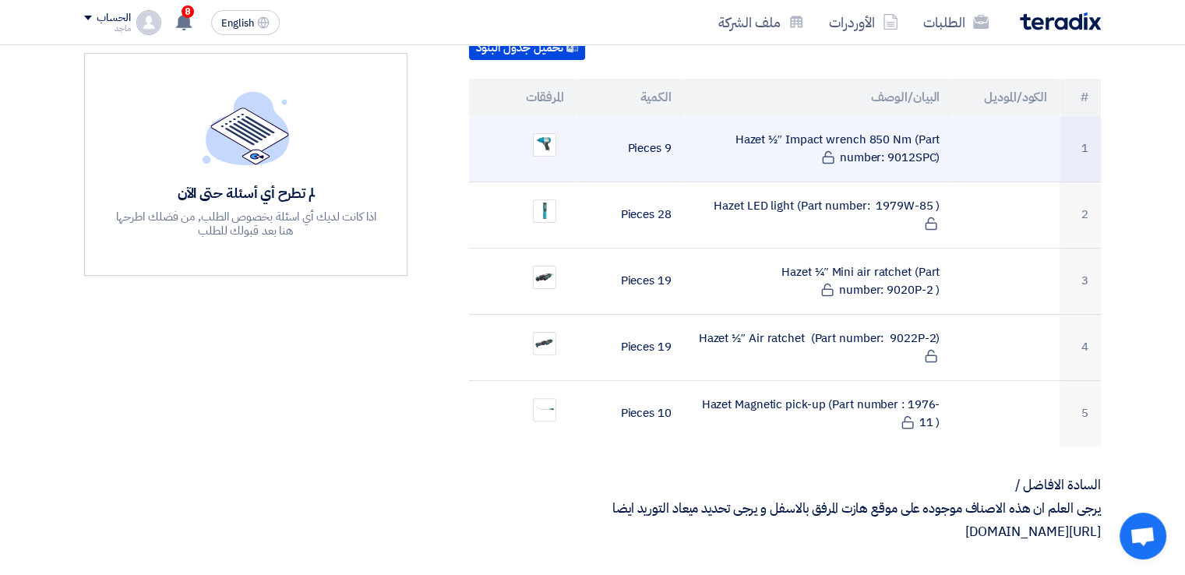
click at [549, 146] on td at bounding box center [523, 149] width 108 height 66
click at [547, 139] on ul at bounding box center [523, 144] width 83 height 39
click at [547, 136] on img at bounding box center [545, 145] width 22 height 19
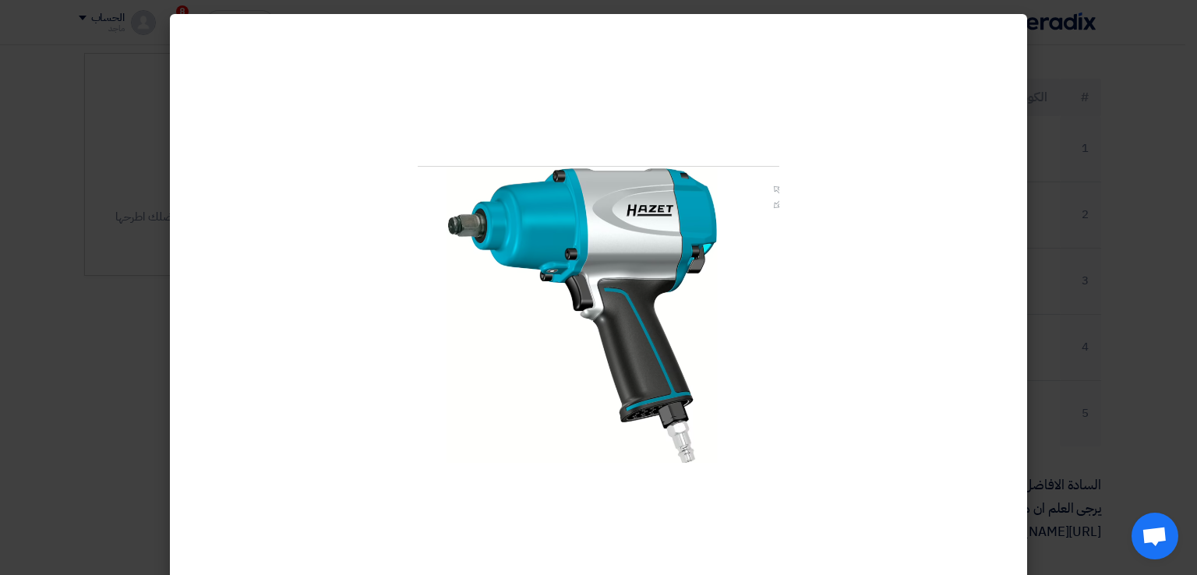
click at [1146, 116] on modal-container at bounding box center [598, 287] width 1197 height 575
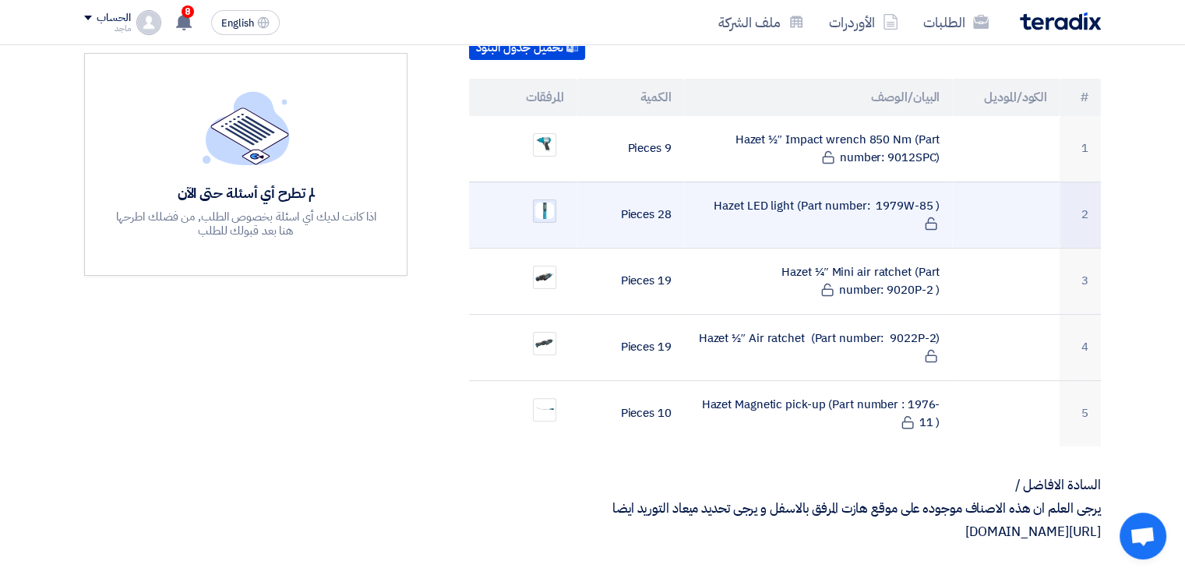
click at [542, 201] on img at bounding box center [545, 211] width 22 height 20
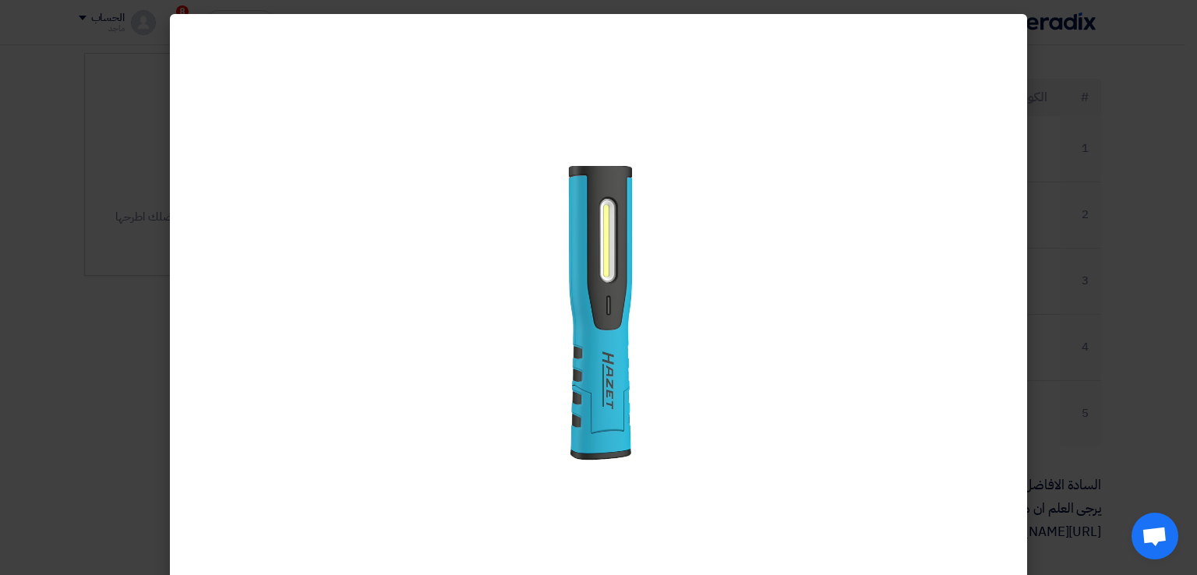
click at [1184, 166] on modal-container at bounding box center [598, 287] width 1197 height 575
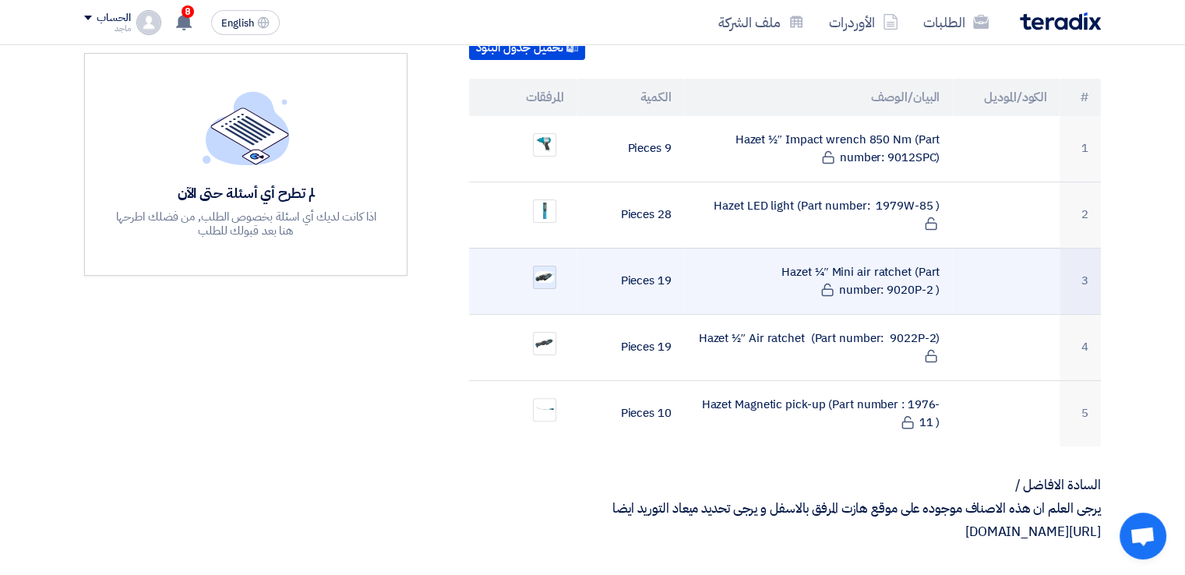
click at [552, 270] on img at bounding box center [545, 277] width 22 height 15
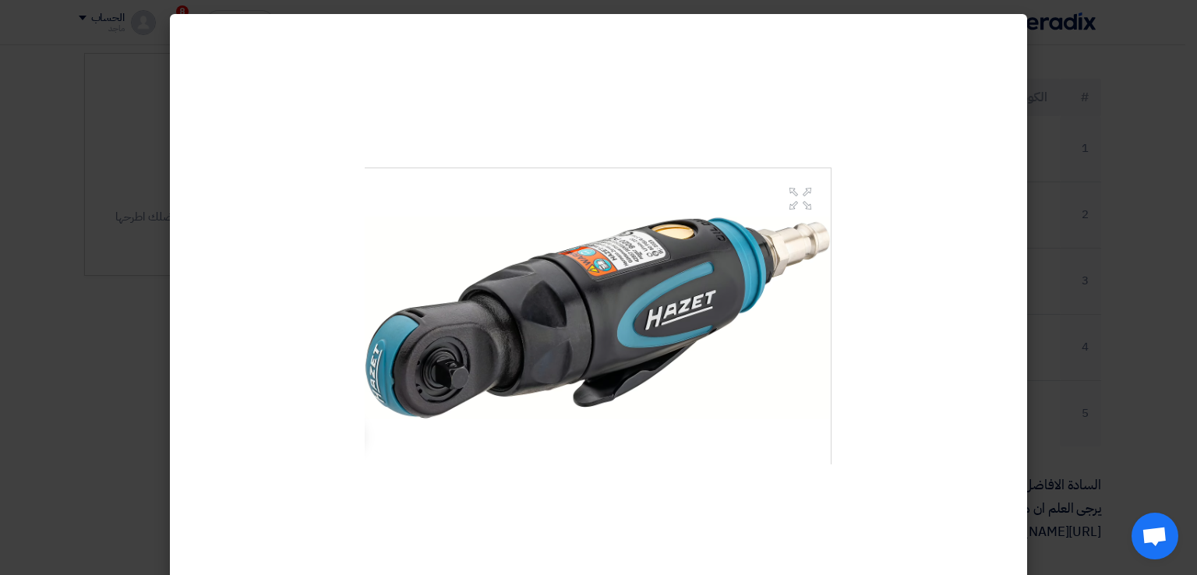
click at [1184, 210] on modal-container at bounding box center [598, 287] width 1197 height 575
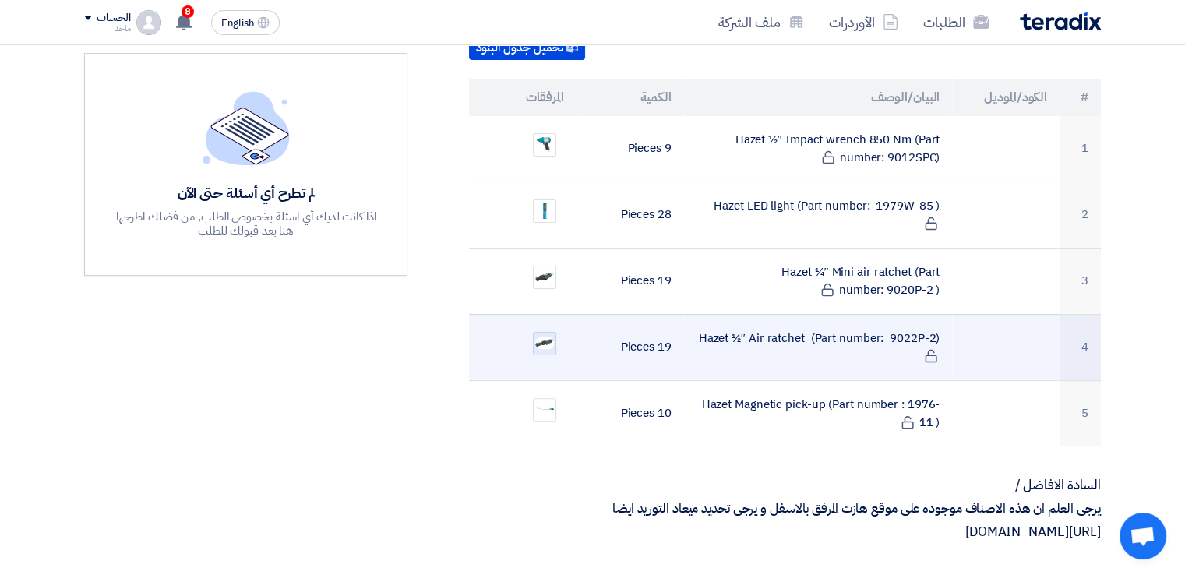
click at [552, 336] on img at bounding box center [545, 343] width 22 height 14
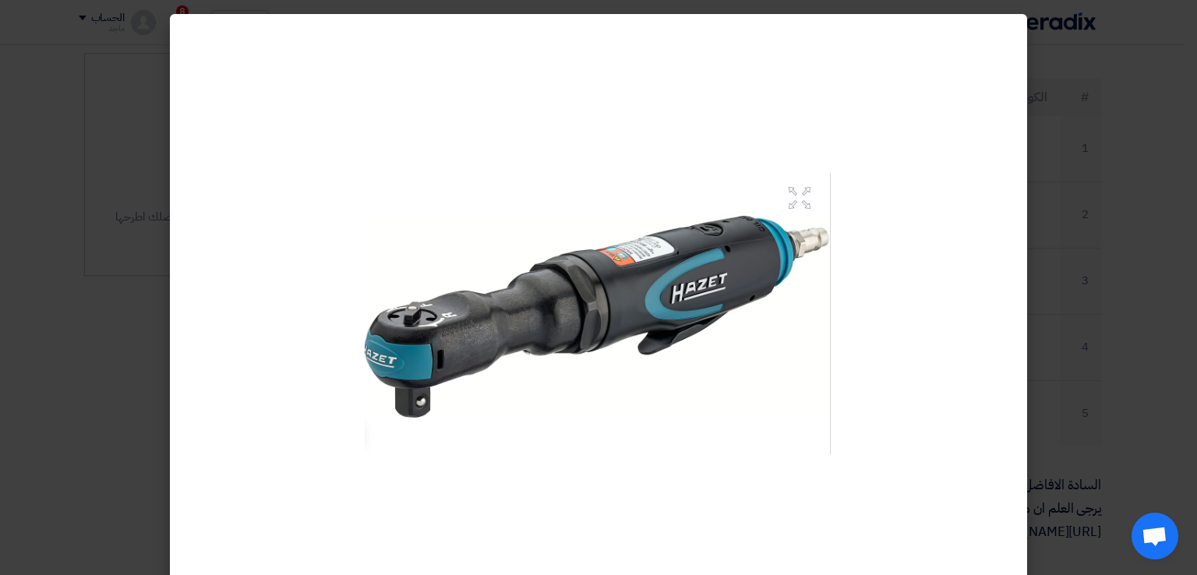
click at [1110, 163] on modal-container at bounding box center [598, 287] width 1197 height 575
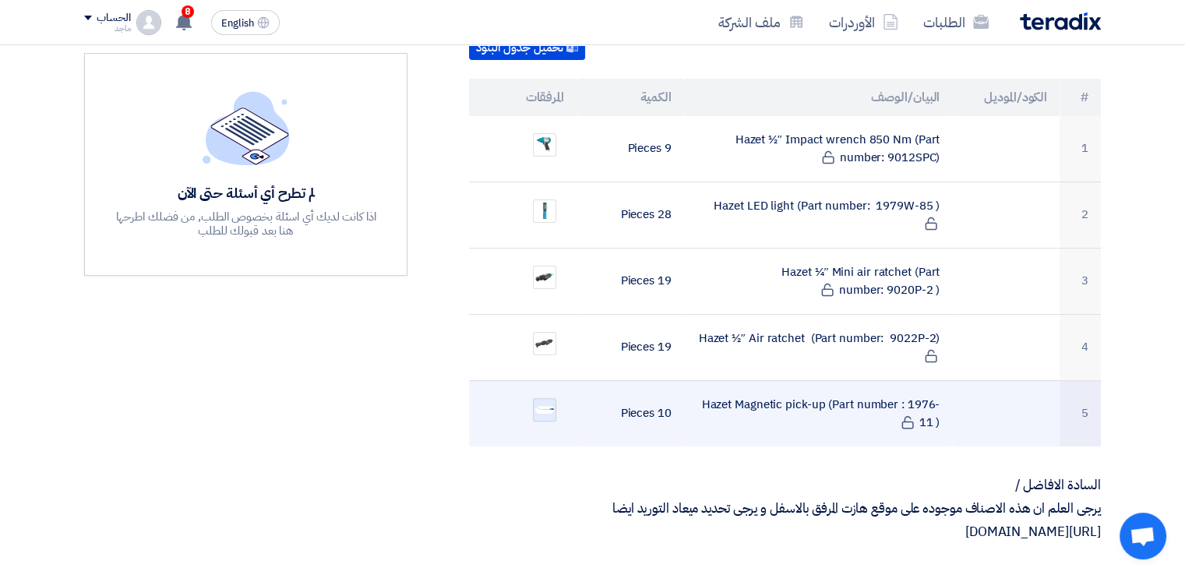
click at [538, 404] on img at bounding box center [545, 409] width 22 height 11
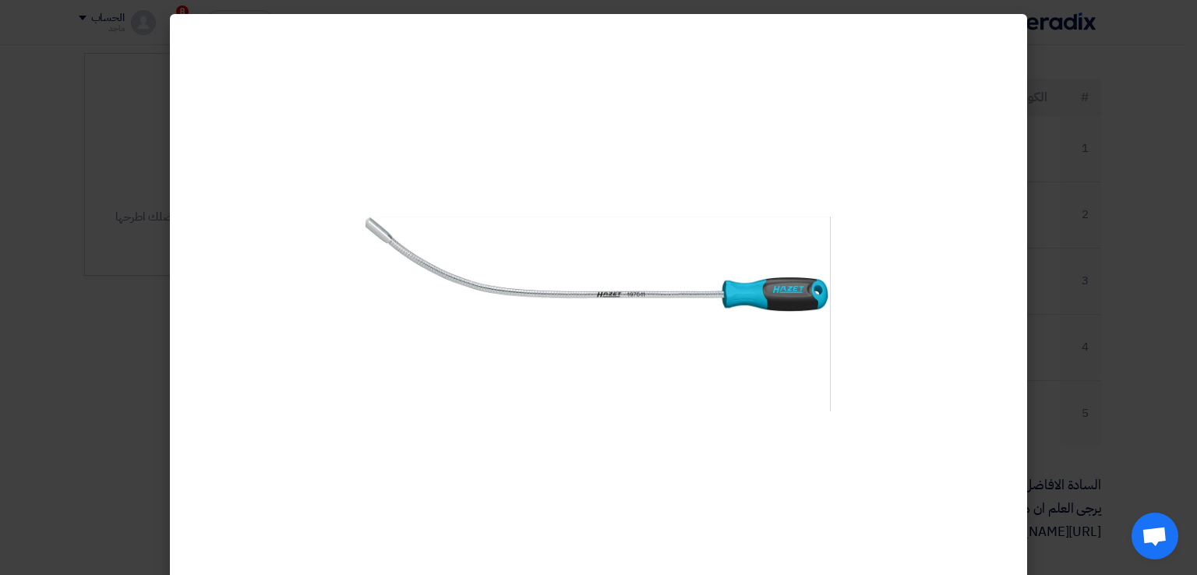
click at [1064, 300] on modal-container at bounding box center [598, 287] width 1197 height 575
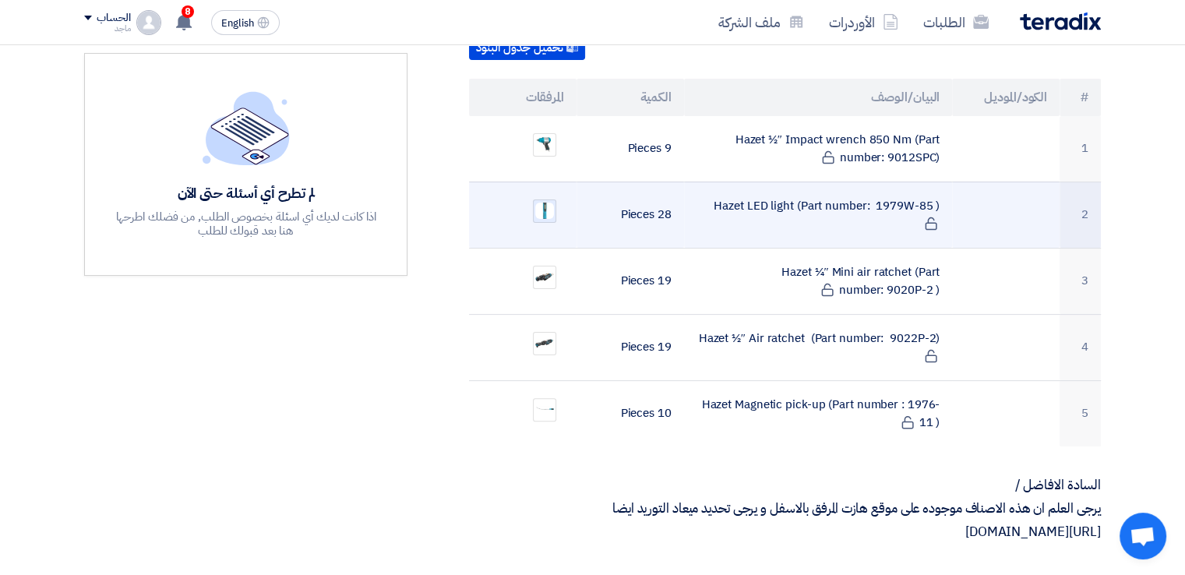
click at [556, 199] on div at bounding box center [544, 210] width 23 height 23
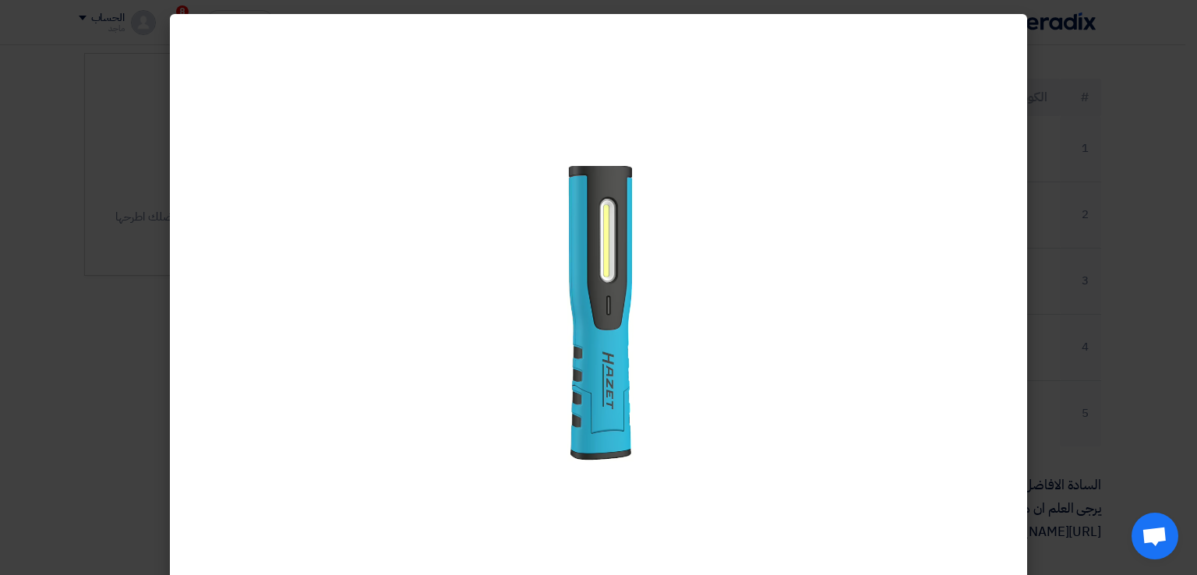
click at [1137, 439] on modal-container at bounding box center [598, 287] width 1197 height 575
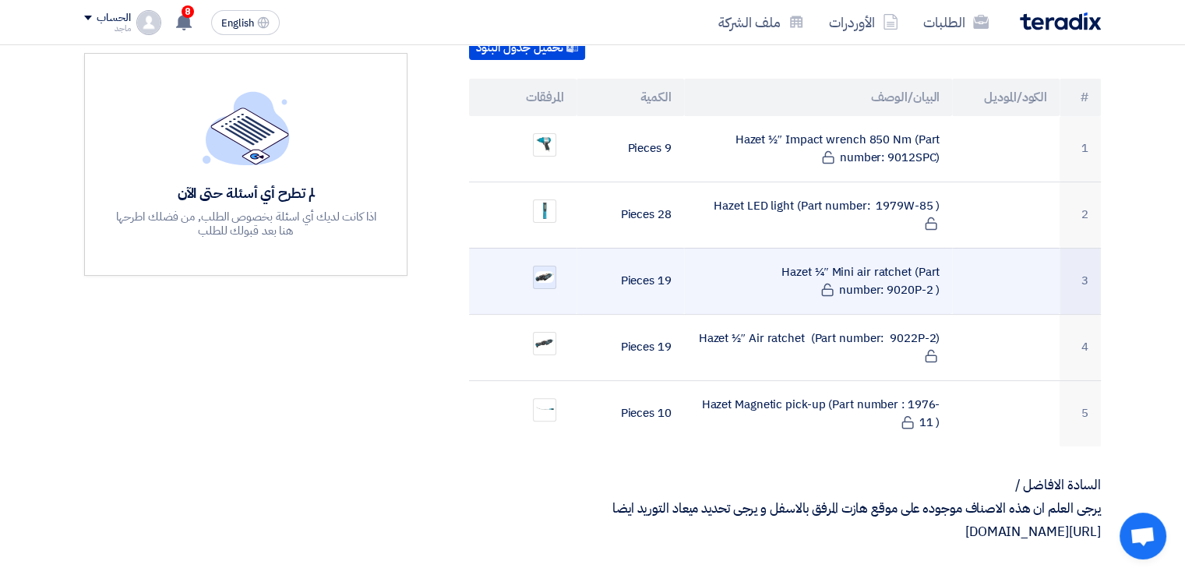
click at [539, 270] on img at bounding box center [545, 277] width 22 height 15
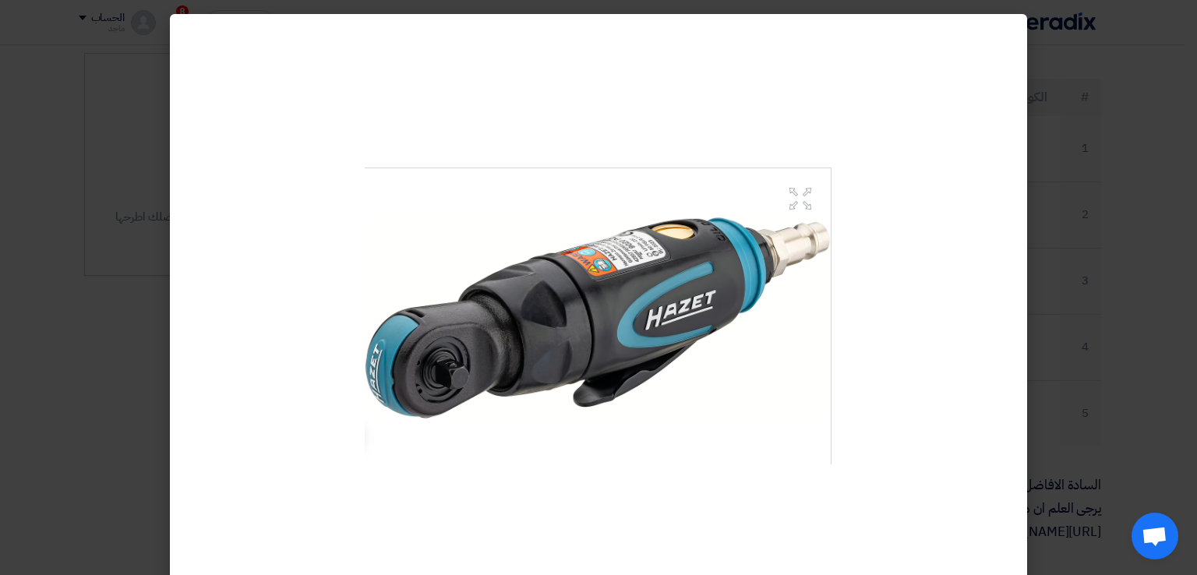
click at [1122, 376] on modal-container at bounding box center [598, 287] width 1197 height 575
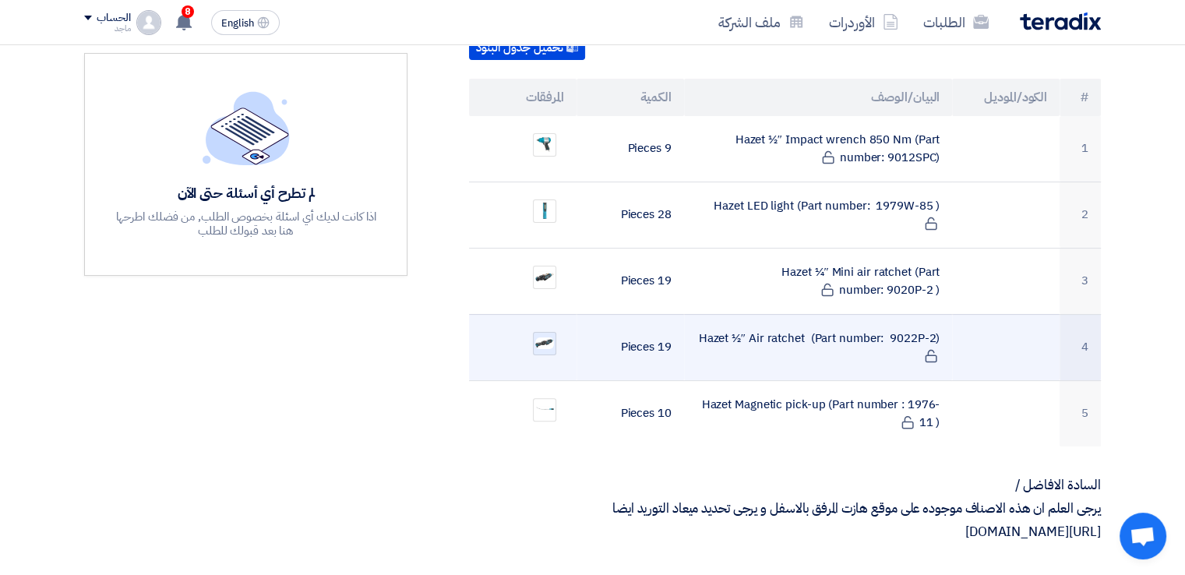
click at [555, 336] on img at bounding box center [545, 343] width 22 height 14
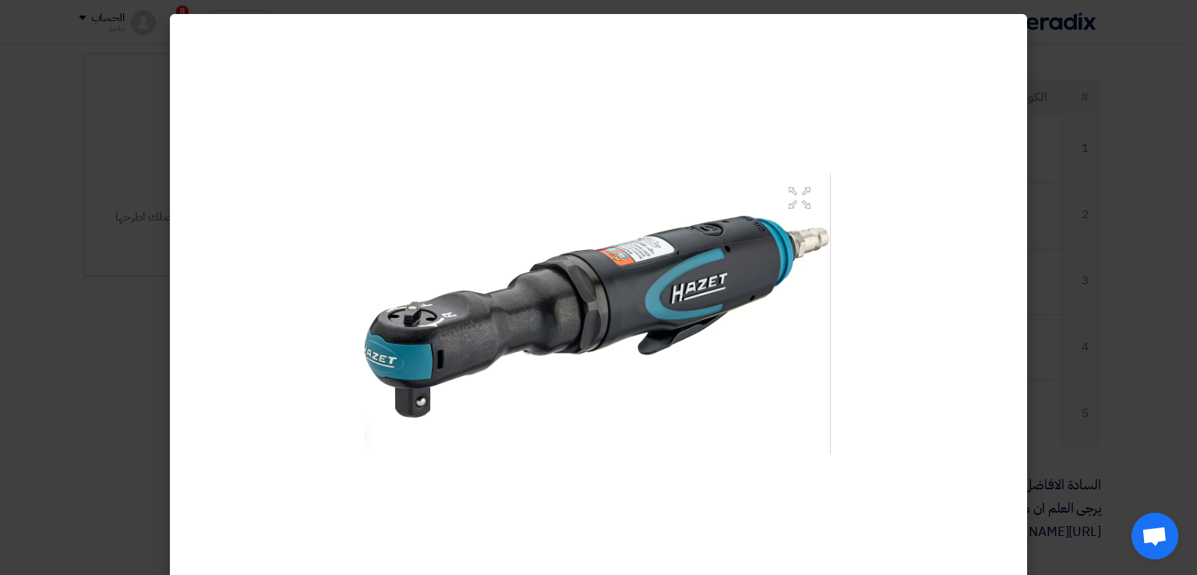
click at [1148, 447] on modal-container at bounding box center [598, 287] width 1197 height 575
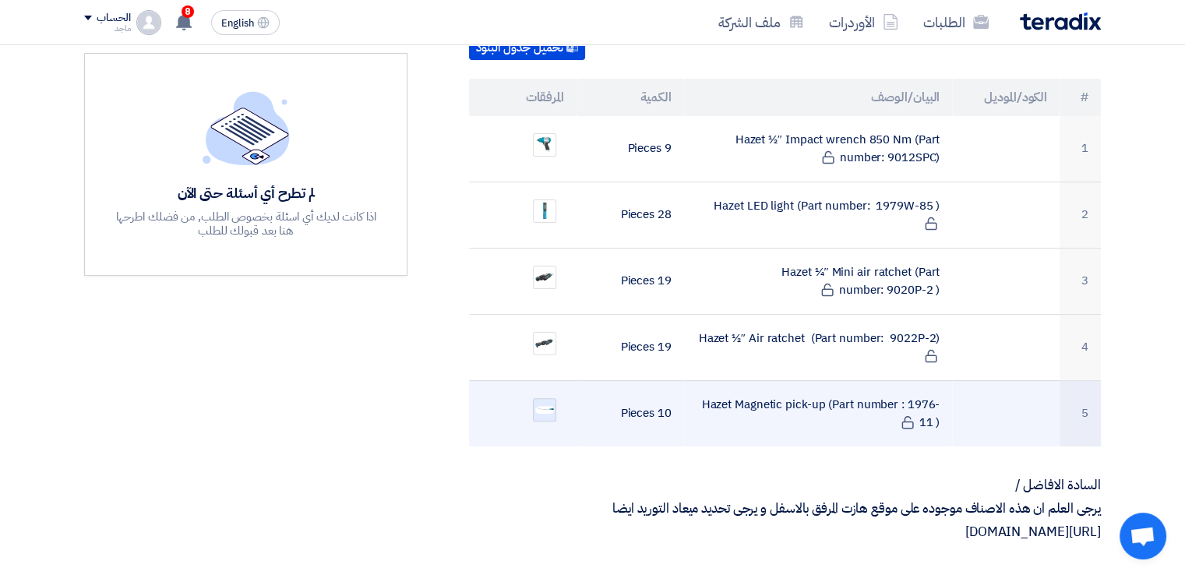
click at [536, 404] on img at bounding box center [545, 409] width 22 height 11
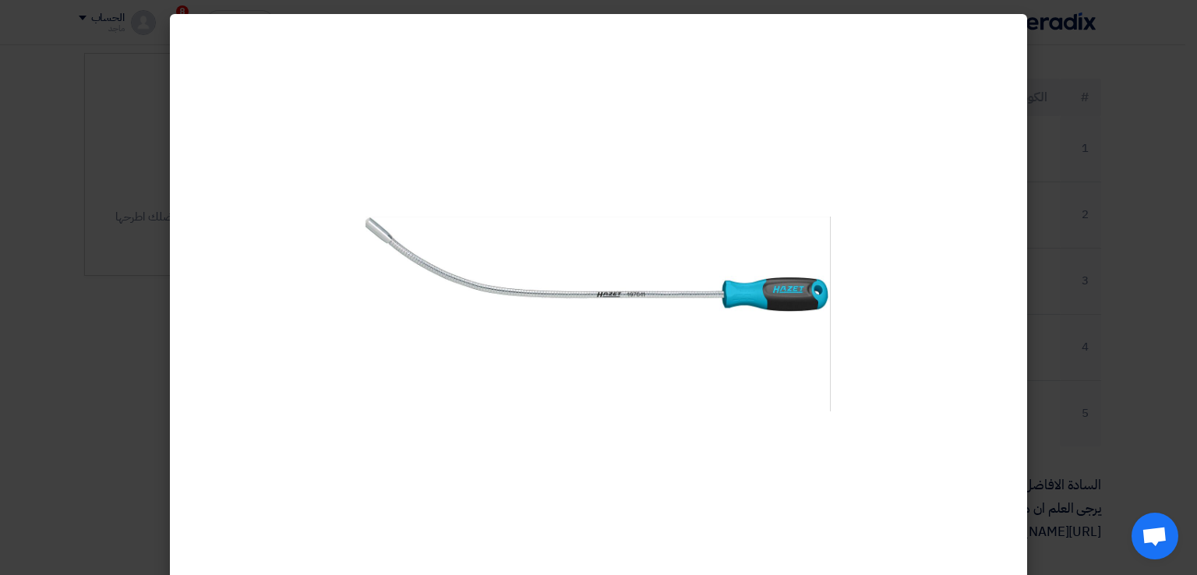
click at [1060, 389] on modal-container at bounding box center [598, 287] width 1197 height 575
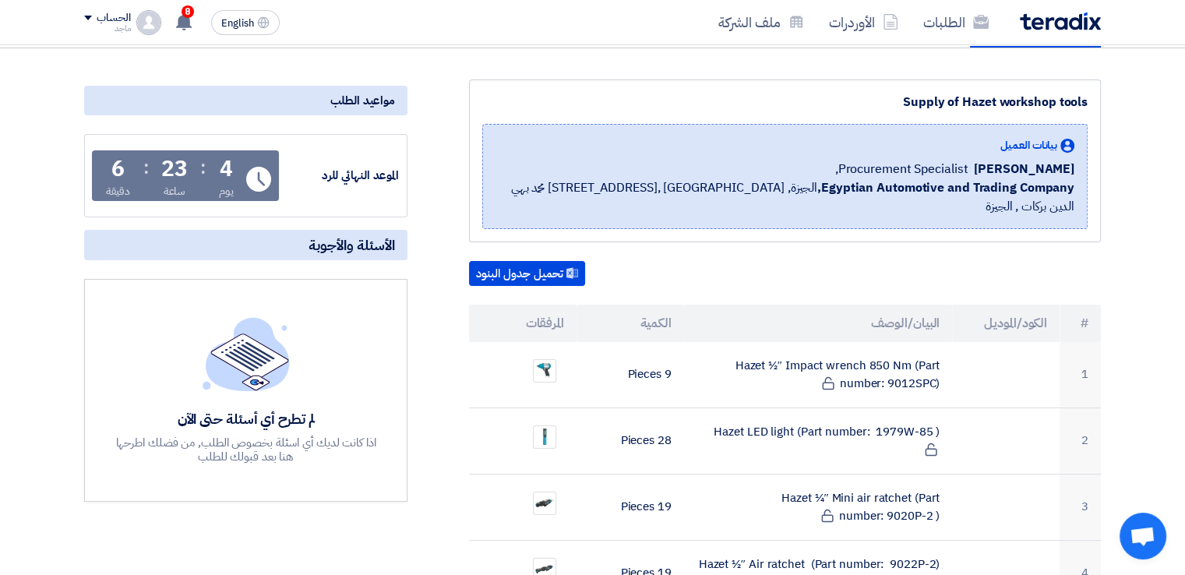
scroll to position [0, 0]
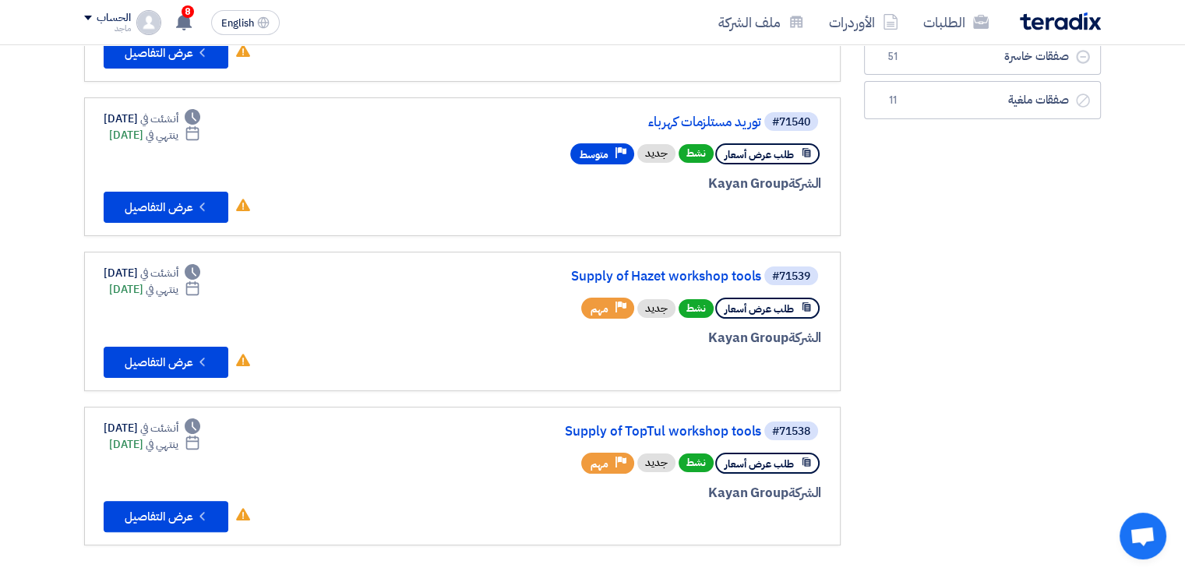
scroll to position [237, 0]
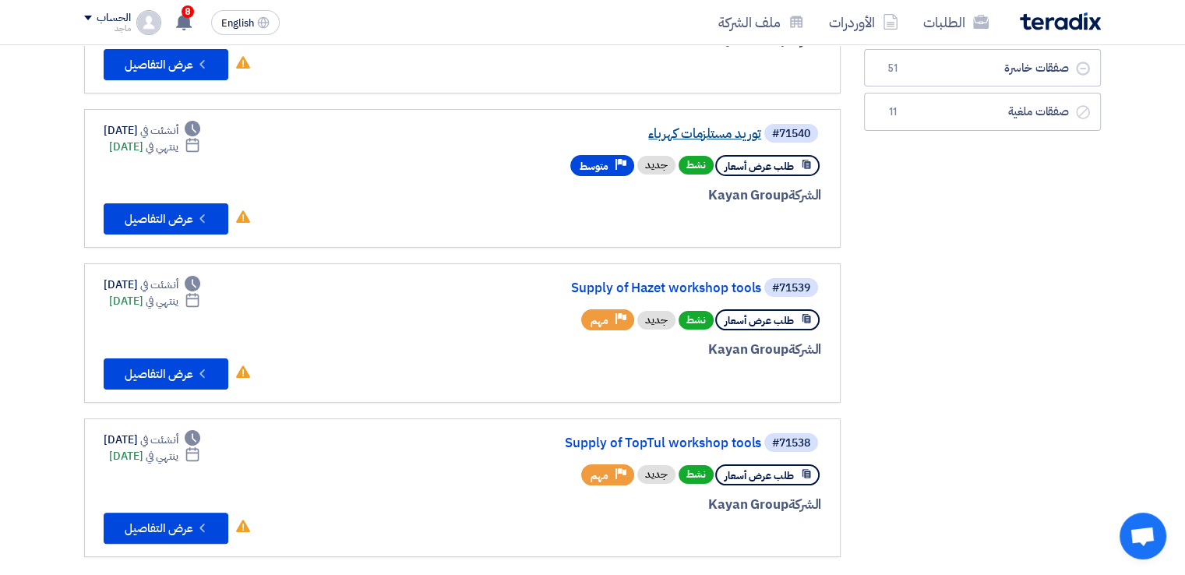
click at [685, 127] on link "توريد مستلزمات كهرباء" at bounding box center [606, 134] width 312 height 14
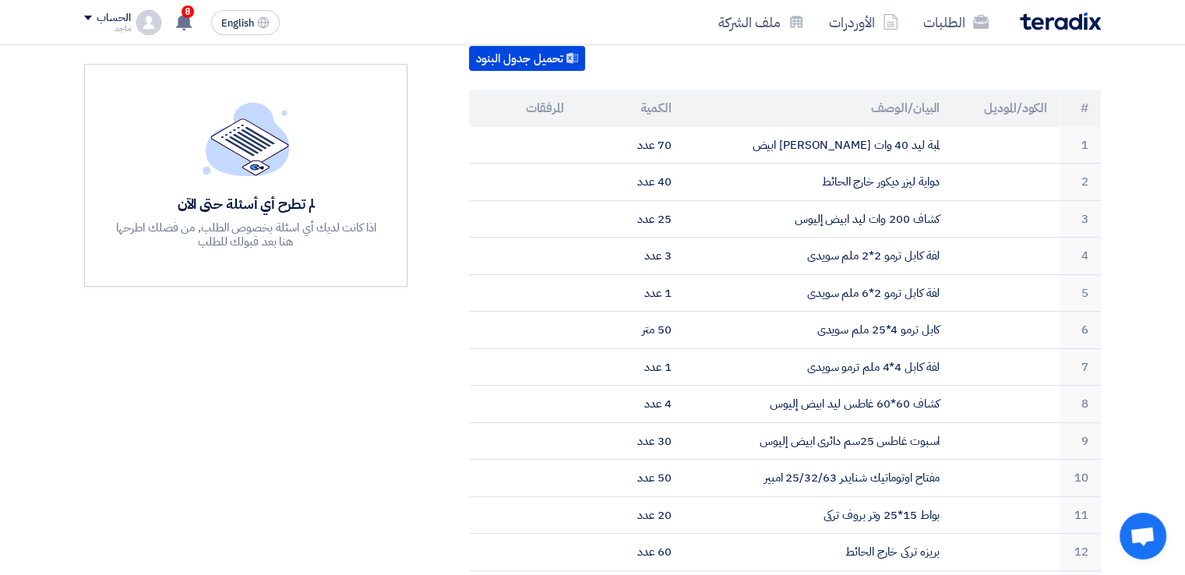
scroll to position [376, 0]
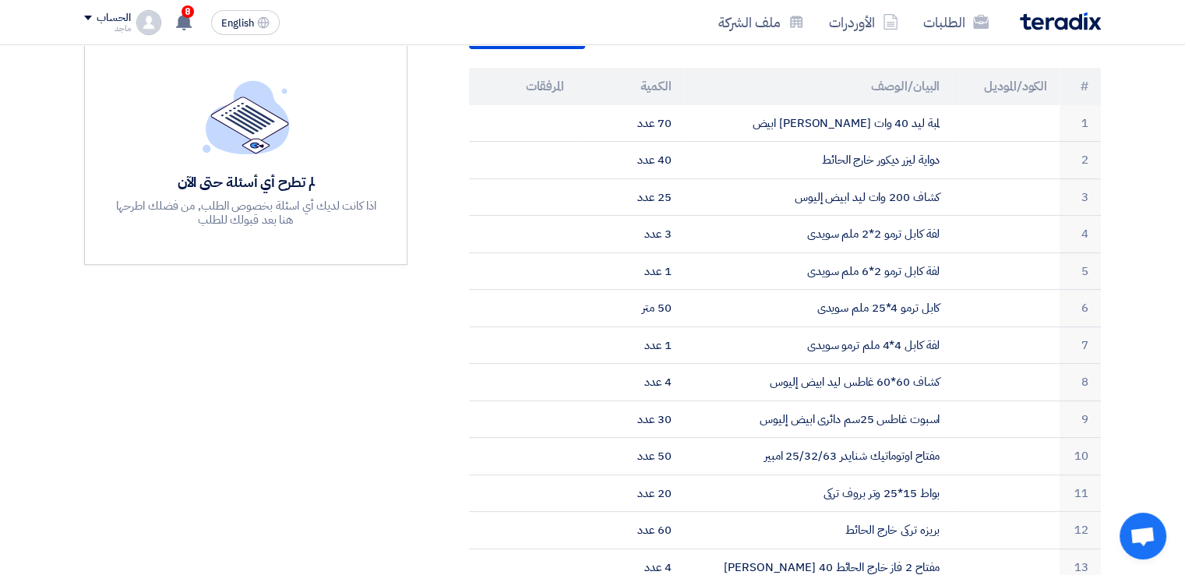
click at [689, 13] on div "الطلبات الأوردرات ملف الشركة" at bounding box center [796, 22] width 610 height 37
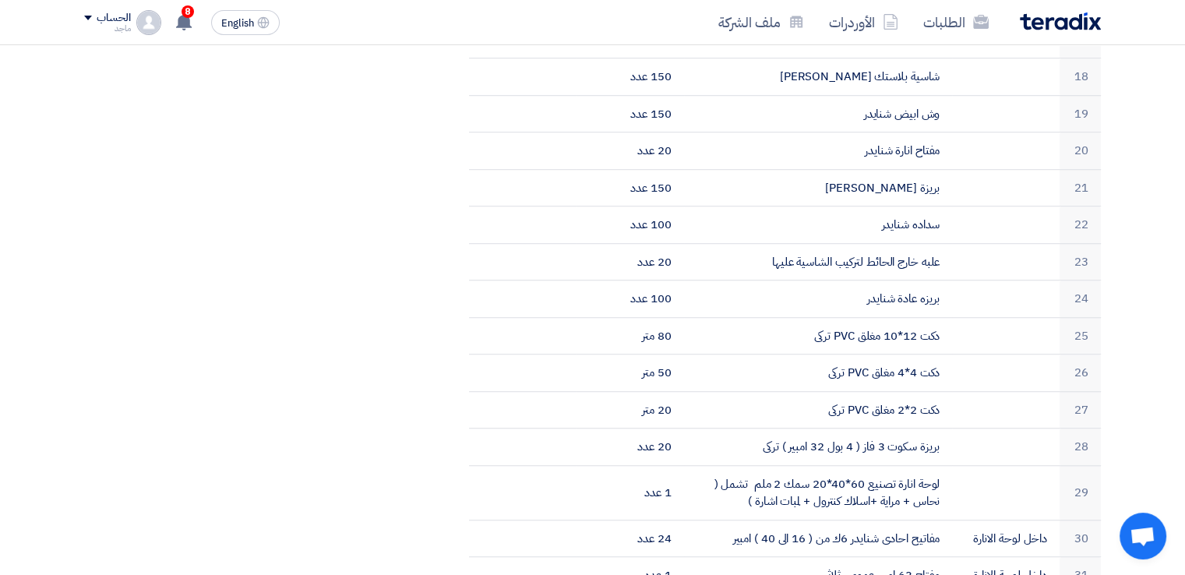
scroll to position [1072, 0]
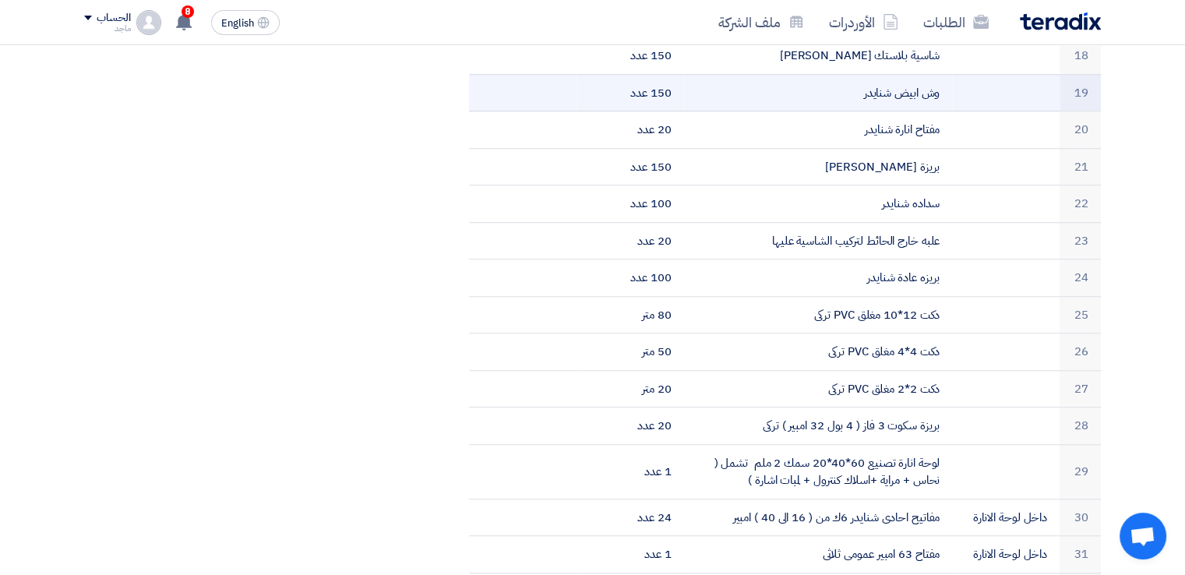
click at [798, 74] on td "وش ابيض شنايدر" at bounding box center [818, 92] width 269 height 37
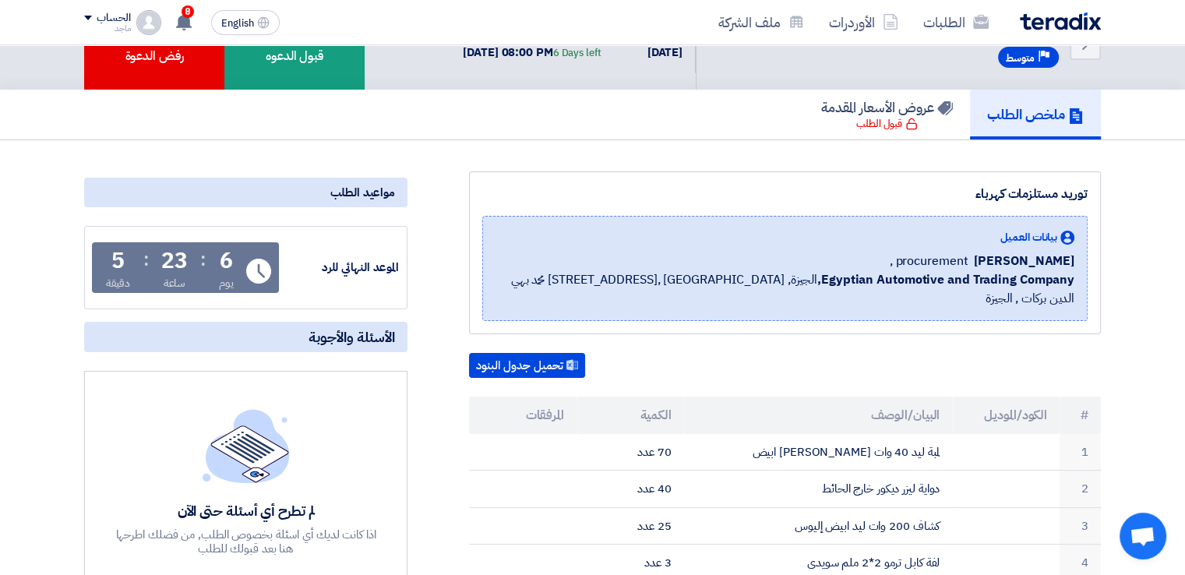
scroll to position [0, 0]
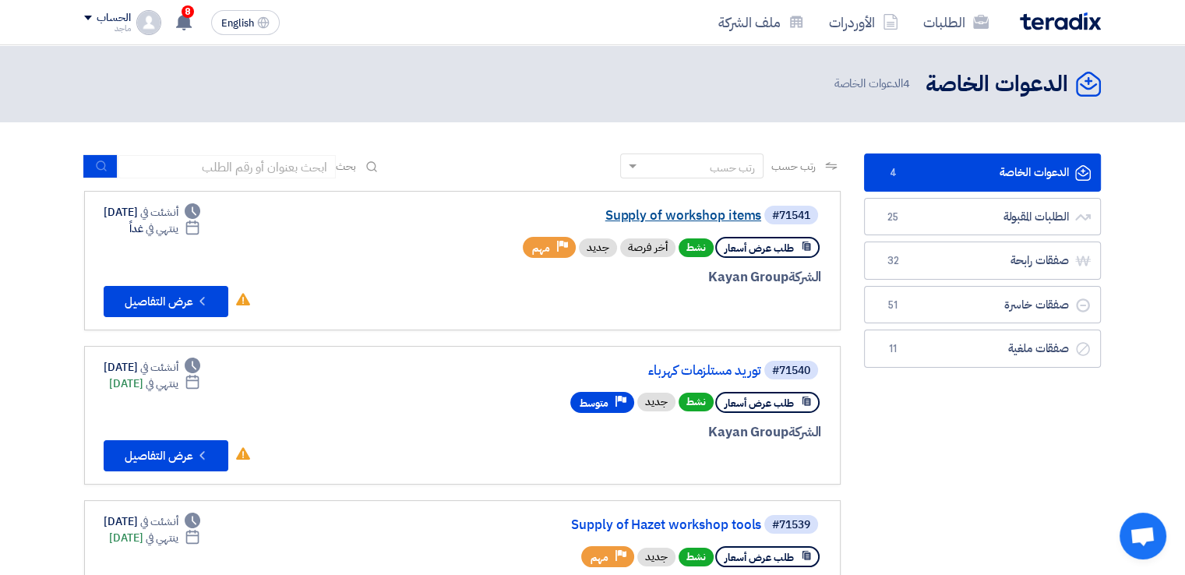
click at [676, 217] on link "Supply of workshop items" at bounding box center [606, 216] width 312 height 14
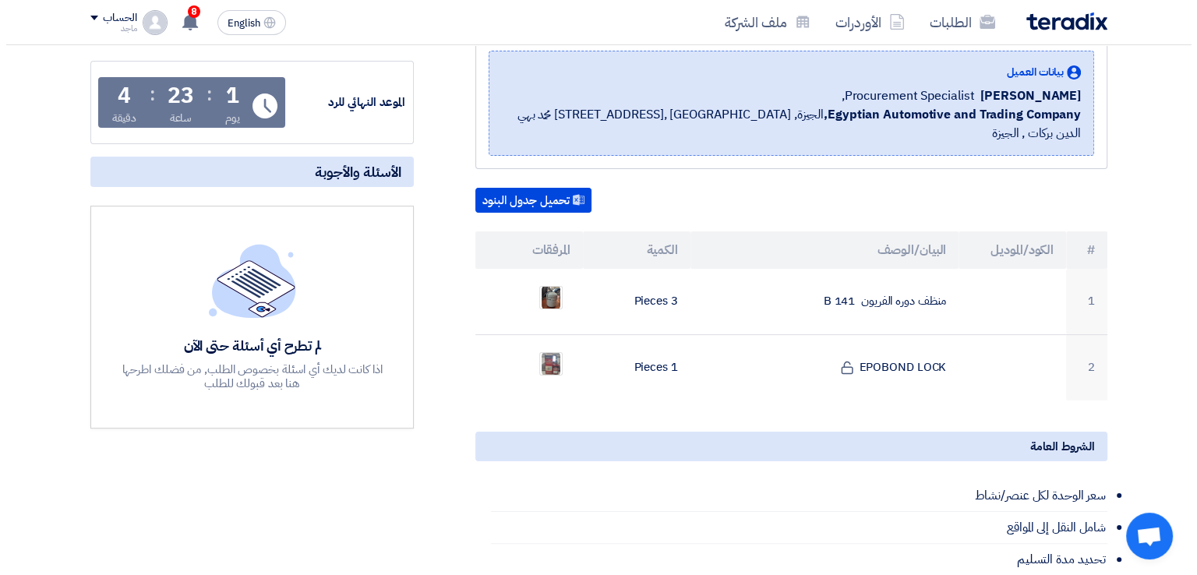
scroll to position [240, 0]
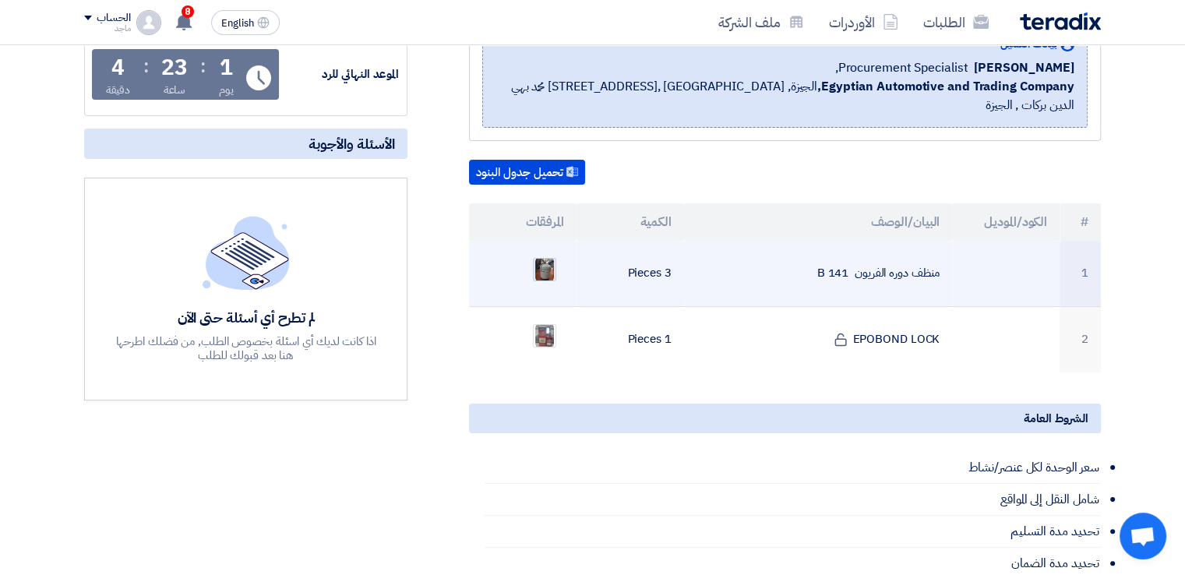
click at [556, 258] on div at bounding box center [544, 269] width 23 height 23
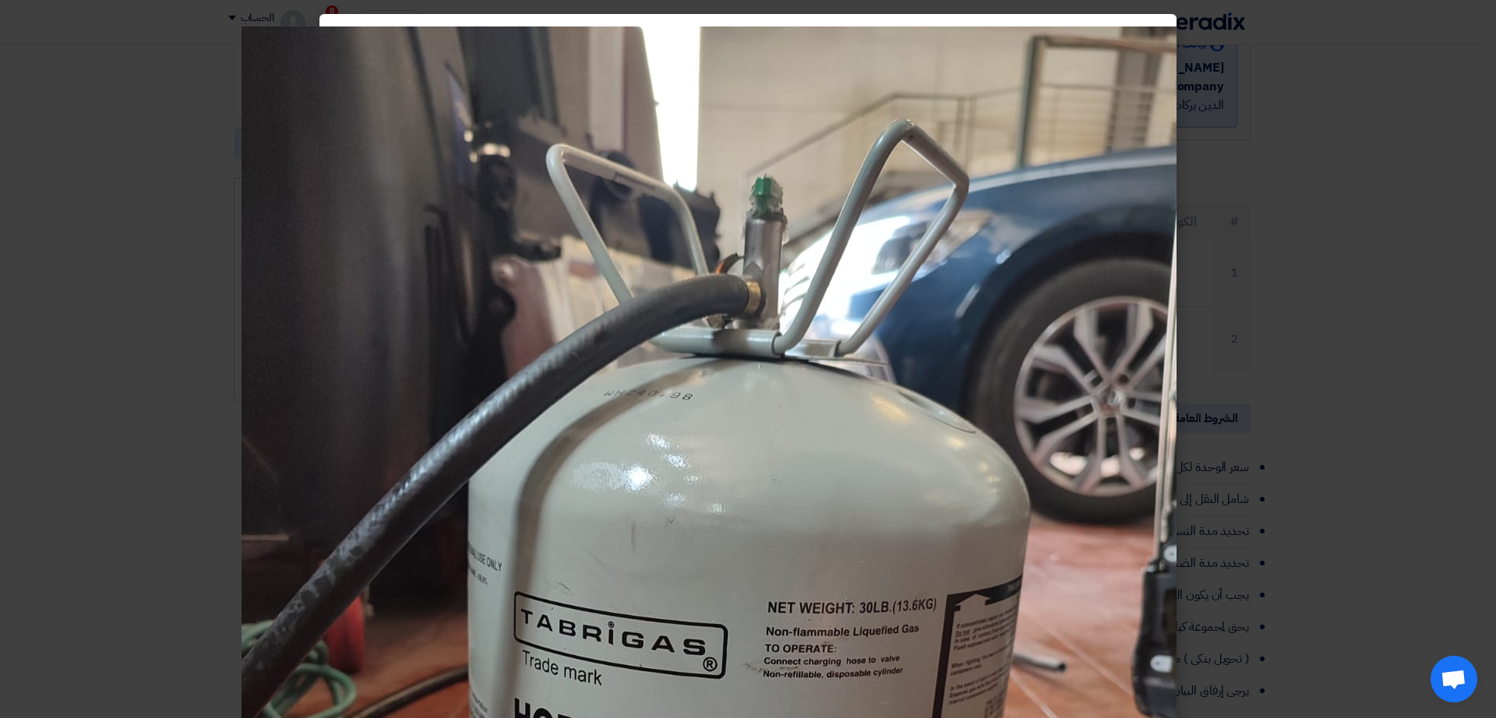
click at [1184, 332] on modal-container at bounding box center [748, 359] width 1496 height 718
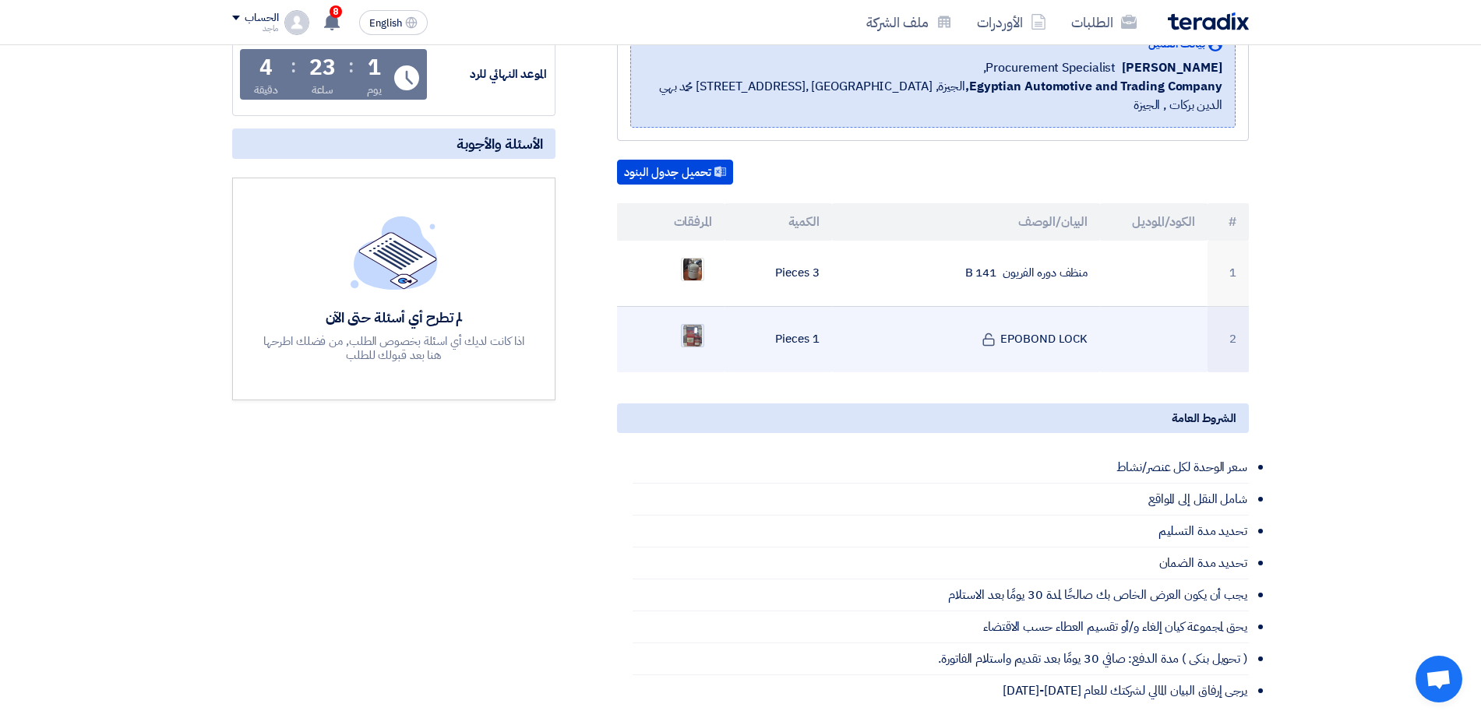
click at [682, 322] on img at bounding box center [693, 336] width 22 height 28
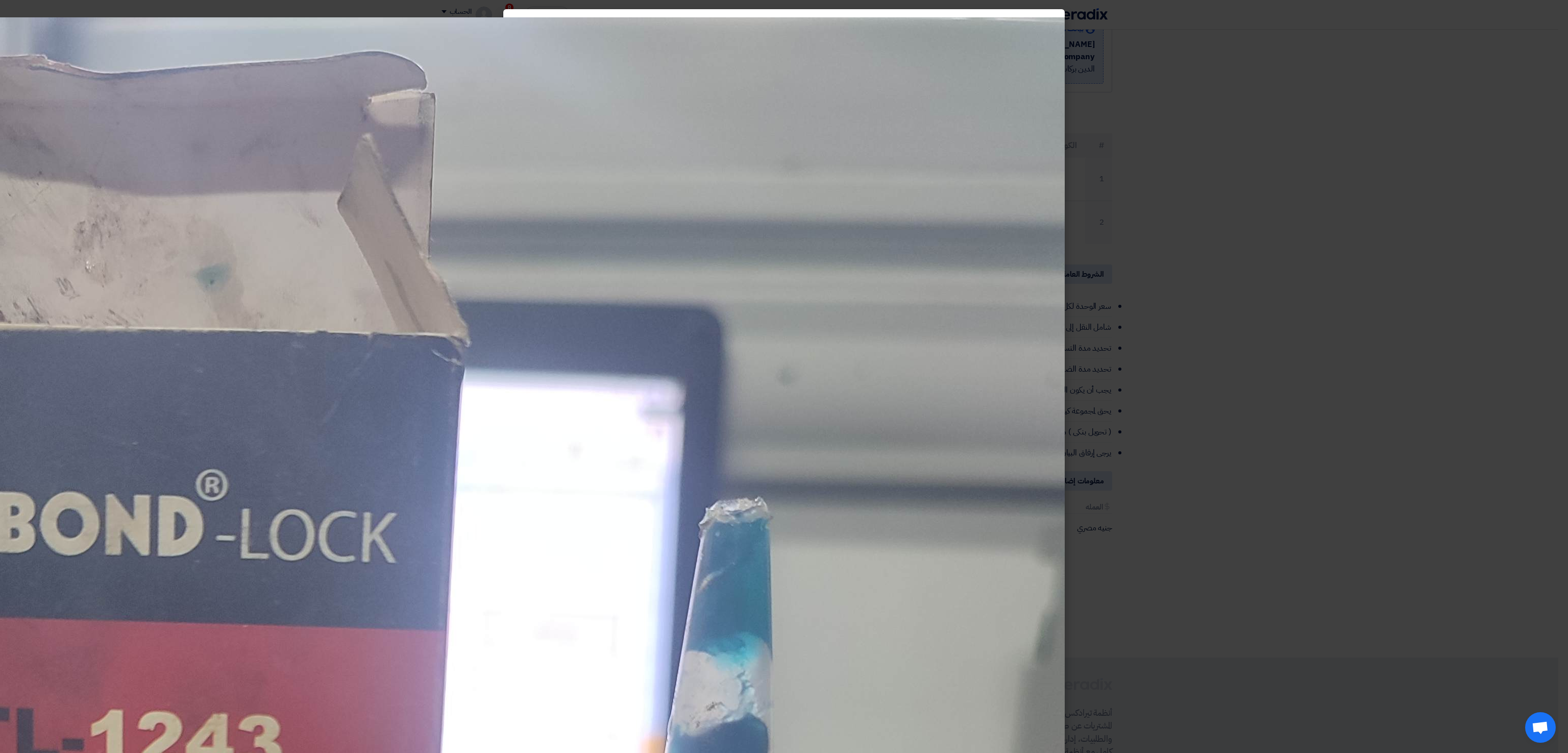
click at [775, 376] on modal-container at bounding box center [784, 376] width 1568 height 753
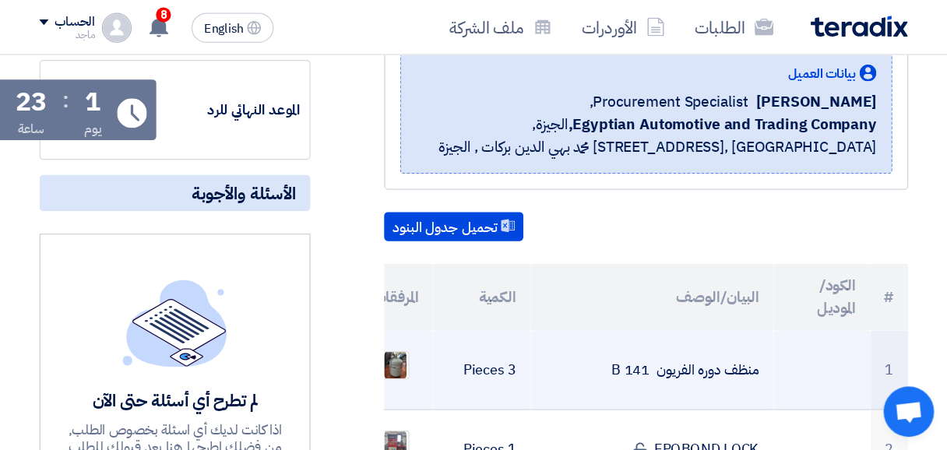
scroll to position [241, 0]
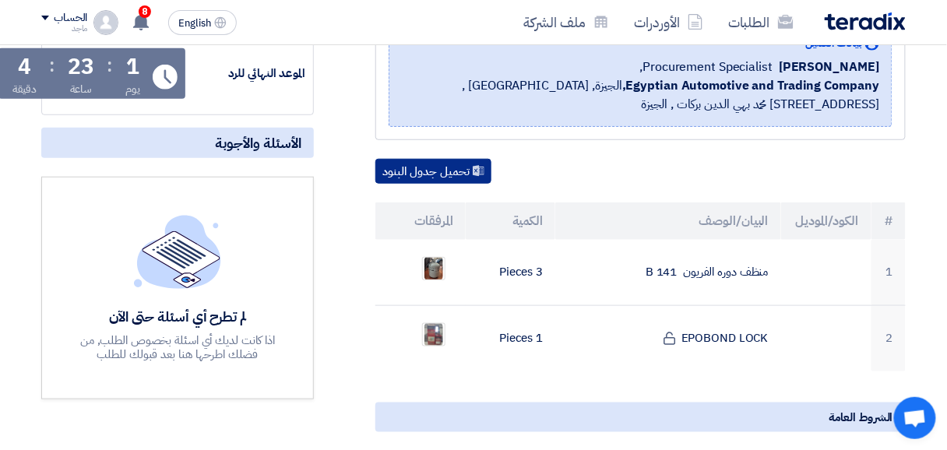
click at [424, 169] on button "تحميل جدول البنود" at bounding box center [434, 171] width 116 height 25
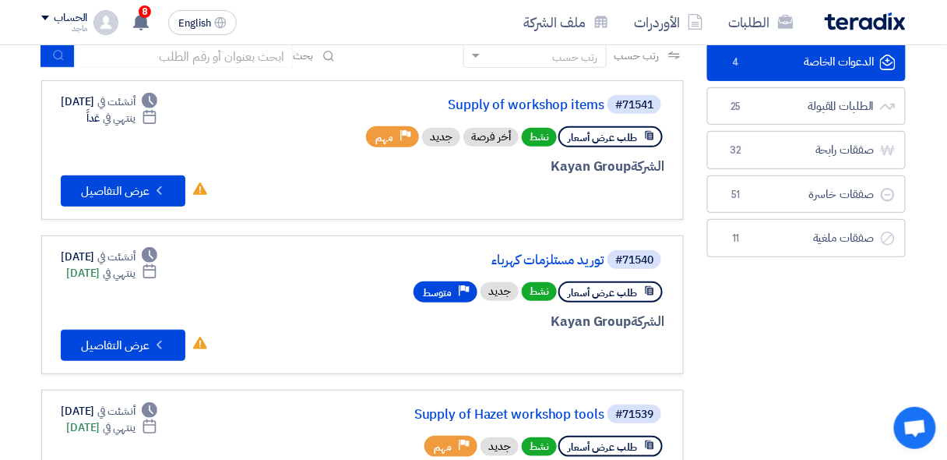
scroll to position [124, 0]
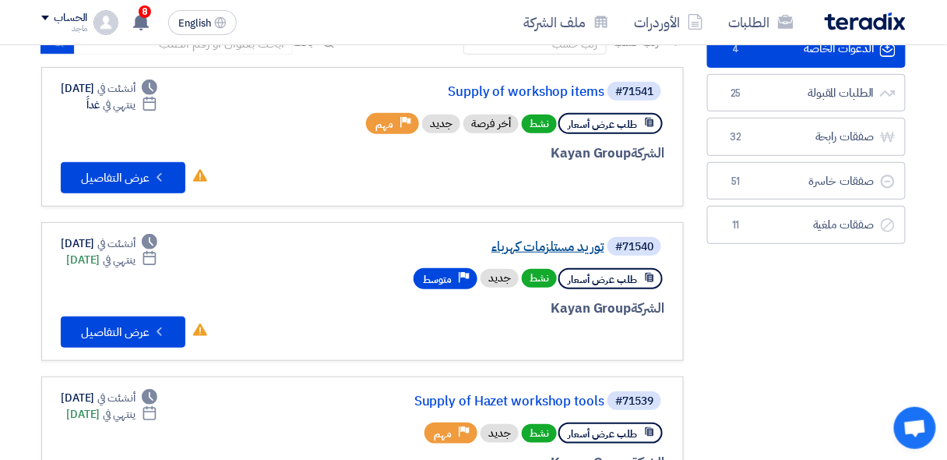
click at [555, 243] on link "توريد مستلزمات كهرباء" at bounding box center [449, 247] width 312 height 14
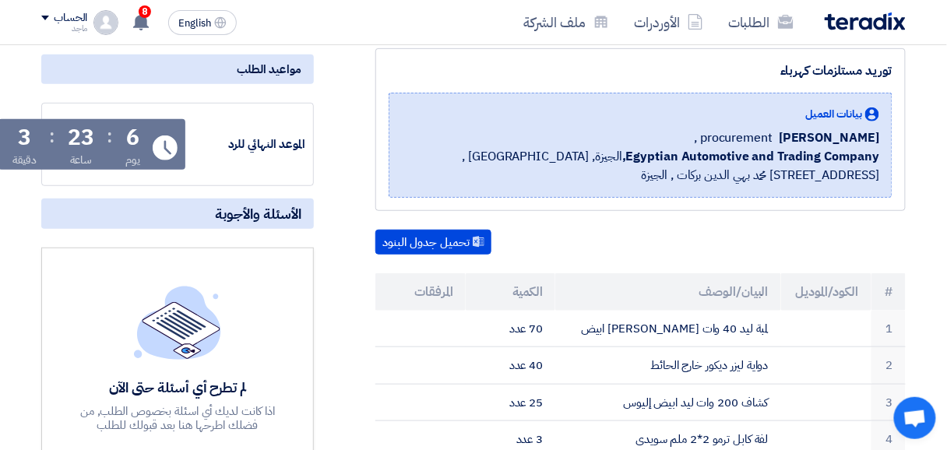
scroll to position [178, 0]
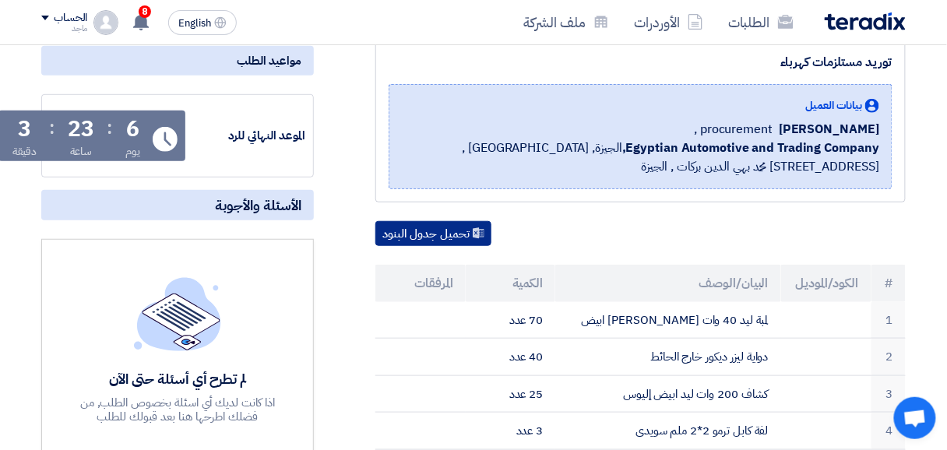
click at [447, 235] on button "تحميل جدول البنود" at bounding box center [434, 233] width 116 height 25
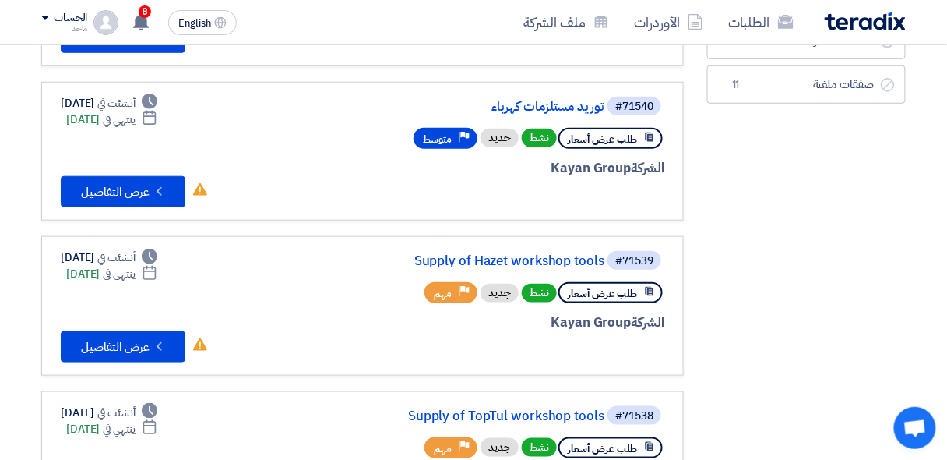
scroll to position [278, 0]
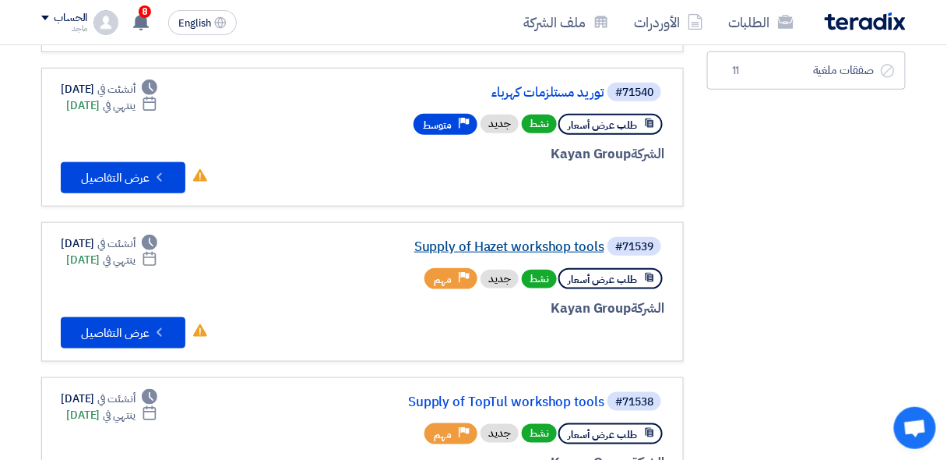
click at [543, 249] on link "Supply of Hazet workshop tools" at bounding box center [449, 247] width 312 height 14
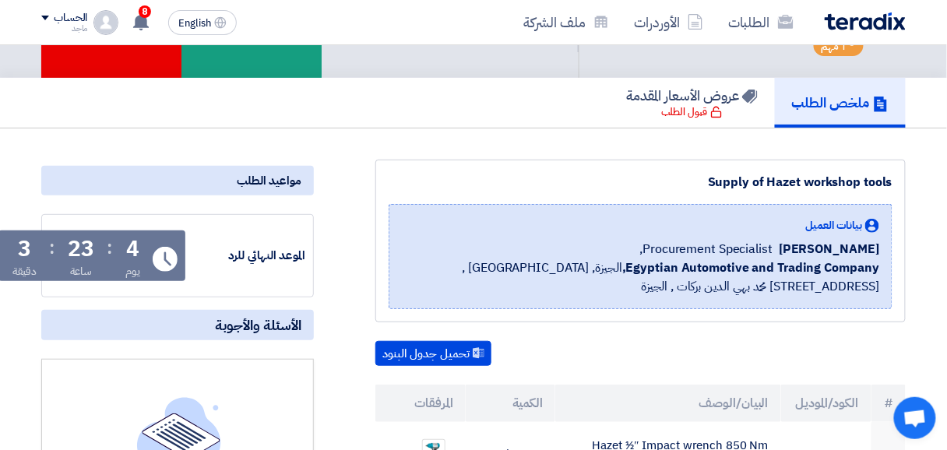
scroll to position [90, 0]
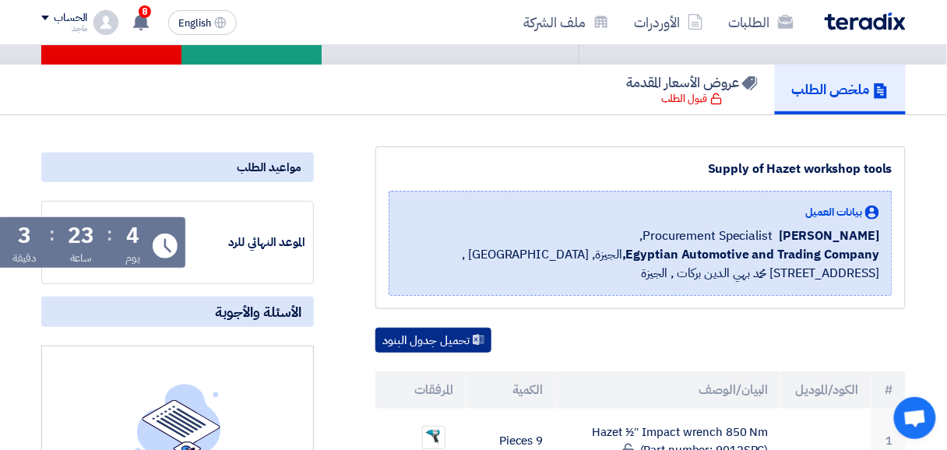
click at [412, 345] on button "تحميل جدول البنود" at bounding box center [434, 340] width 116 height 25
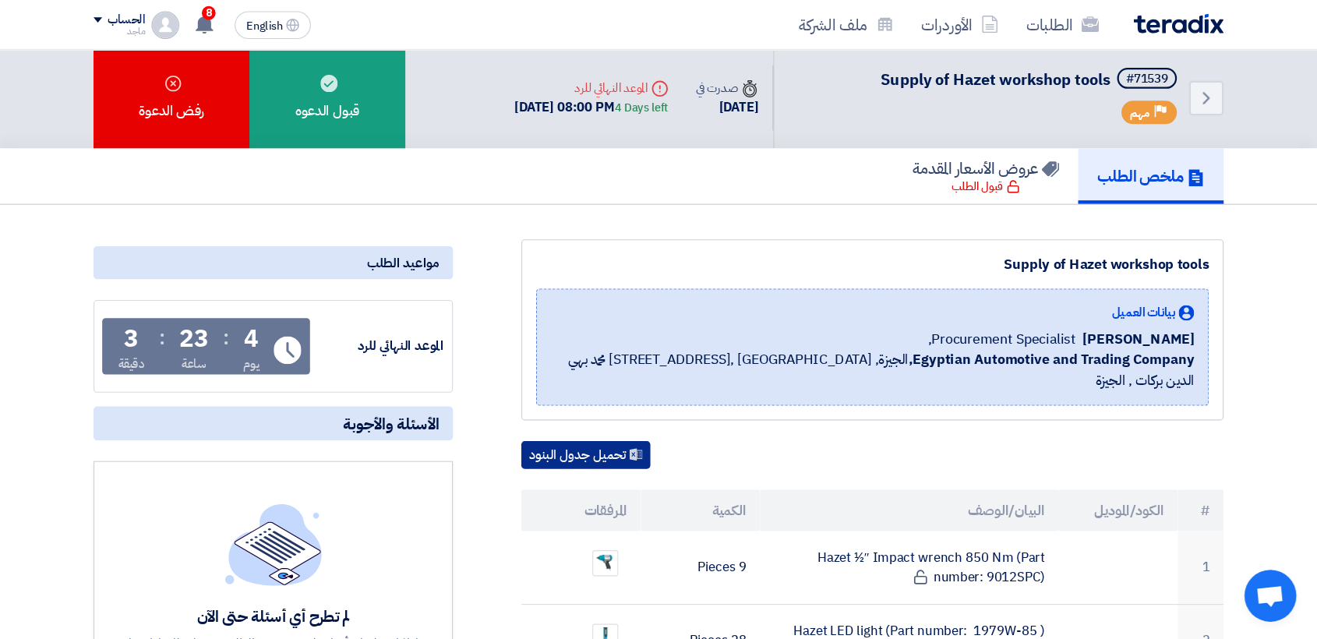
scroll to position [3, 0]
